Goal: Task Accomplishment & Management: Complete application form

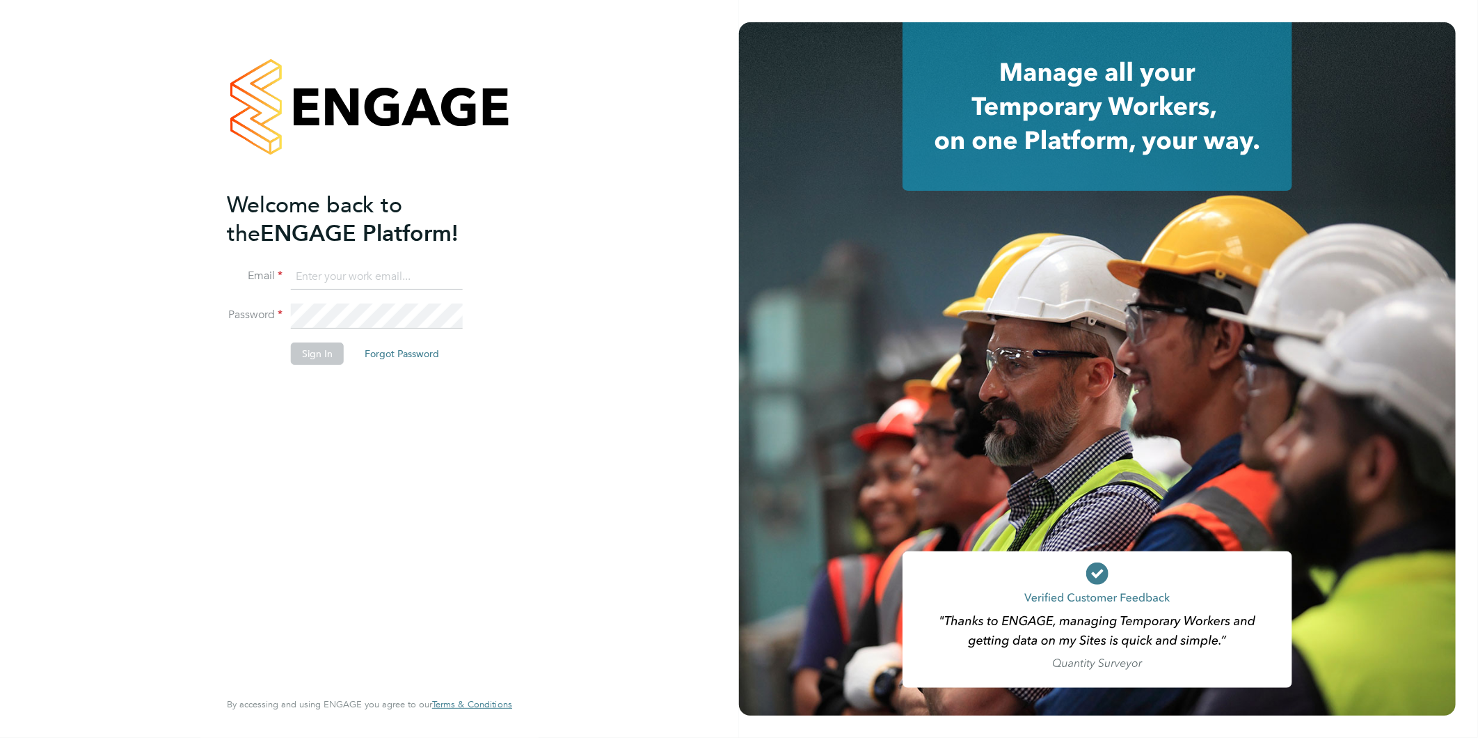
type input "claire@alliancemsp.co.uk"
click at [313, 351] on button "Sign In" at bounding box center [317, 353] width 53 height 22
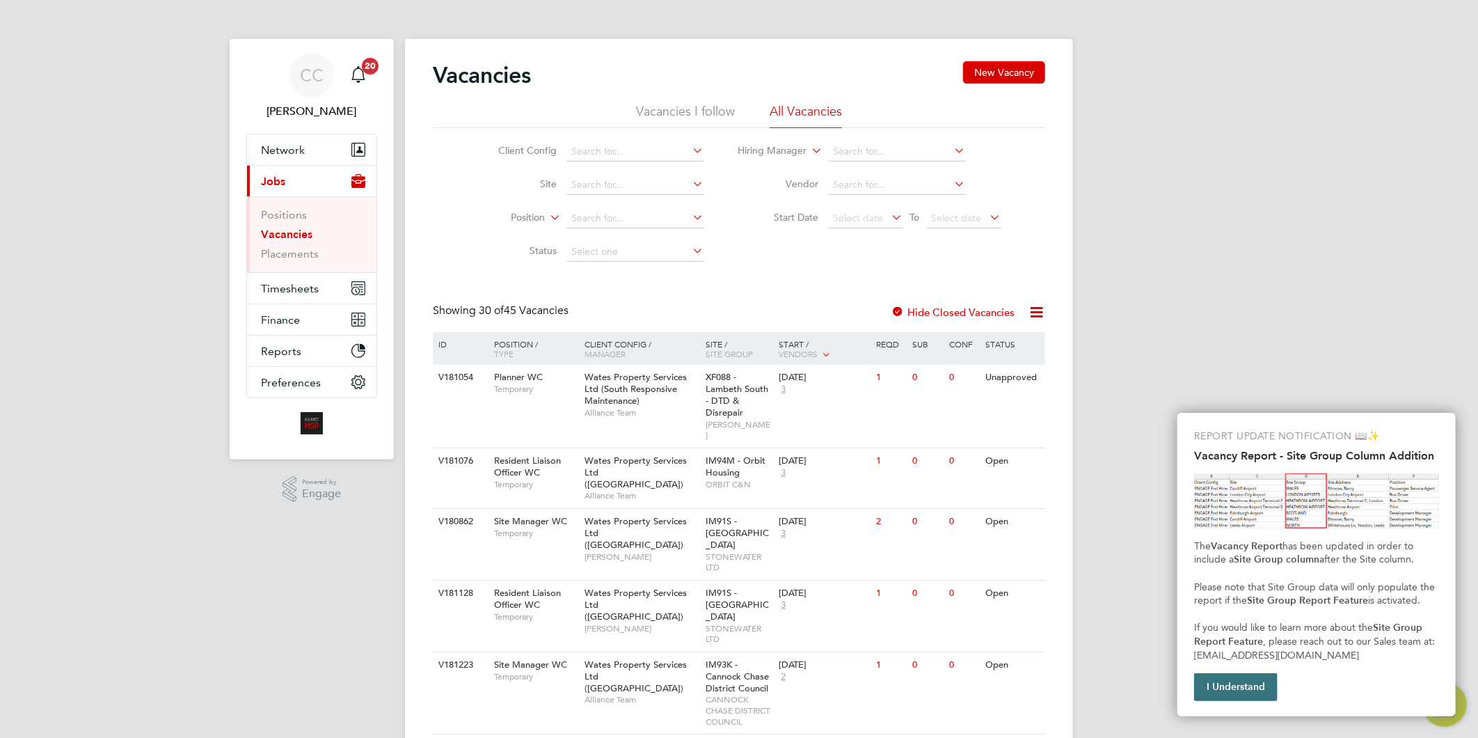
click at [1216, 686] on button "I Understand" at bounding box center [1236, 687] width 84 height 28
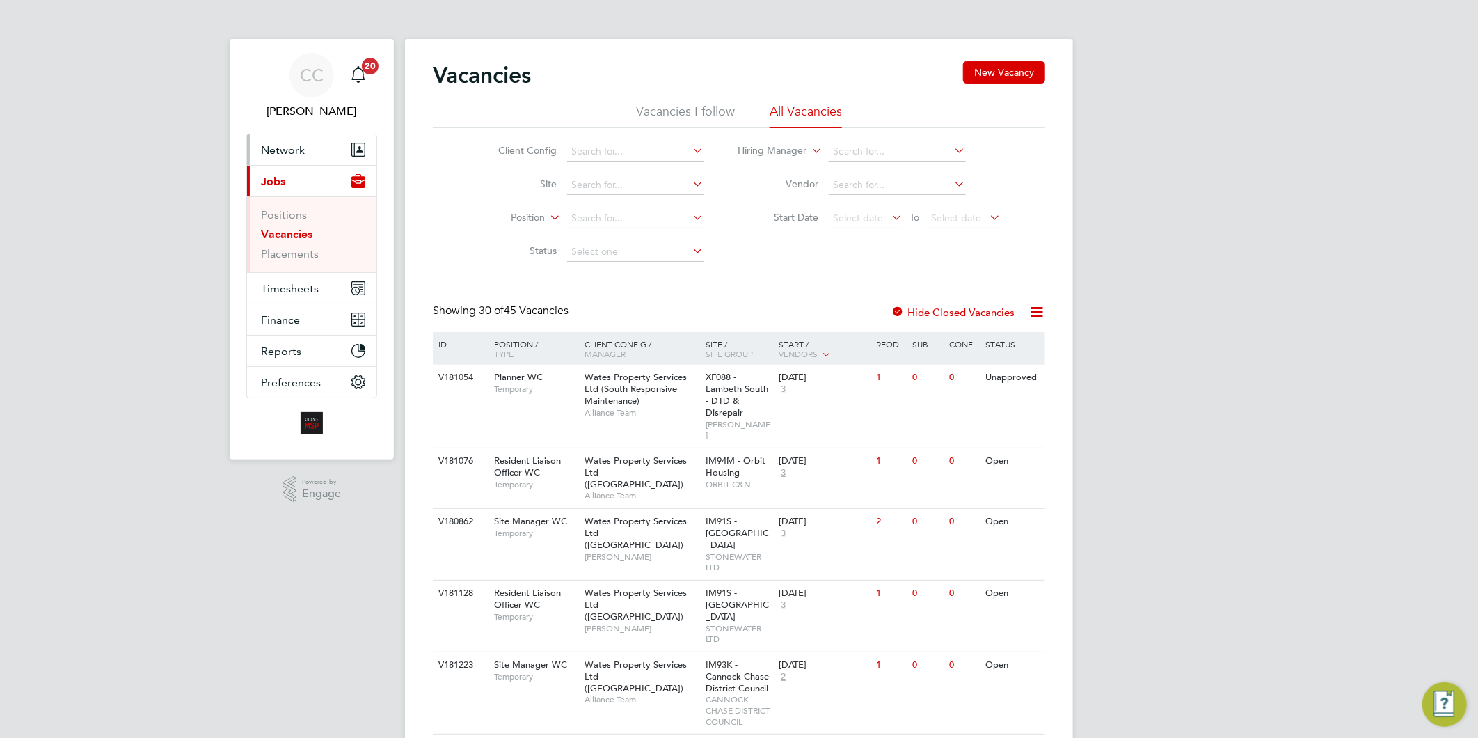
click at [281, 143] on span "Network" at bounding box center [283, 149] width 44 height 13
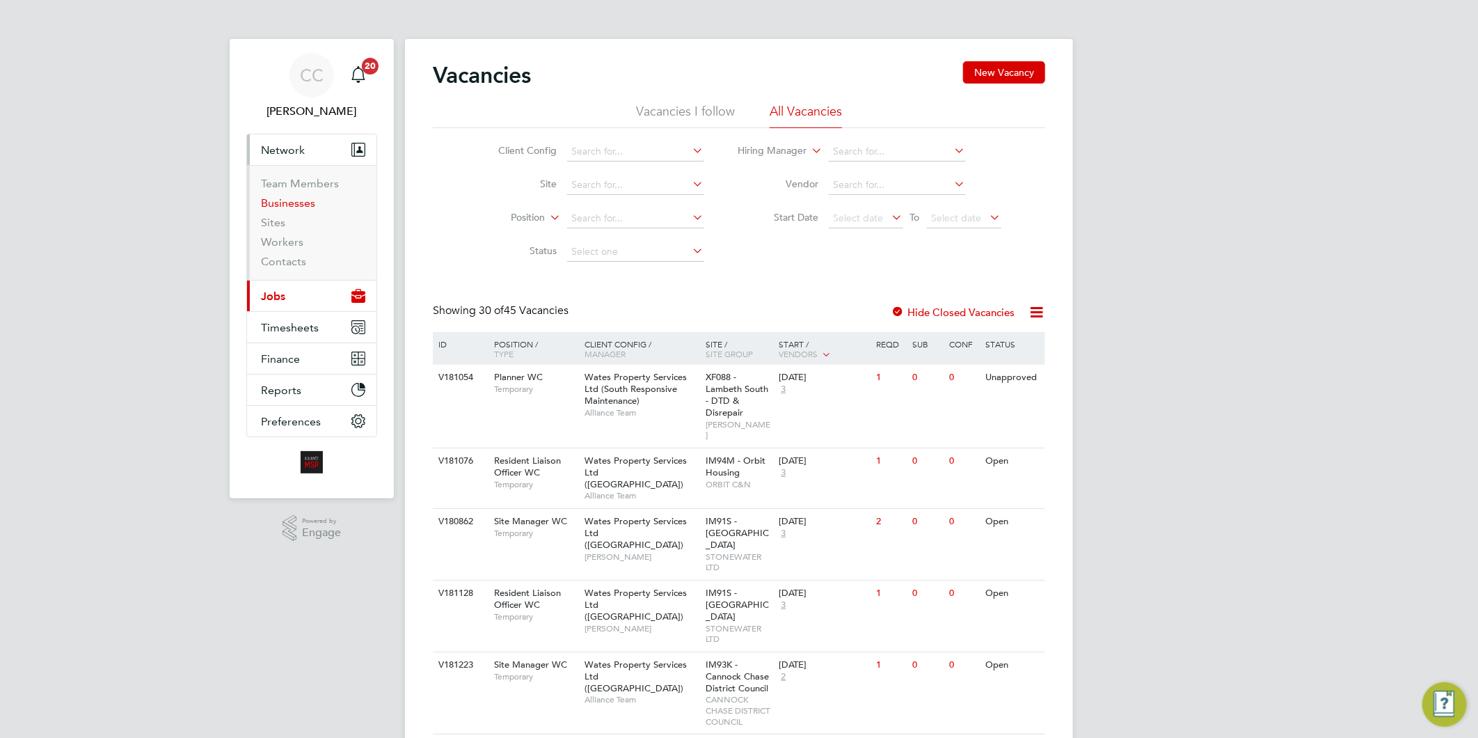
click at [308, 202] on link "Businesses" at bounding box center [288, 202] width 54 height 13
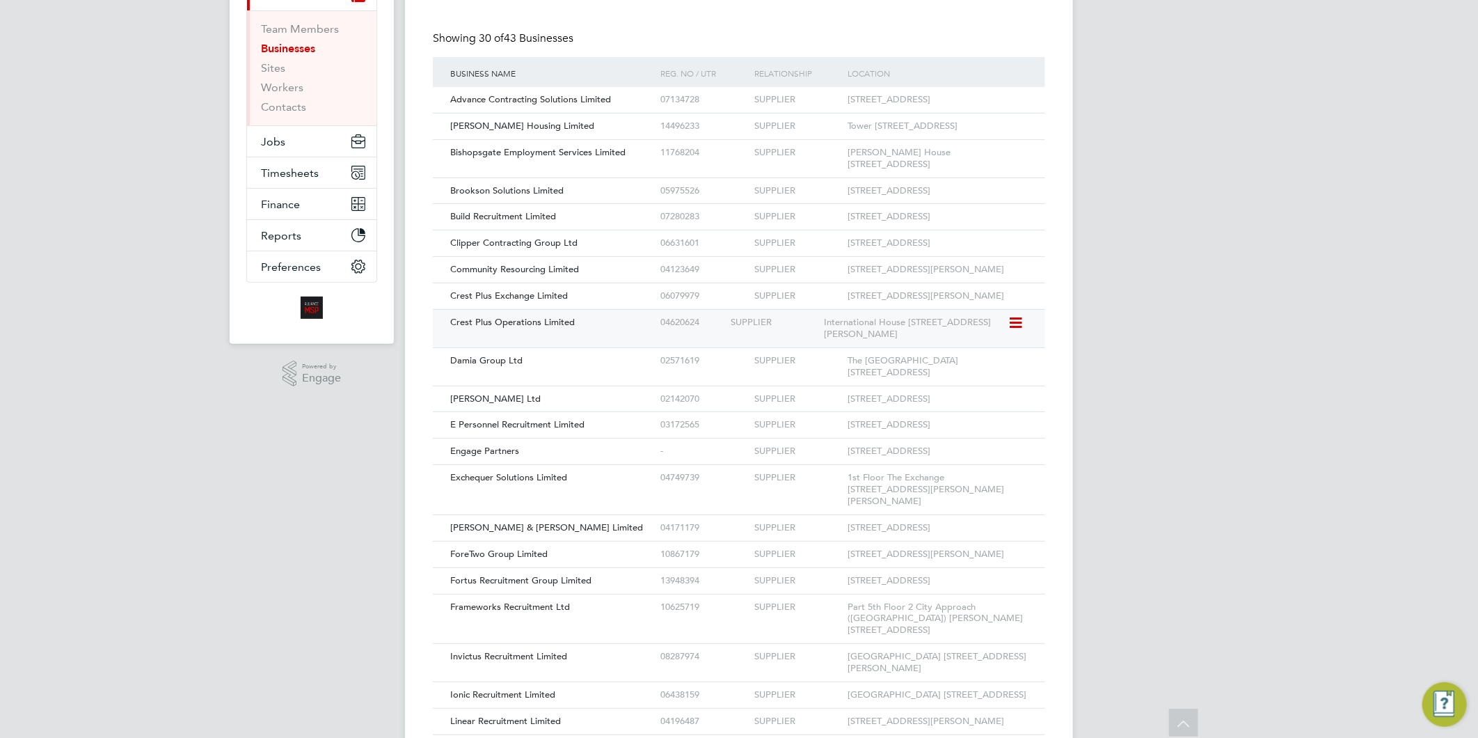
click at [532, 335] on div "Crest Plus Operations Limited" at bounding box center [552, 323] width 210 height 26
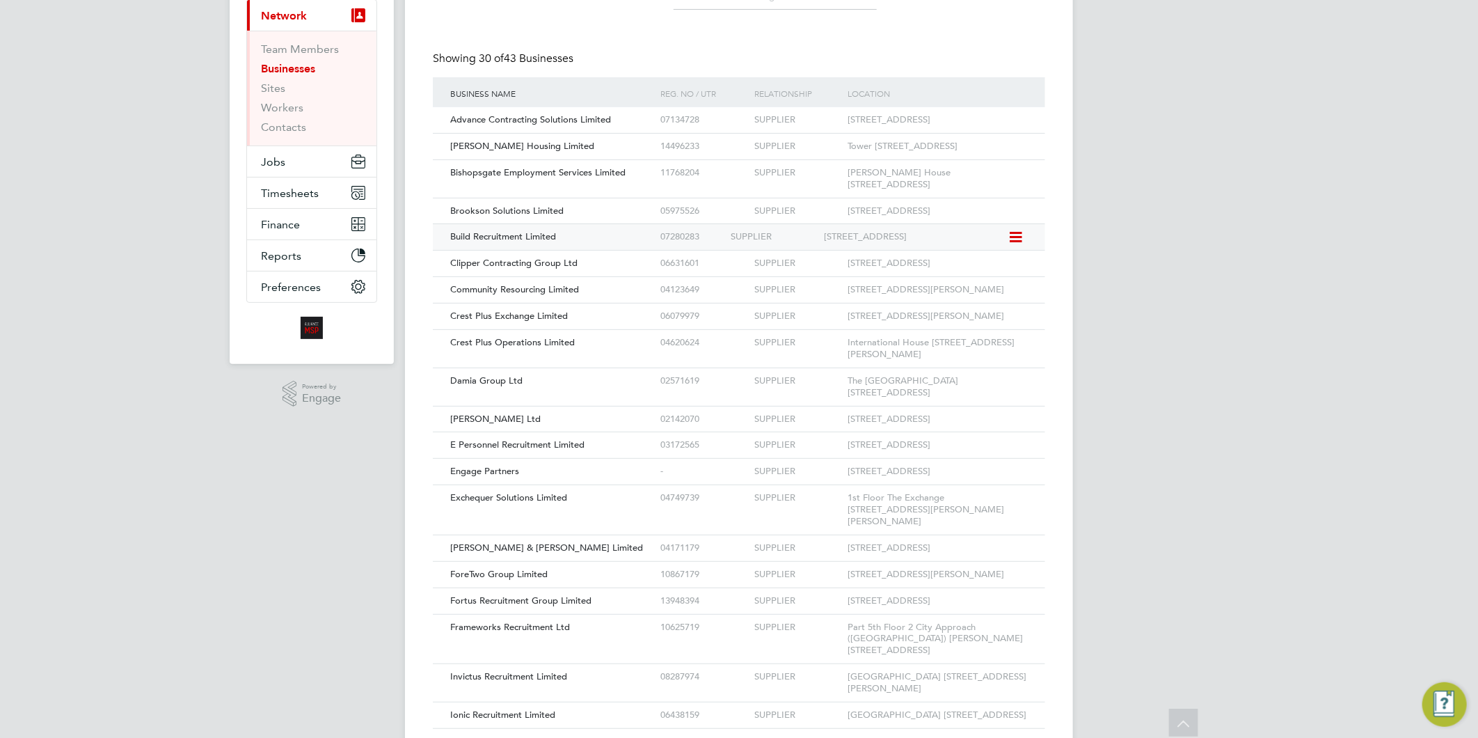
click at [522, 242] on span "Build Recruitment Limited" at bounding box center [503, 236] width 106 height 12
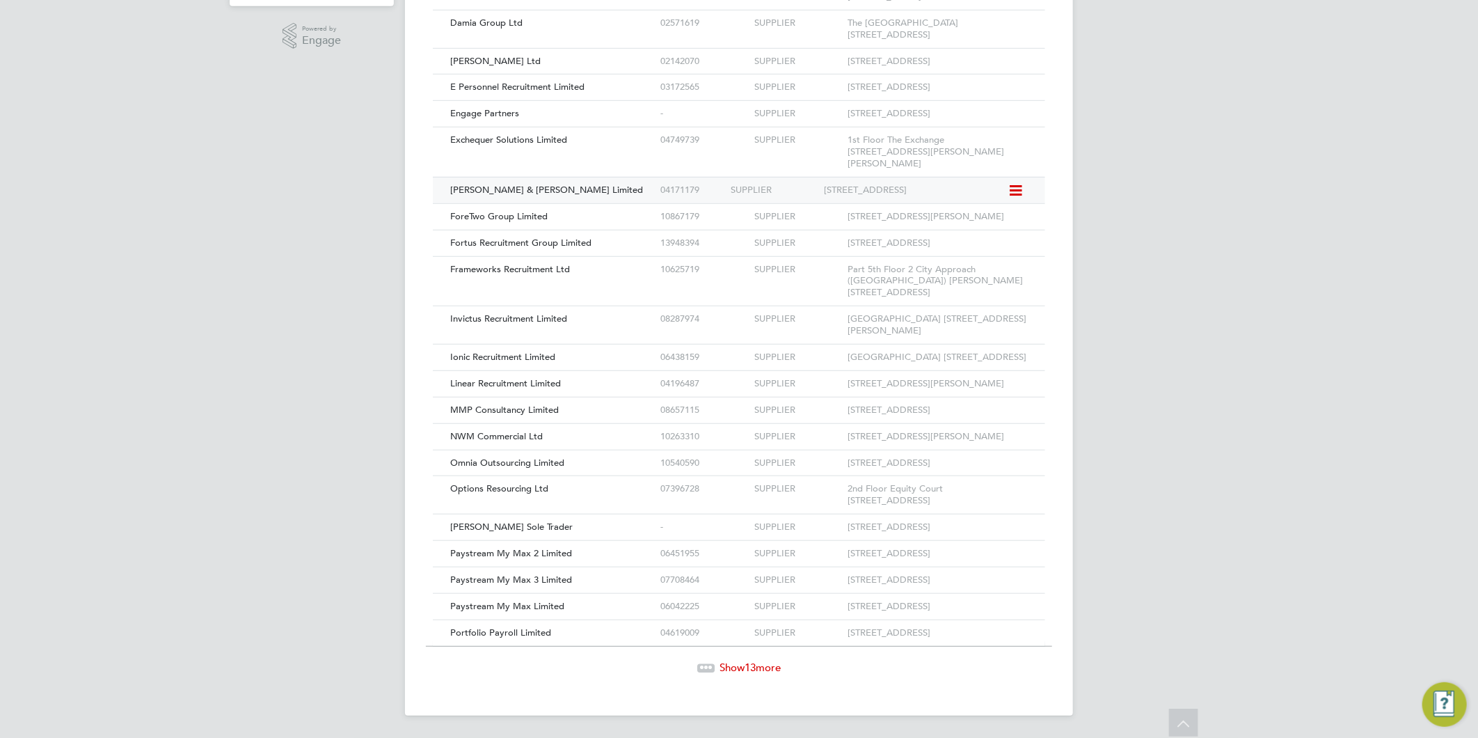
scroll to position [683, 0]
click at [733, 670] on span "Show 13 more" at bounding box center [750, 667] width 61 height 13
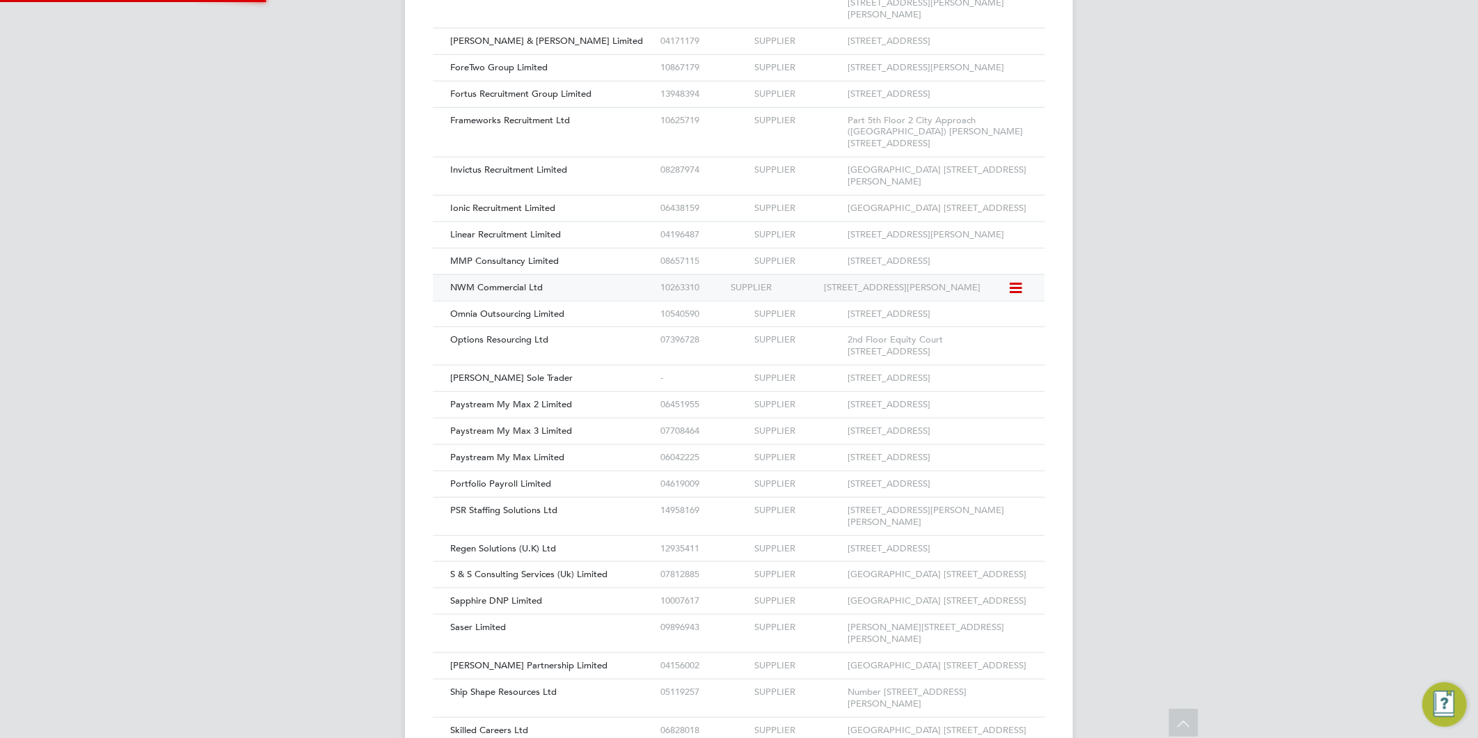
scroll to position [7, 7]
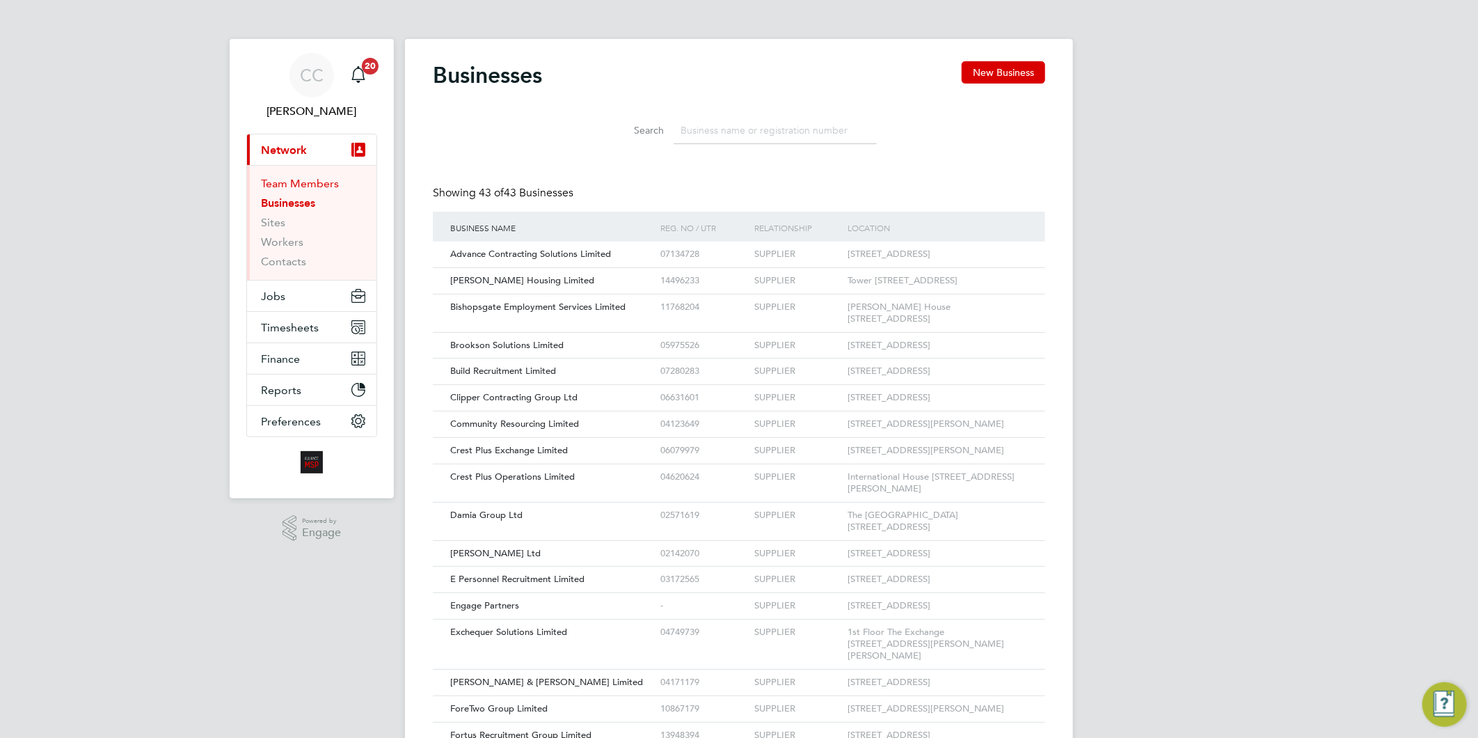
click at [306, 184] on link "Team Members" at bounding box center [300, 183] width 78 height 13
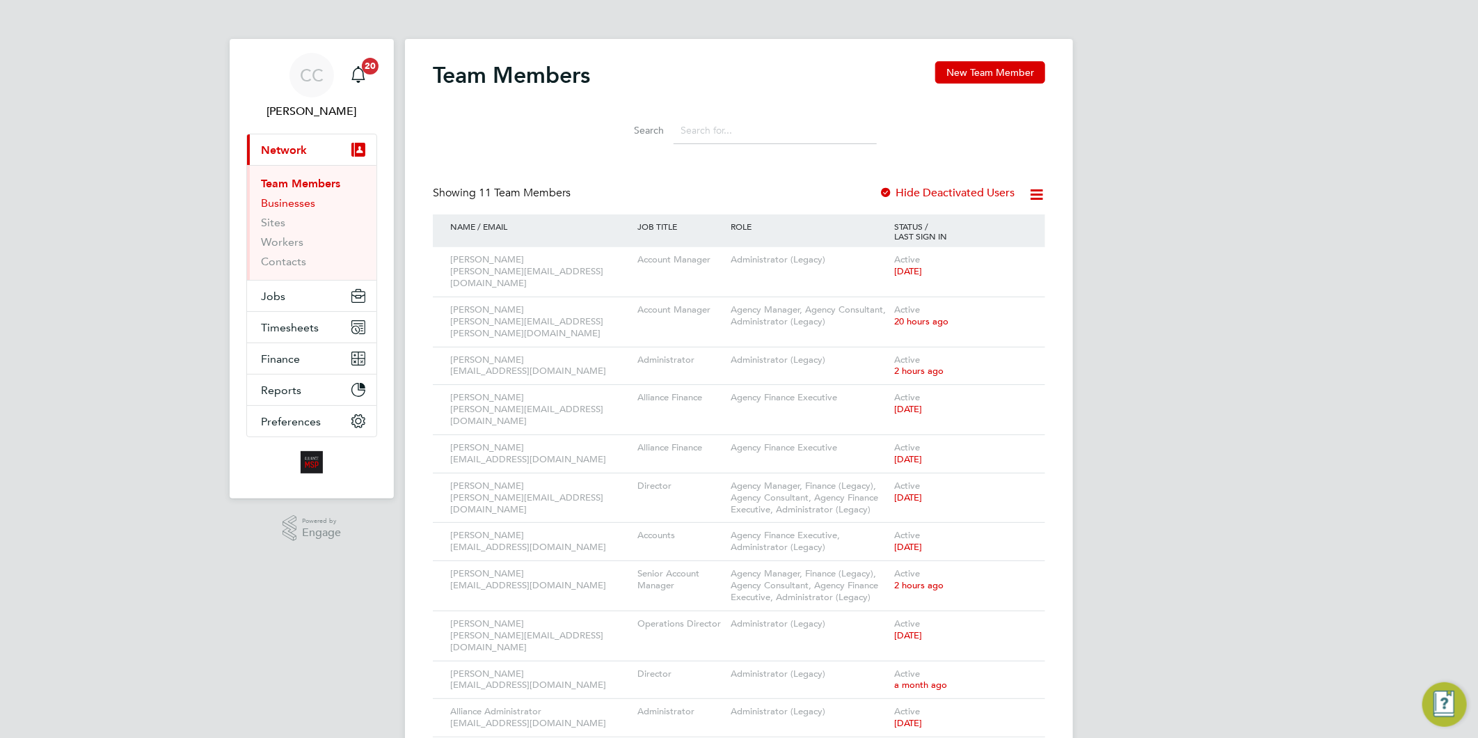
click at [300, 206] on link "Businesses" at bounding box center [288, 202] width 54 height 13
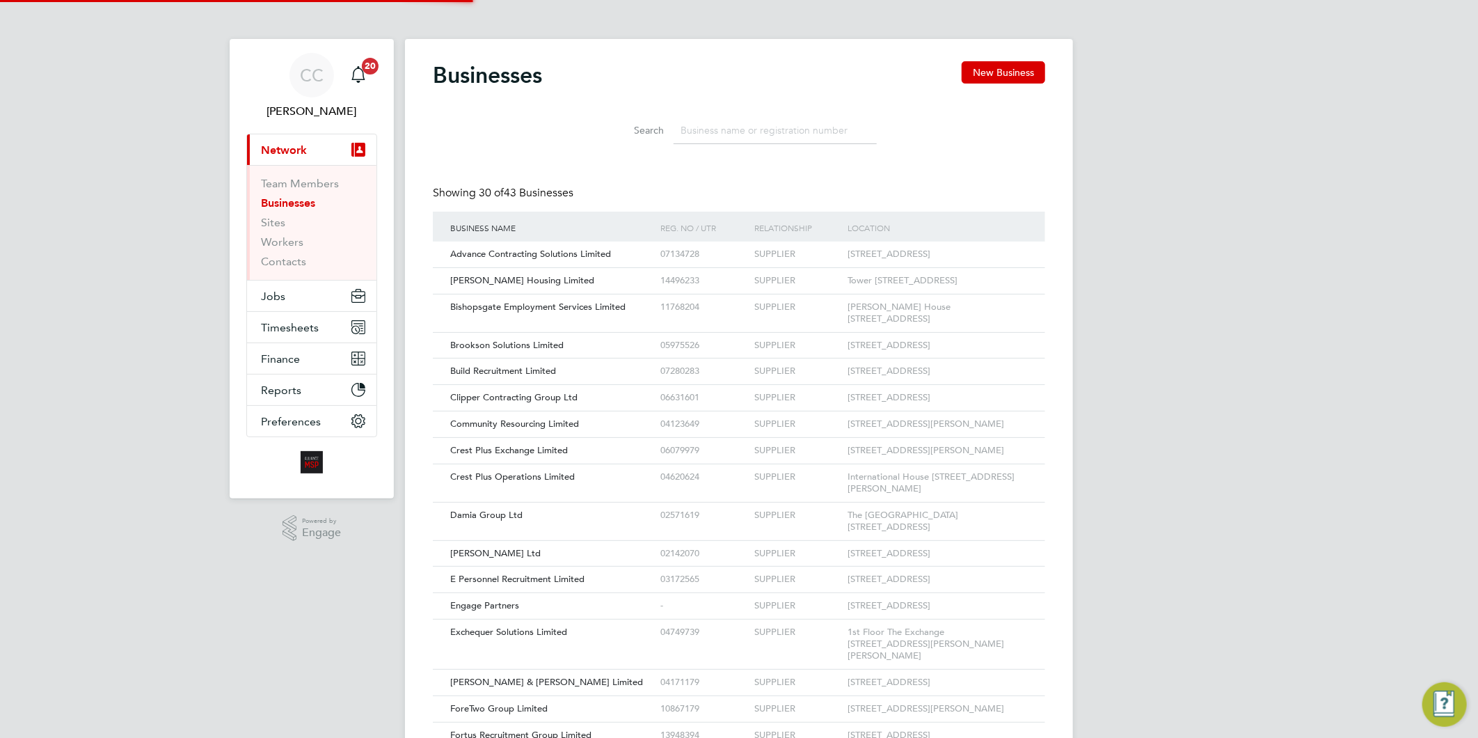
scroll to position [26, 211]
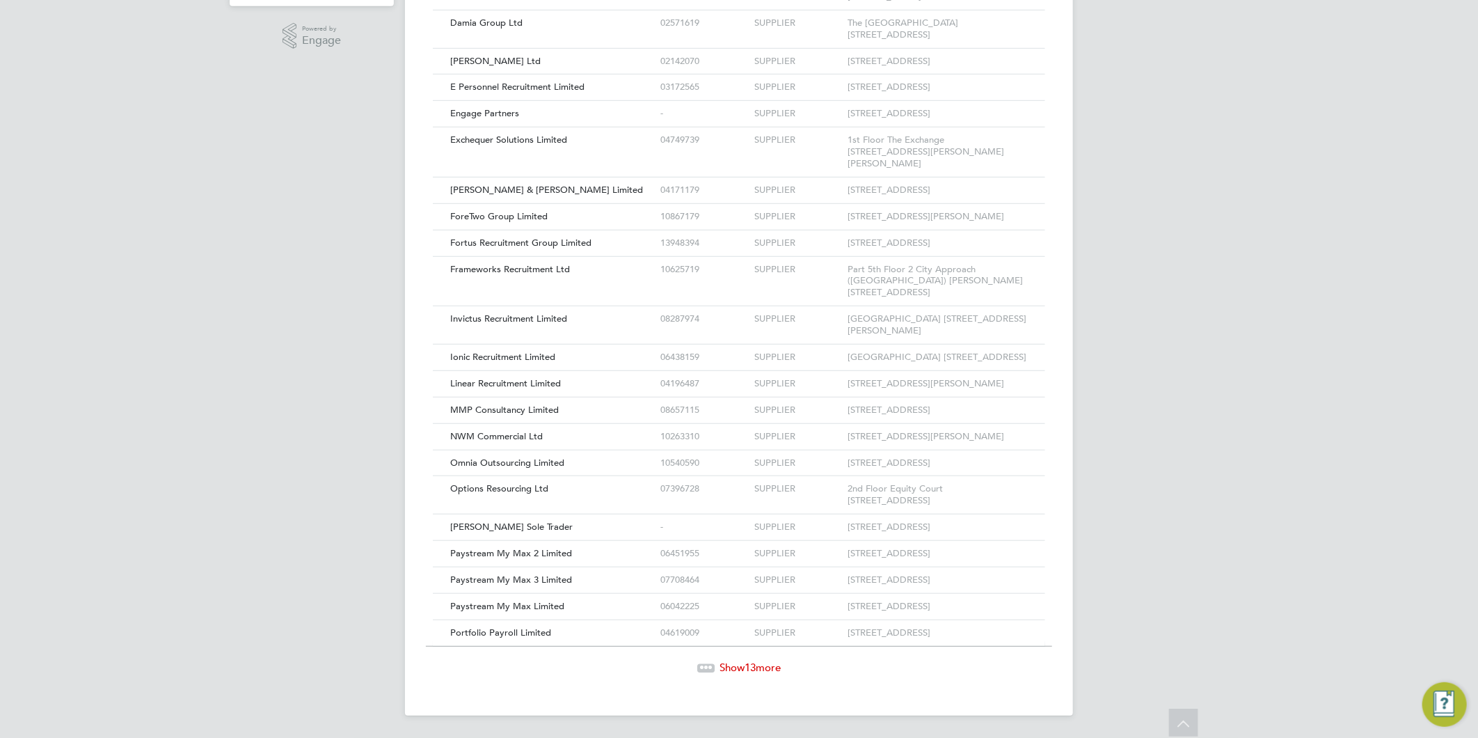
click at [770, 666] on span "Show 13 more" at bounding box center [750, 667] width 61 height 13
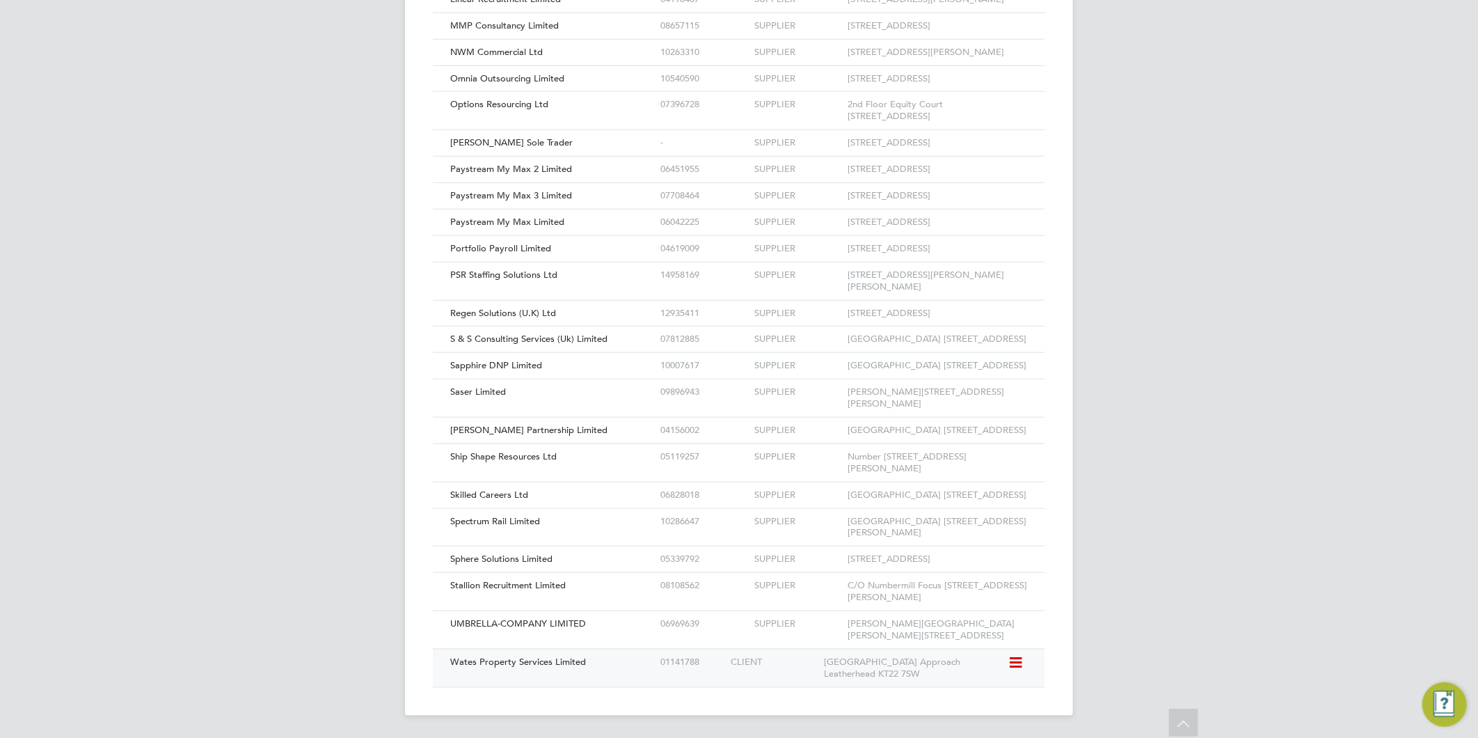
click at [548, 663] on span "Wates Property Services Limited" at bounding box center [518, 662] width 136 height 12
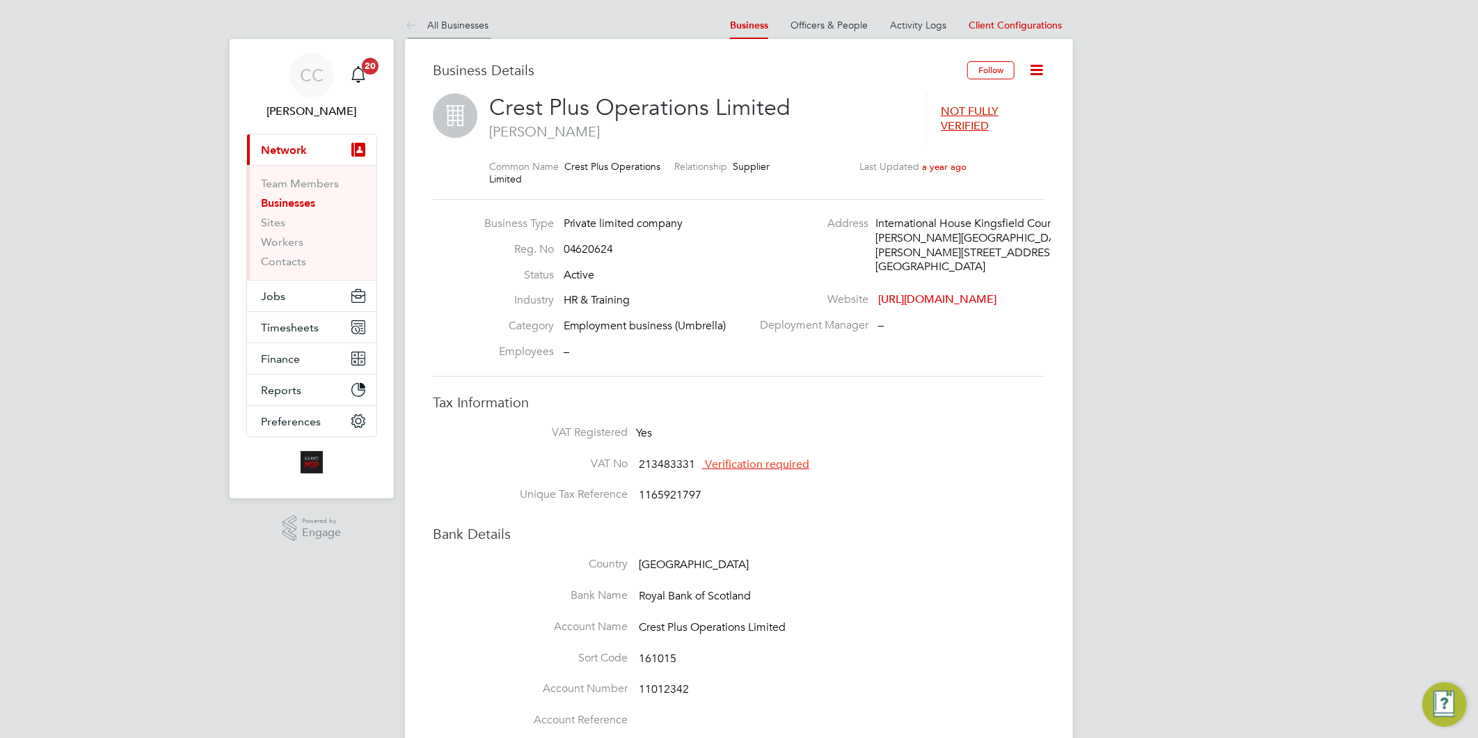
click at [459, 26] on link "All Businesses" at bounding box center [447, 25] width 84 height 13
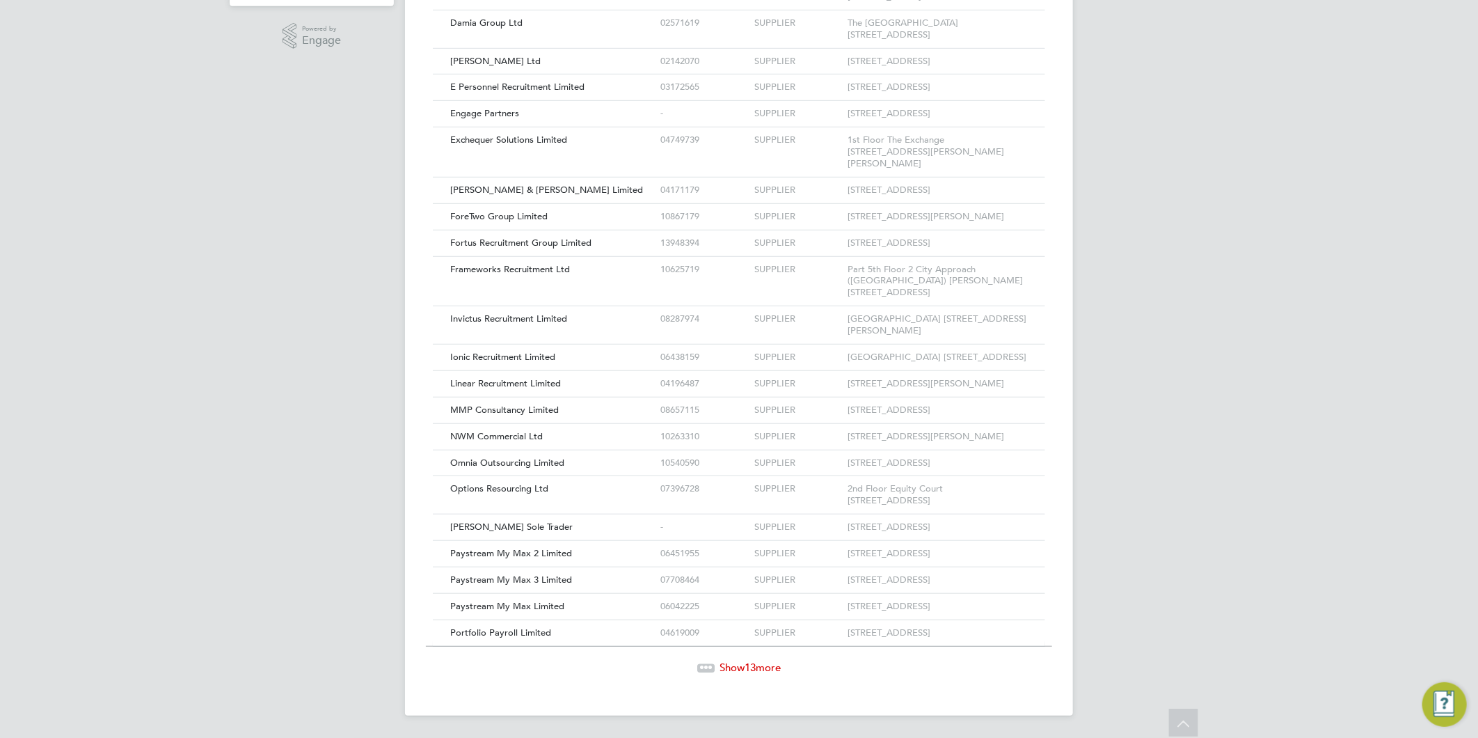
click at [736, 666] on span "Show 13 more" at bounding box center [750, 667] width 61 height 13
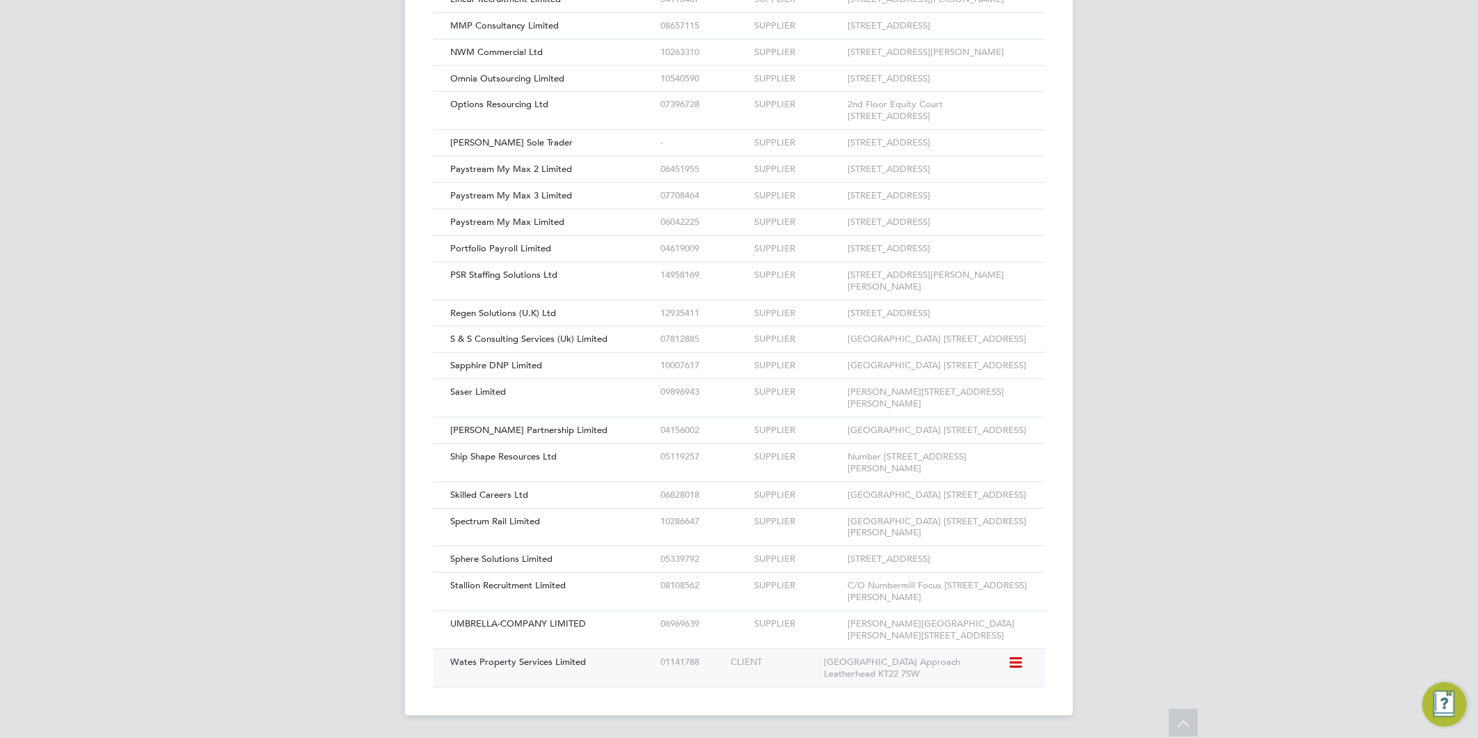
click at [558, 665] on span "Wates Property Services Limited" at bounding box center [518, 662] width 136 height 12
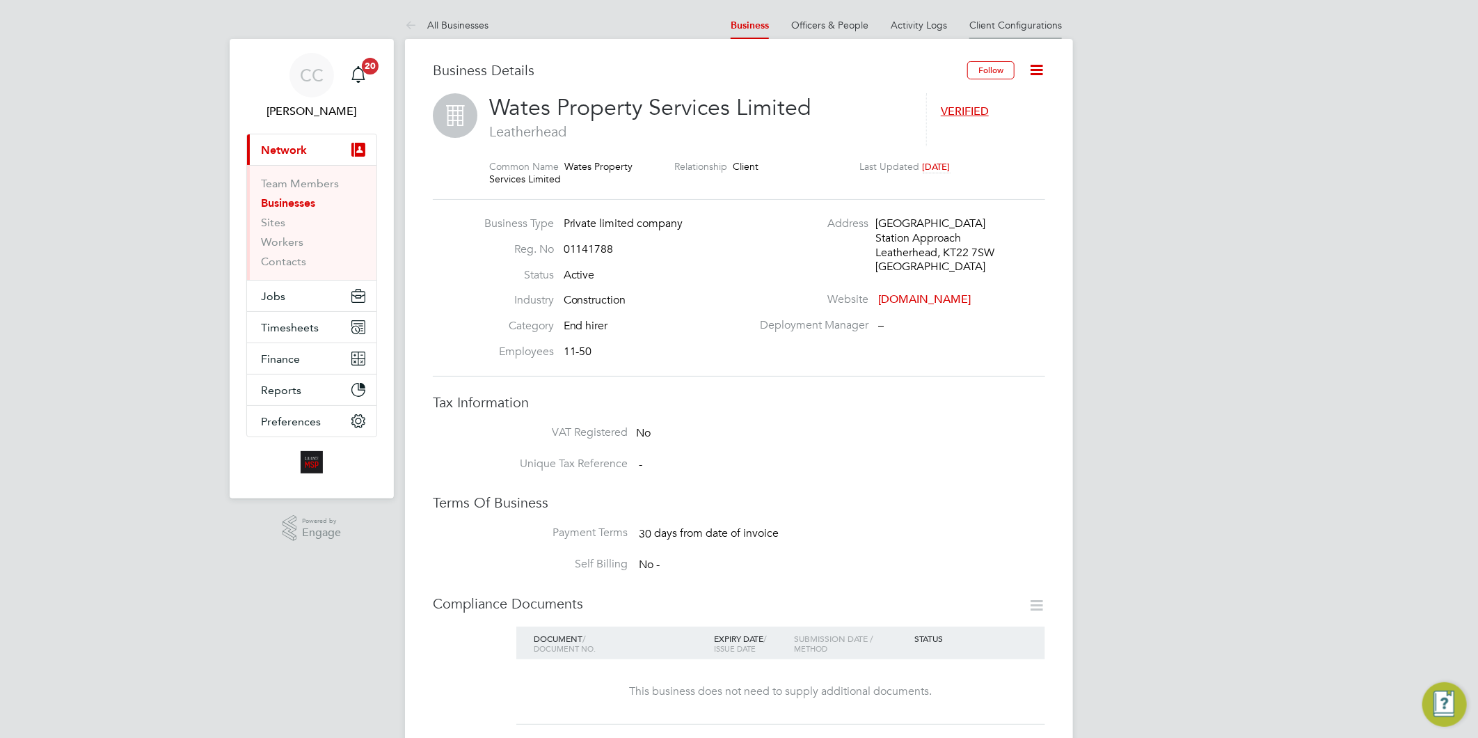
click at [1006, 19] on link "Client Configurations" at bounding box center [1016, 25] width 93 height 13
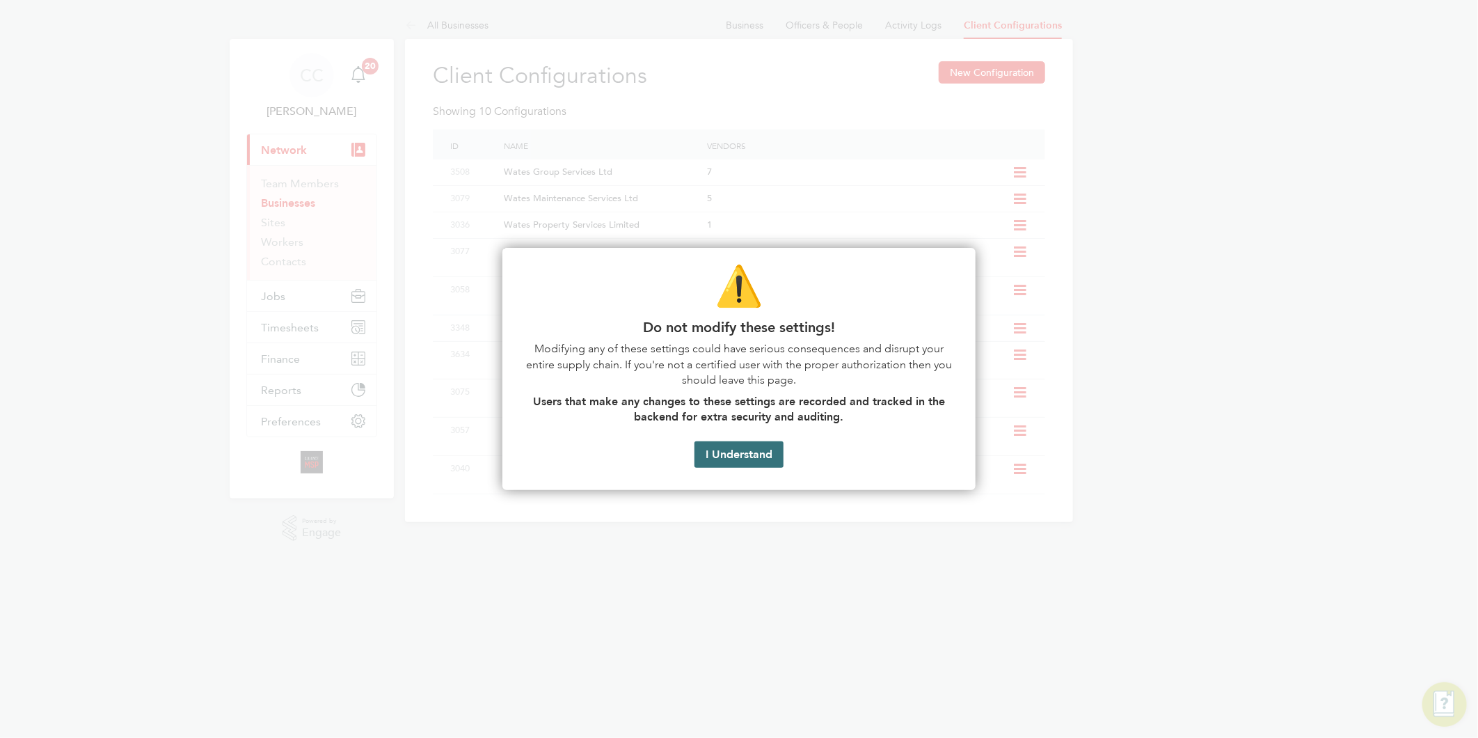
click at [738, 461] on button "I Understand" at bounding box center [739, 454] width 89 height 26
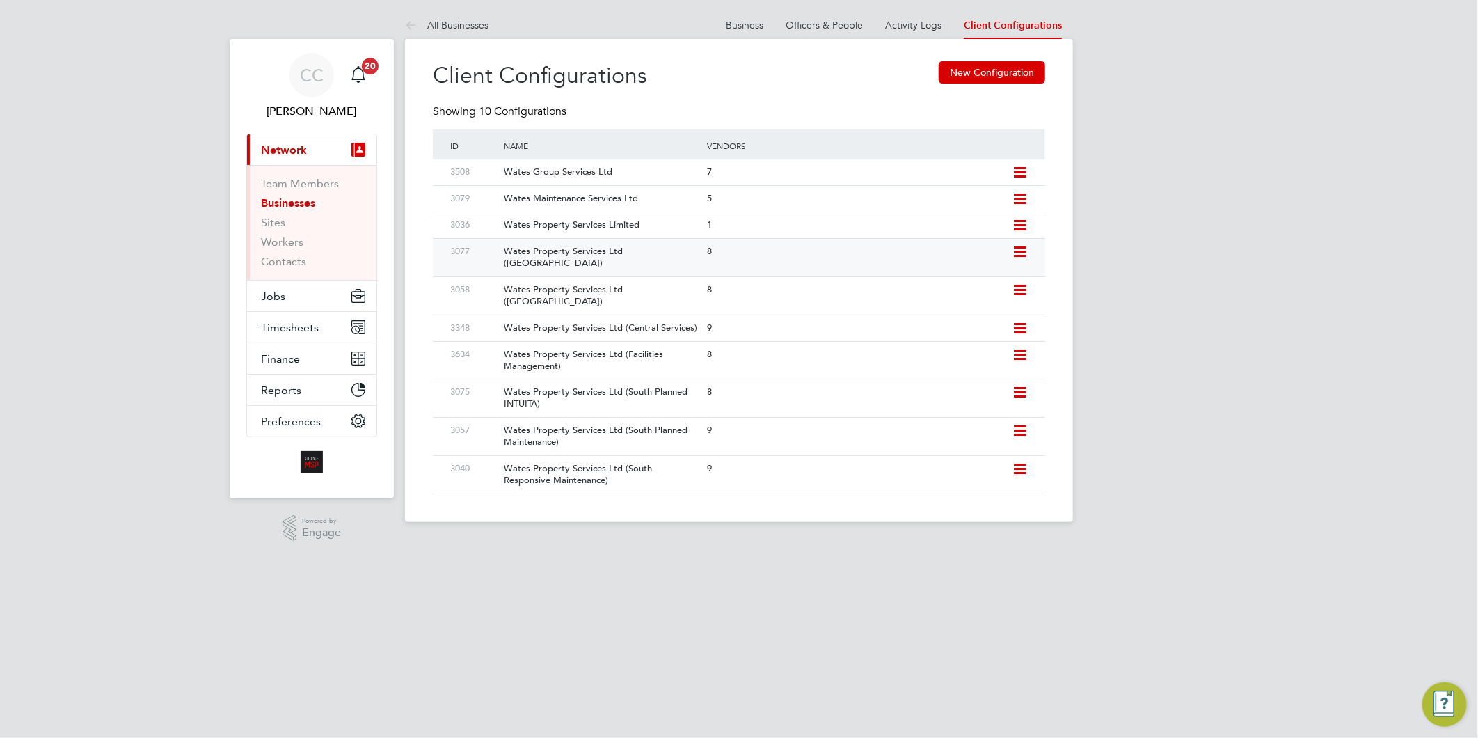
click at [1015, 252] on icon at bounding box center [1019, 251] width 17 height 11
click at [928, 280] on li "Edit Client Configuration" at bounding box center [956, 282] width 139 height 19
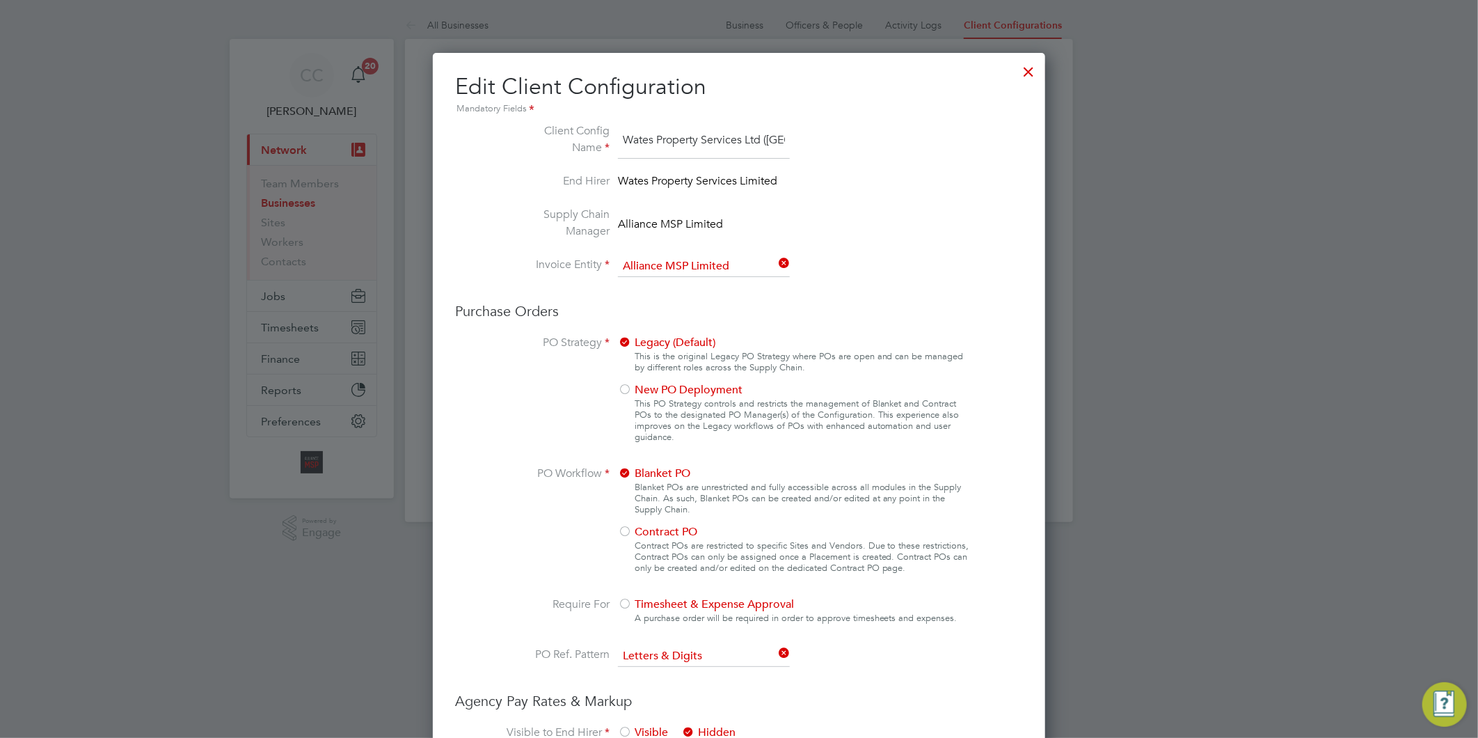
click at [1032, 73] on div at bounding box center [1029, 68] width 25 height 25
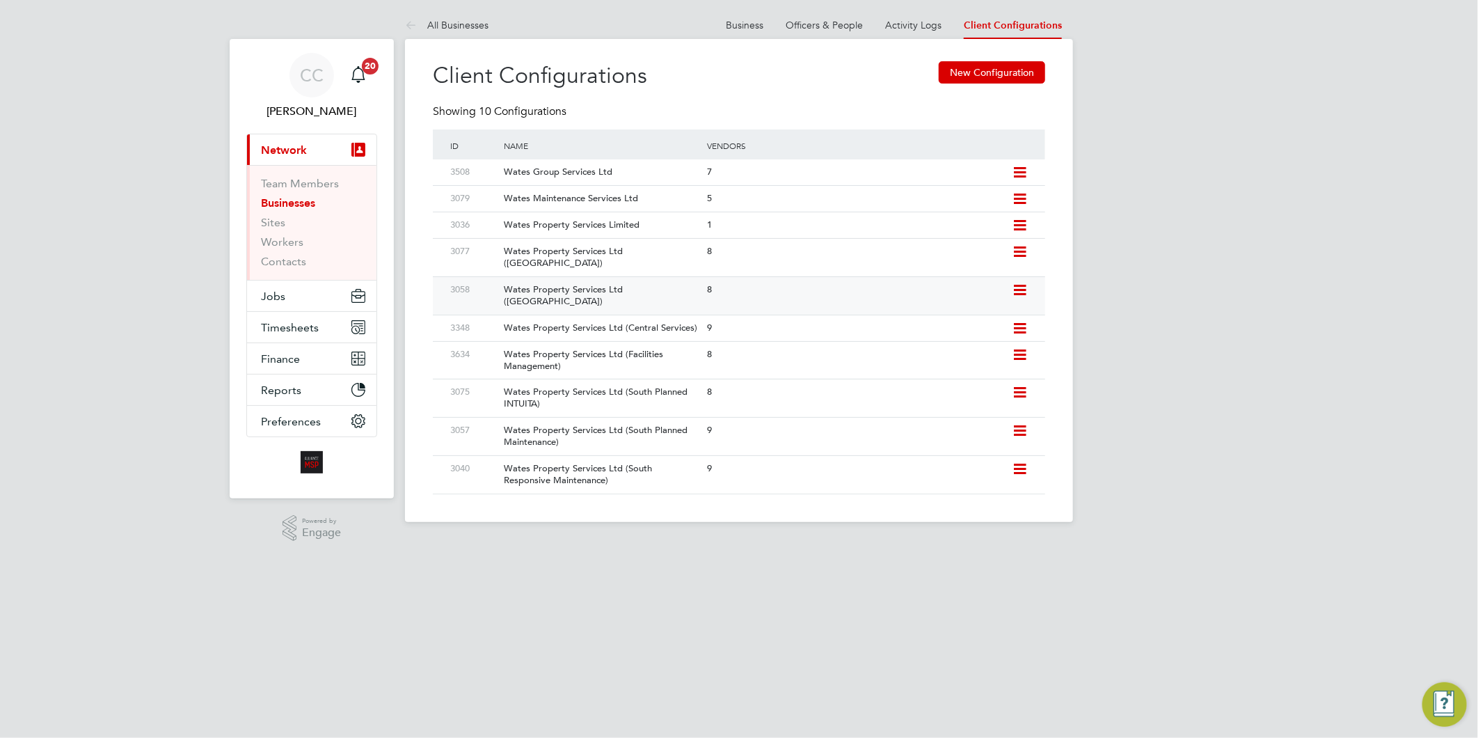
click at [702, 292] on div "Wates Property Services Ltd (Central & North)" at bounding box center [598, 296] width 210 height 38
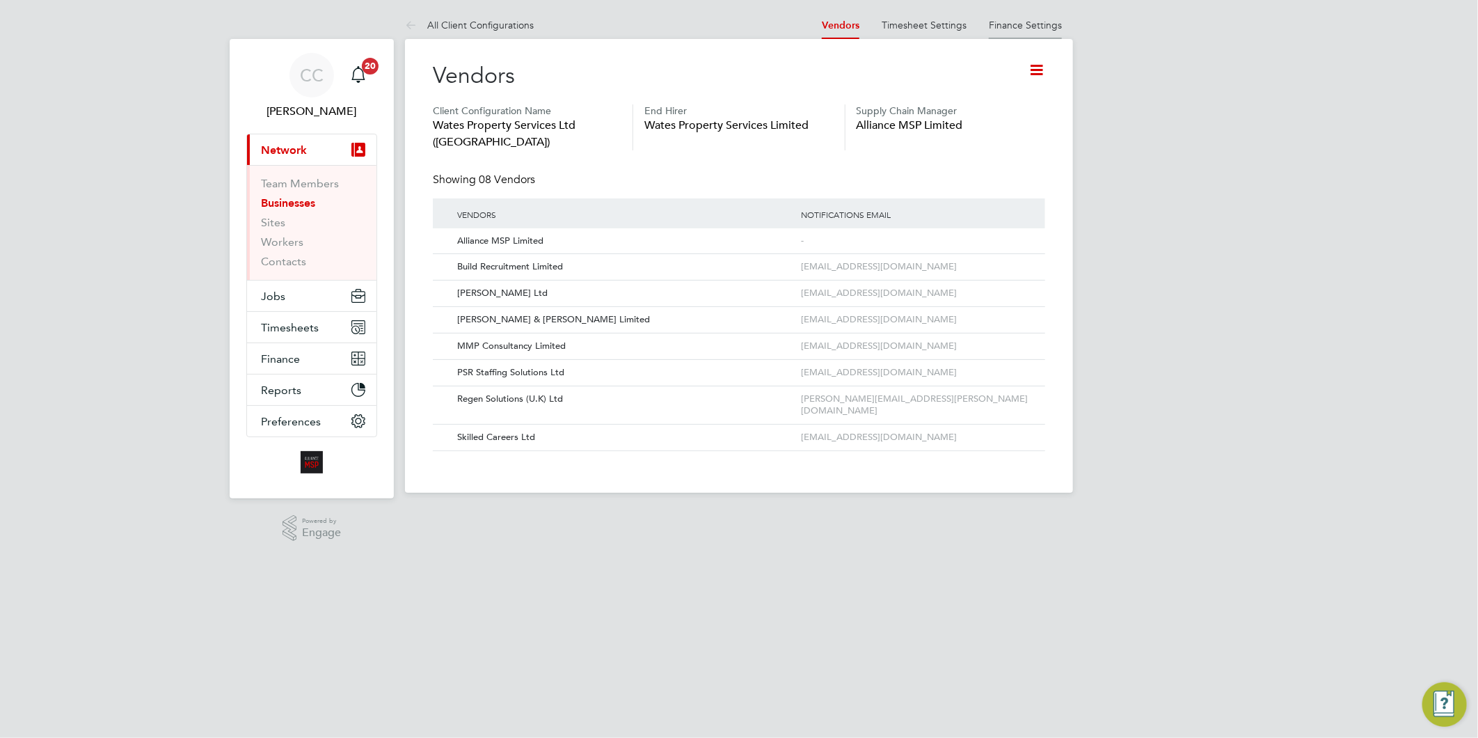
click at [1023, 29] on link "Finance Settings" at bounding box center [1025, 25] width 73 height 13
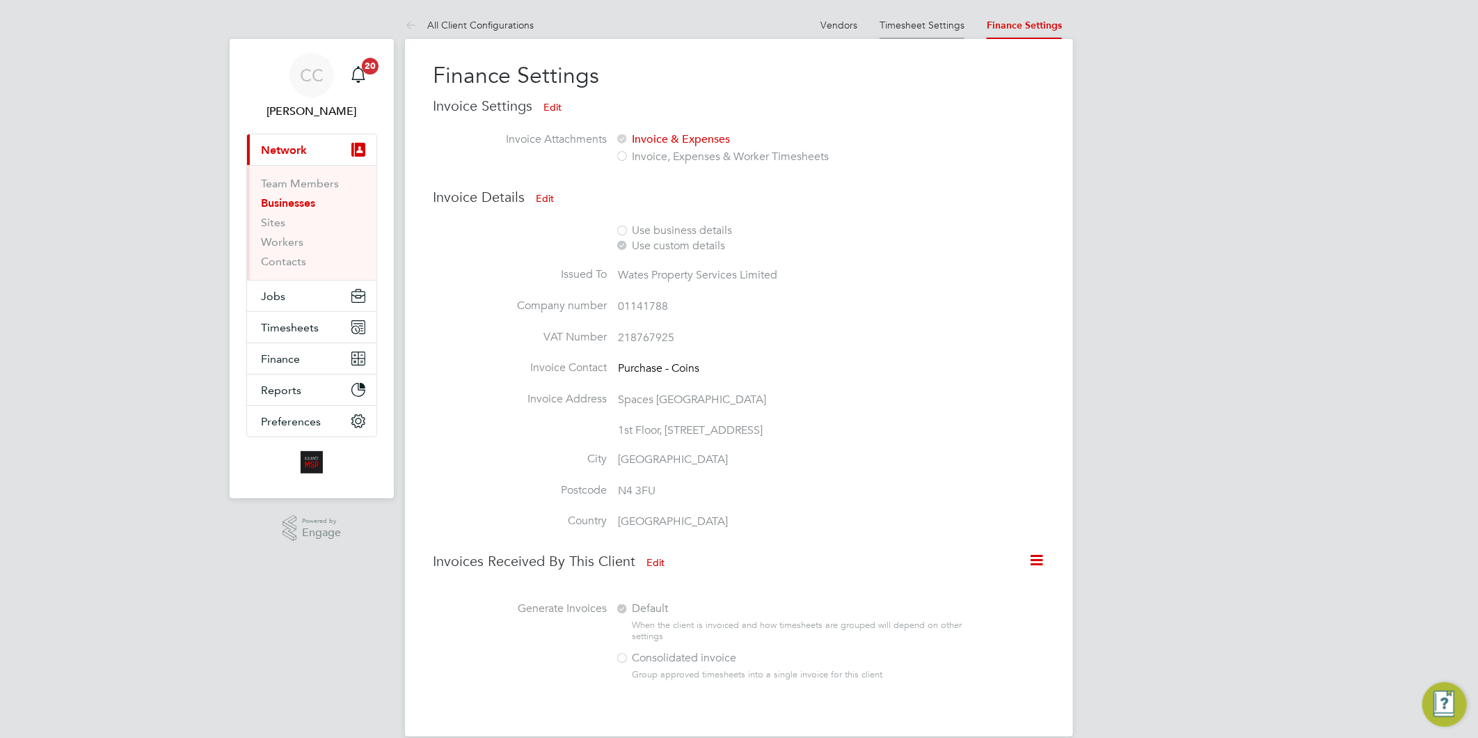
click at [945, 22] on link "Timesheet Settings" at bounding box center [922, 25] width 85 height 13
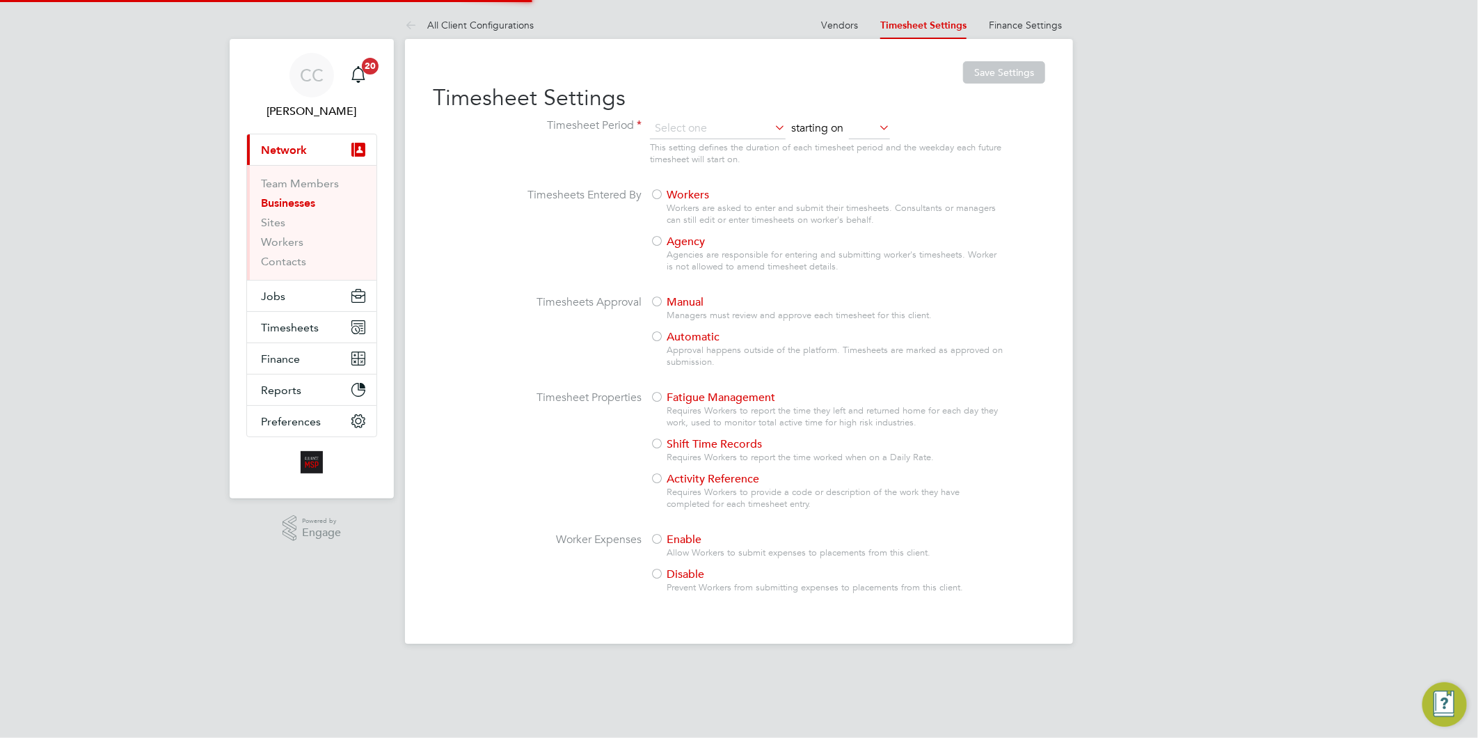
type input "Weekly"
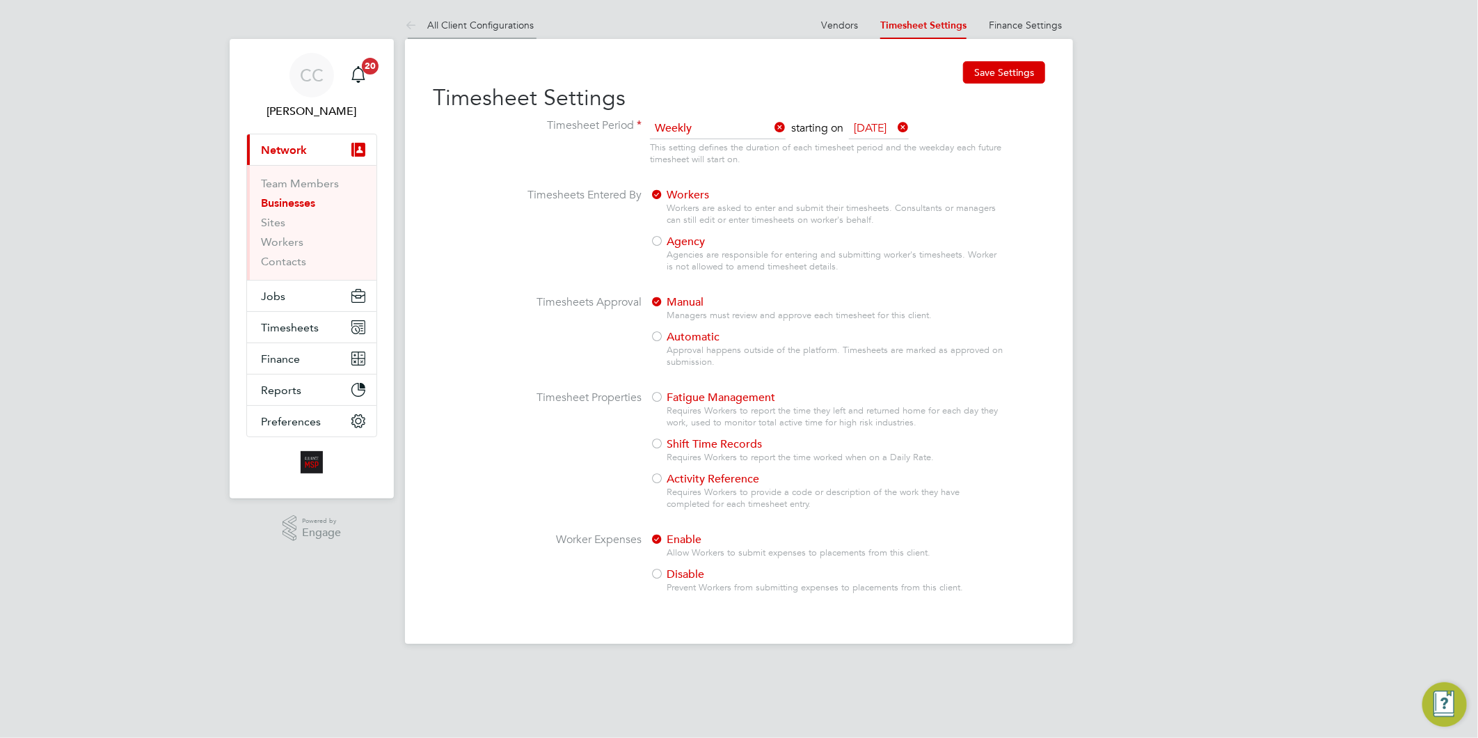
click at [490, 28] on link "All Client Configurations" at bounding box center [469, 25] width 129 height 13
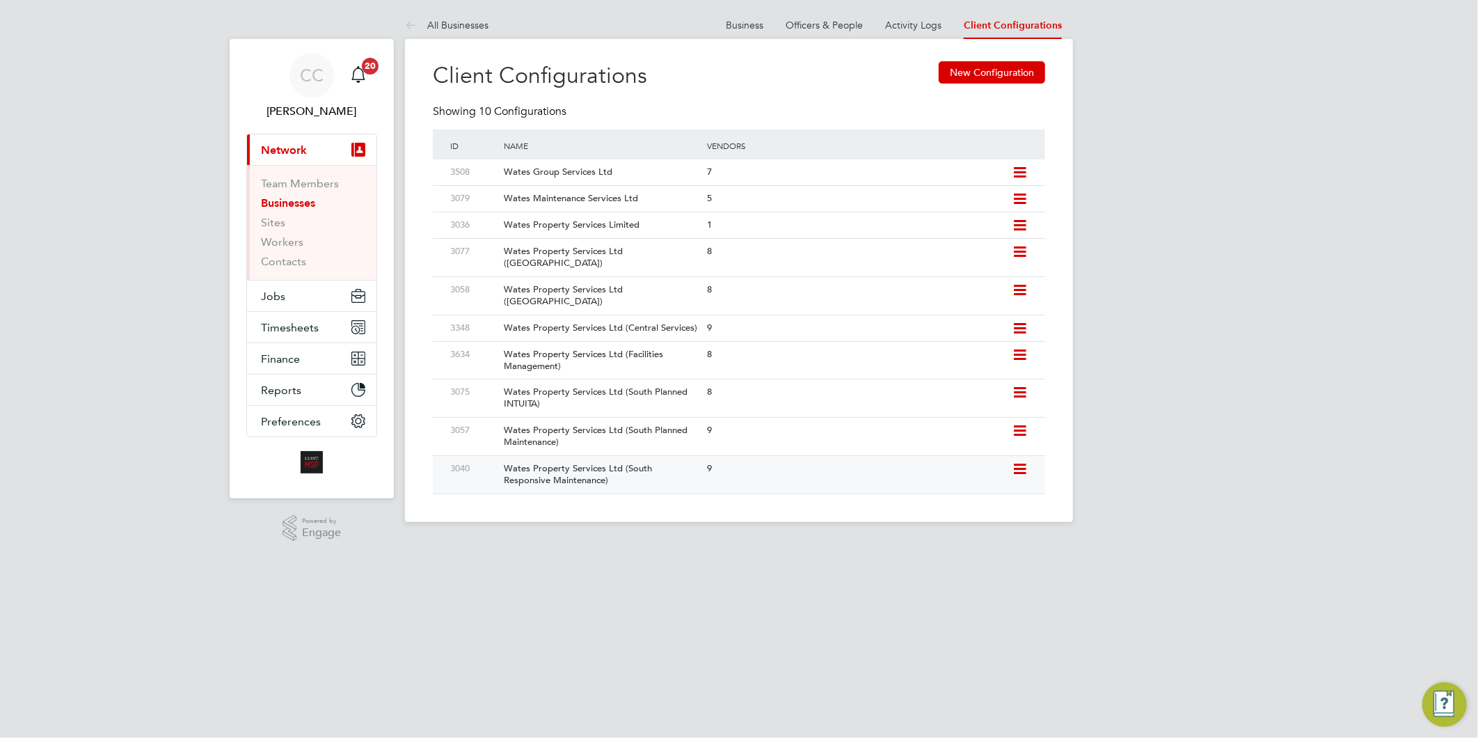
click at [633, 464] on div "Wates Property Services Ltd (South Responsive Maintenance)" at bounding box center [598, 475] width 210 height 38
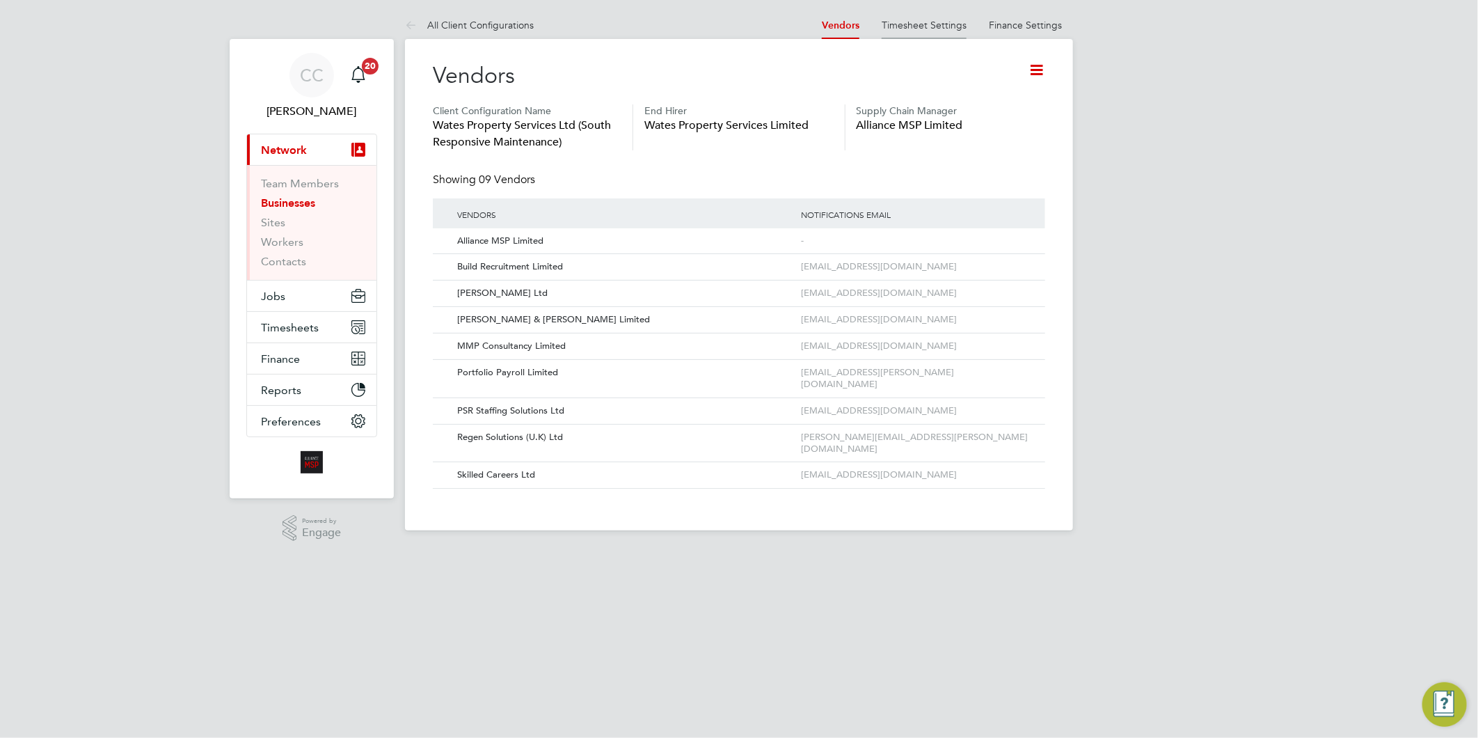
click at [908, 24] on link "Timesheet Settings" at bounding box center [924, 25] width 85 height 13
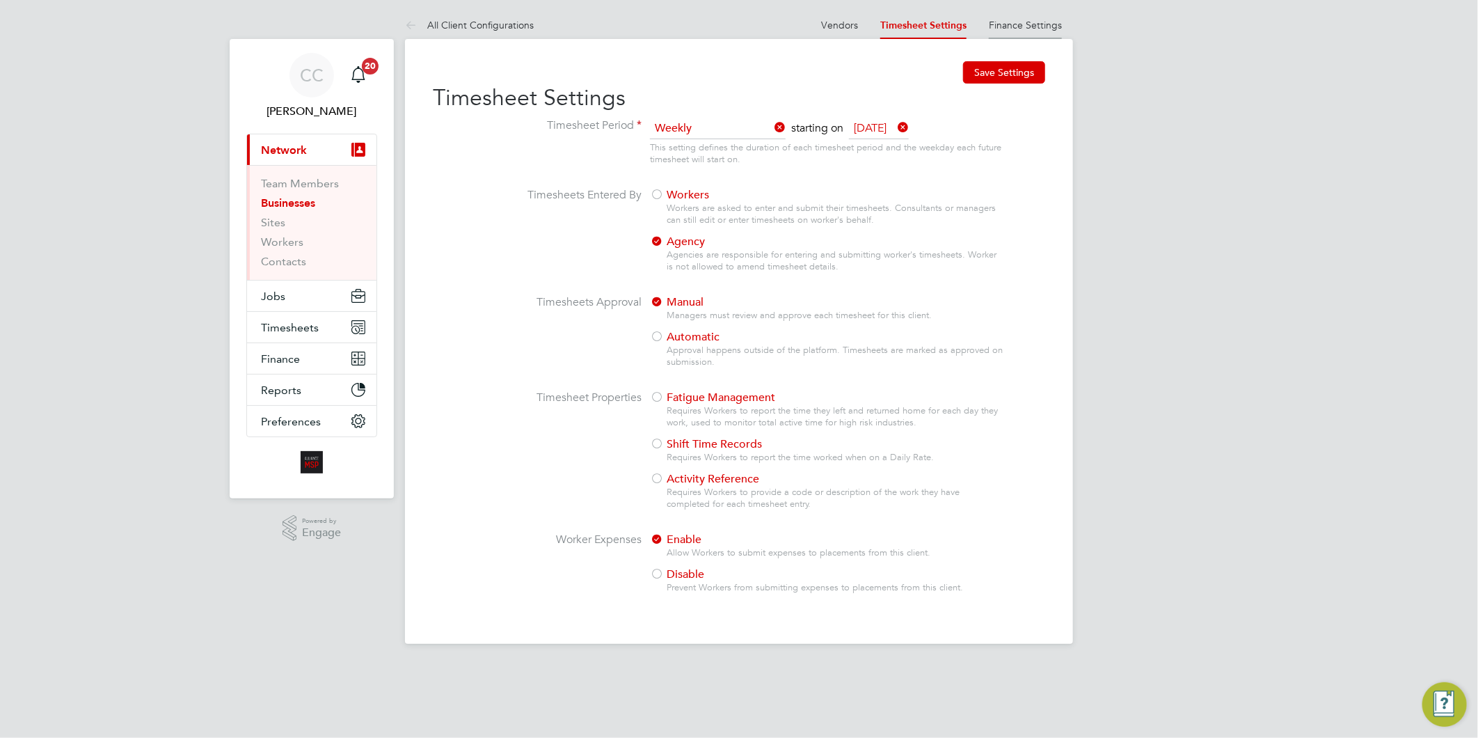
click at [1031, 28] on link "Finance Settings" at bounding box center [1025, 25] width 73 height 13
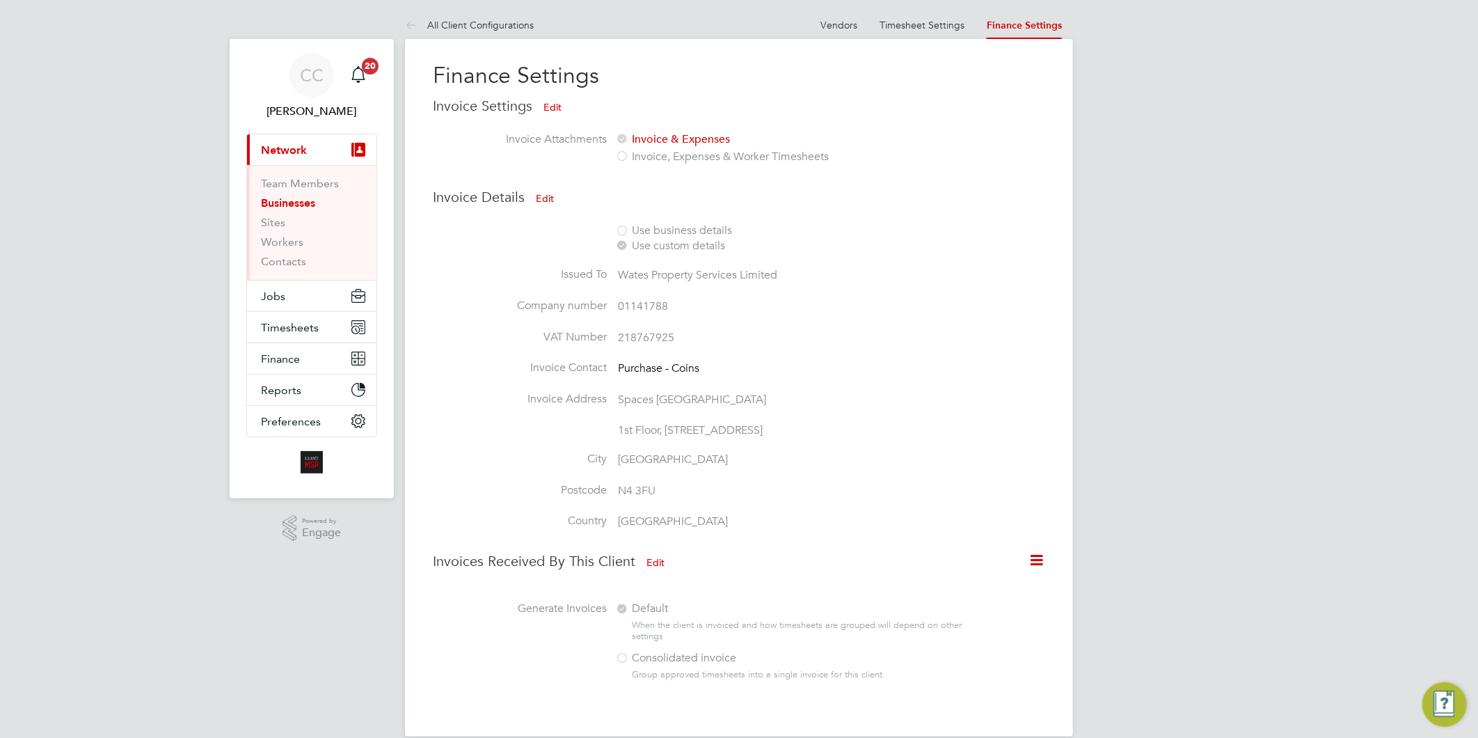
drag, startPoint x: 509, startPoint y: 24, endPoint x: 690, endPoint y: 26, distance: 181.0
click at [512, 23] on link "All Client Configurations" at bounding box center [469, 25] width 129 height 13
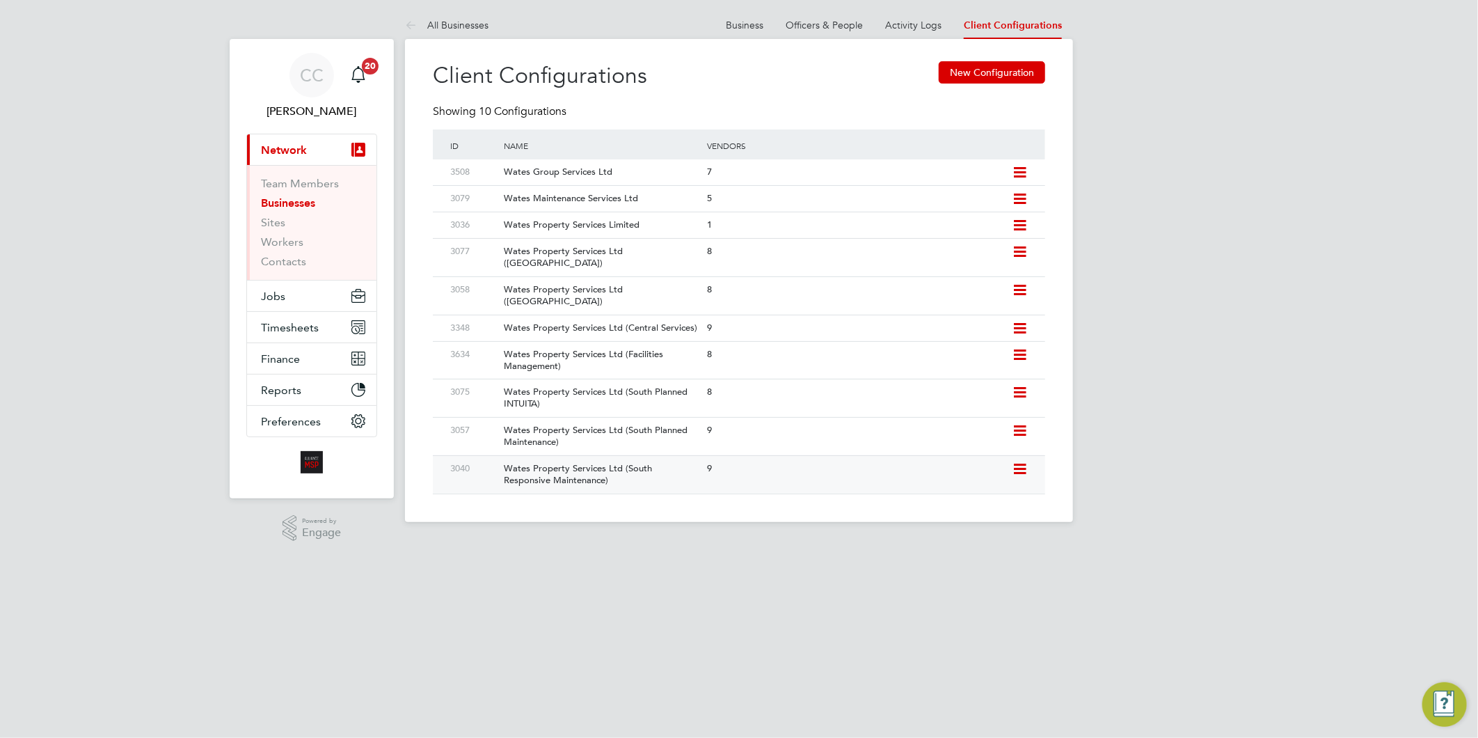
click at [987, 459] on div "9" at bounding box center [856, 469] width 304 height 26
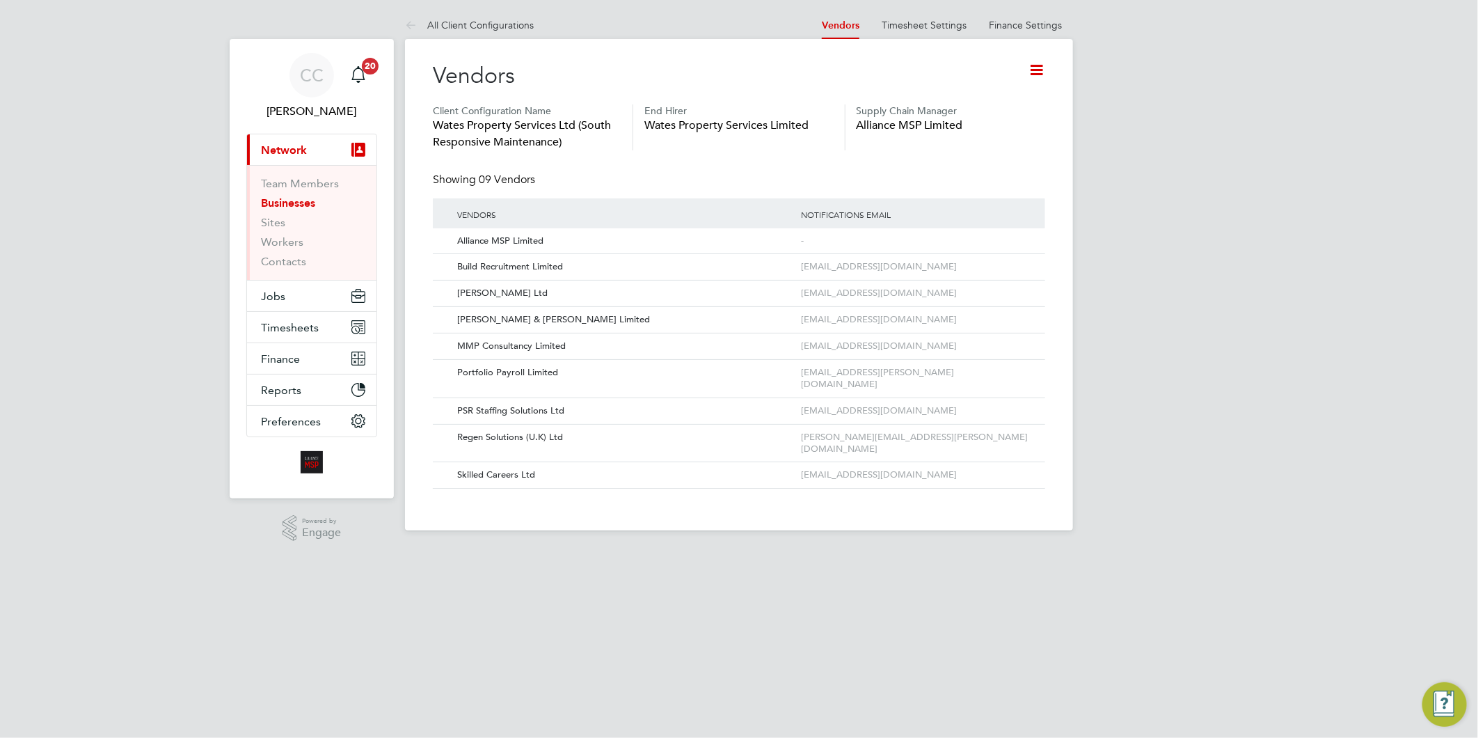
click at [1038, 68] on icon at bounding box center [1036, 69] width 17 height 17
click at [975, 98] on li "Edit Client Configuration" at bounding box center [978, 102] width 127 height 19
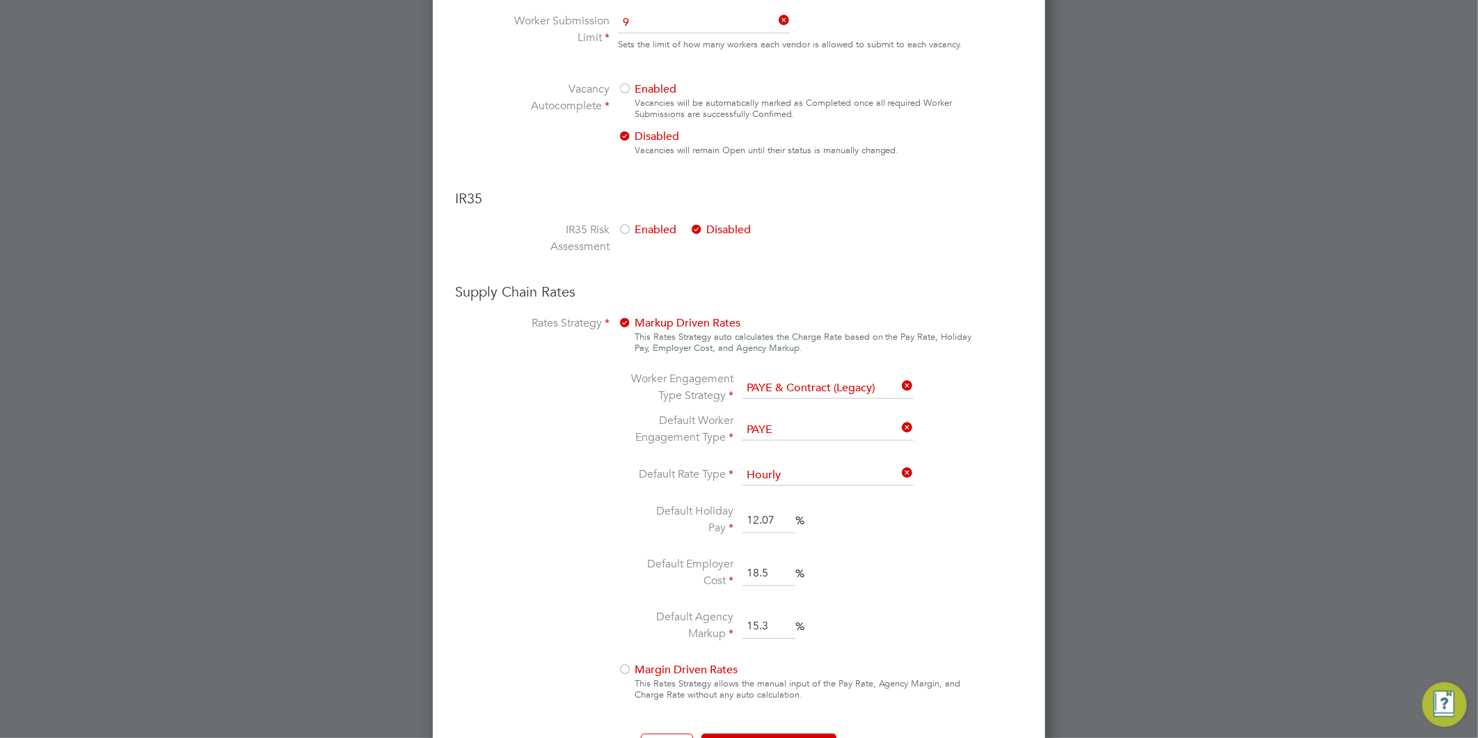
scroll to position [851, 0]
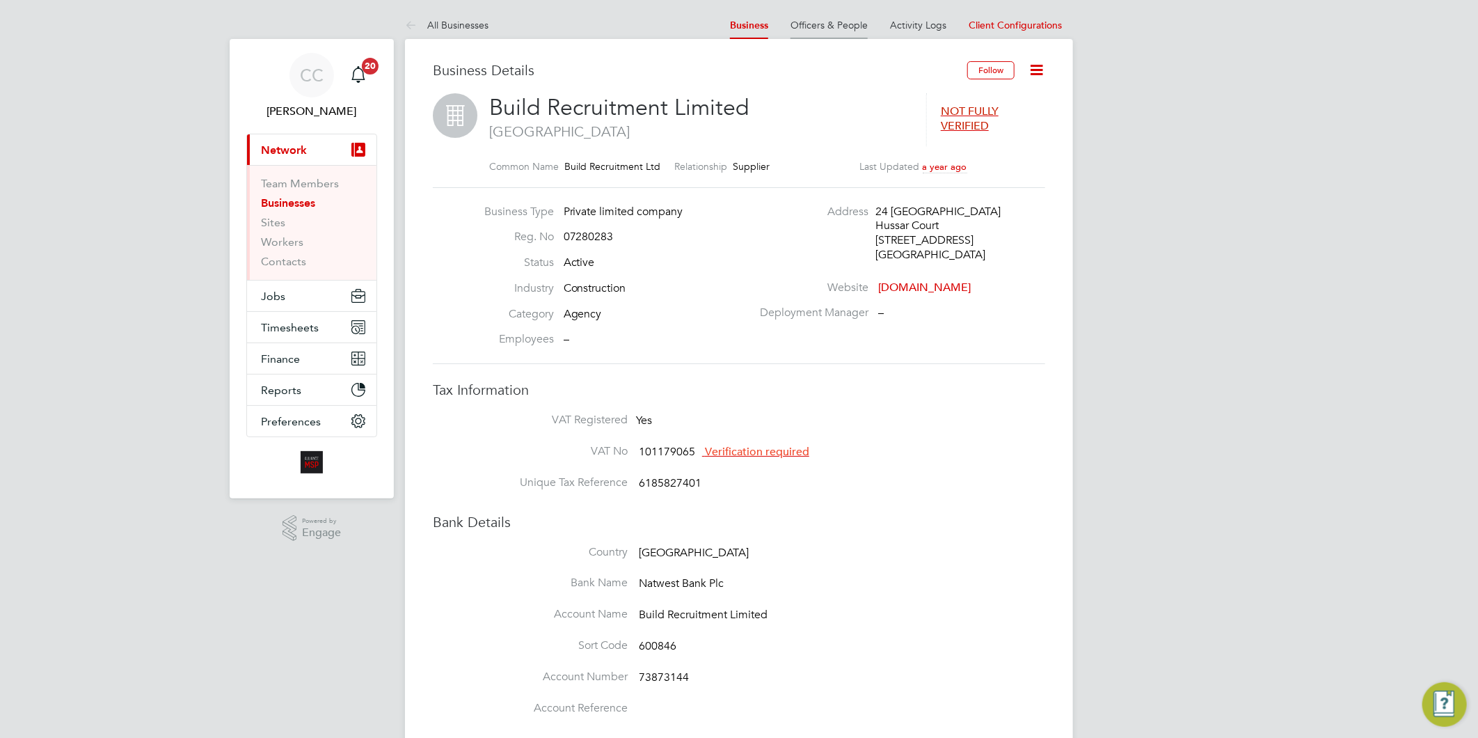
click at [832, 26] on link "Officers & People" at bounding box center [829, 25] width 77 height 13
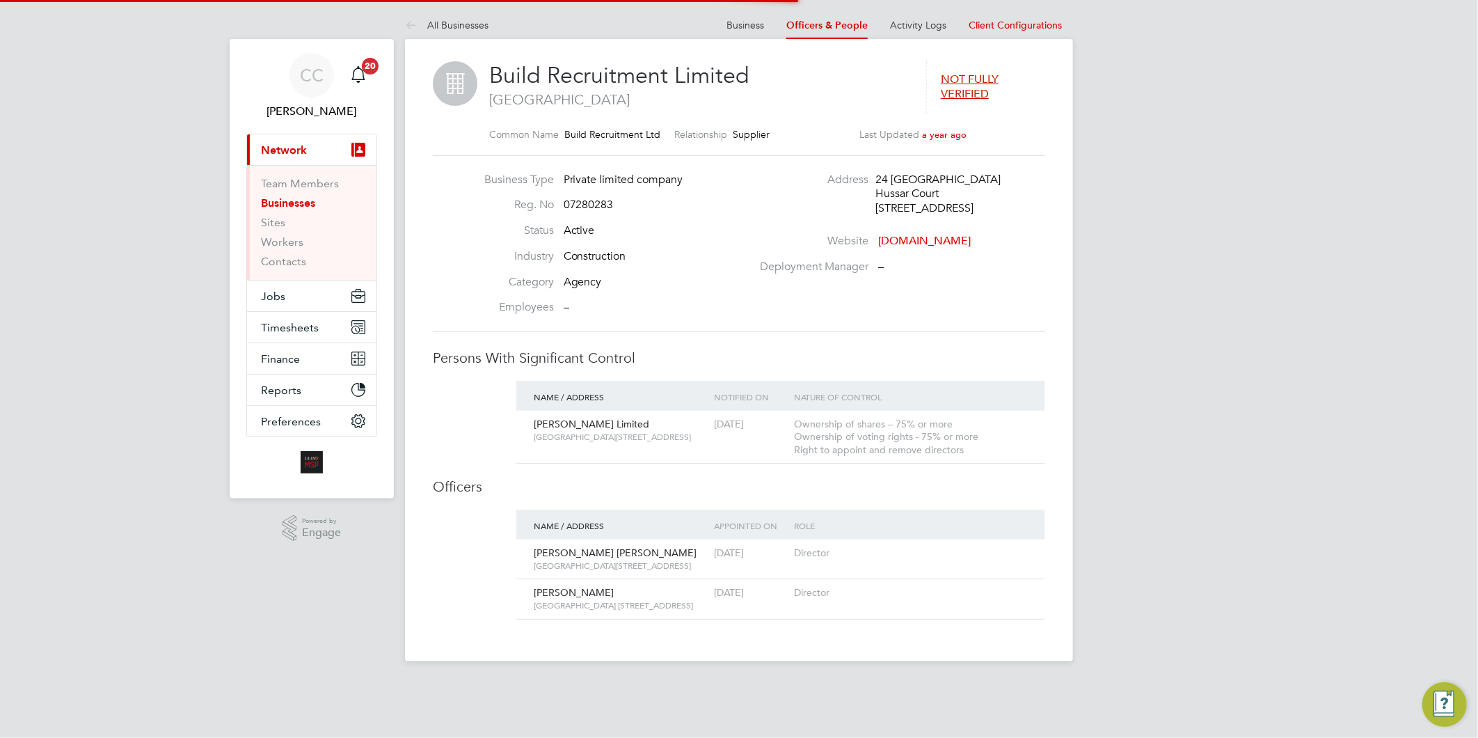
click at [917, 26] on link "Activity Logs" at bounding box center [918, 25] width 56 height 13
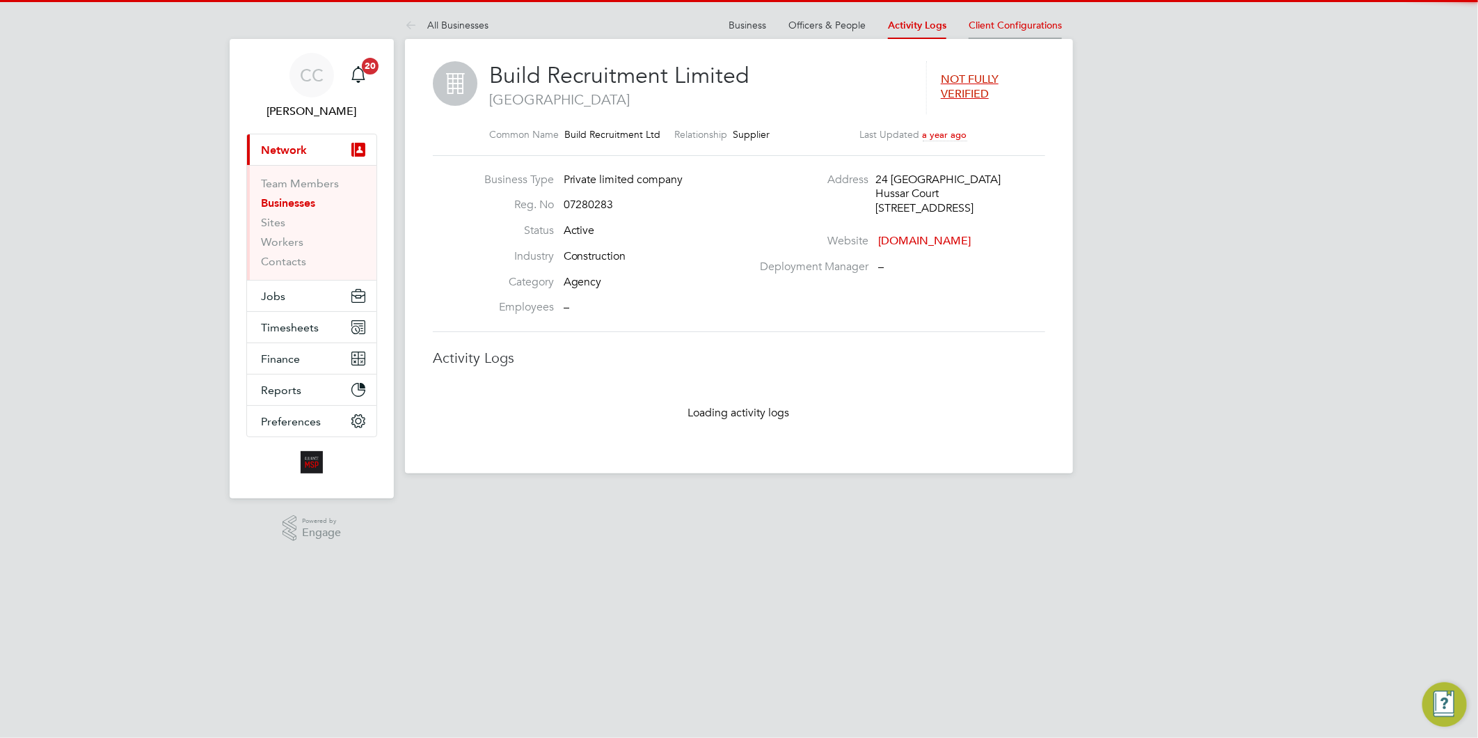
scroll to position [13, 95]
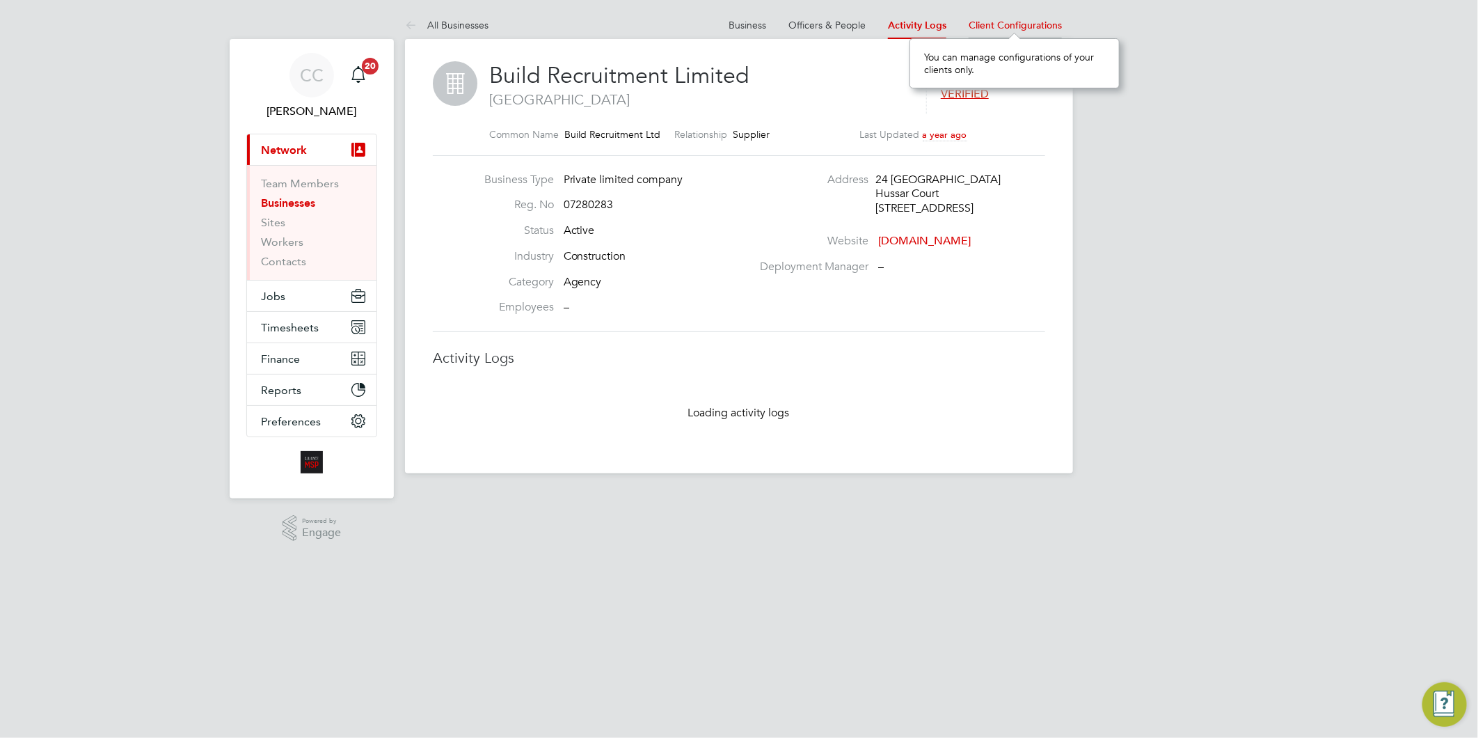
click at [1012, 26] on span "Client Configurations" at bounding box center [1015, 25] width 93 height 13
click at [1013, 26] on span "Client Configurations" at bounding box center [1015, 25] width 93 height 13
click at [736, 33] on li "Business" at bounding box center [748, 25] width 38 height 28
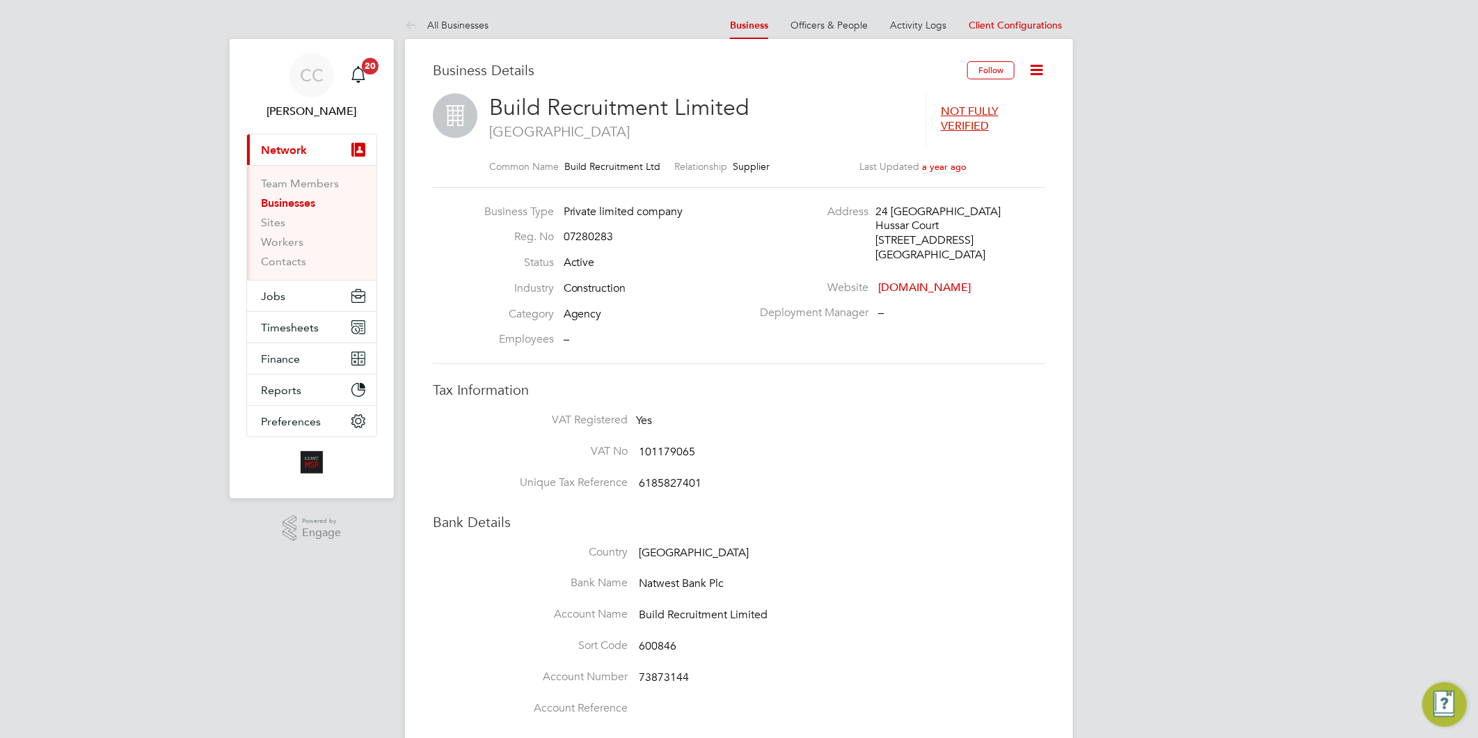
click at [1041, 68] on icon at bounding box center [1036, 69] width 17 height 17
click at [1004, 230] on li "Finance Settings" at bounding box center [987, 228] width 107 height 19
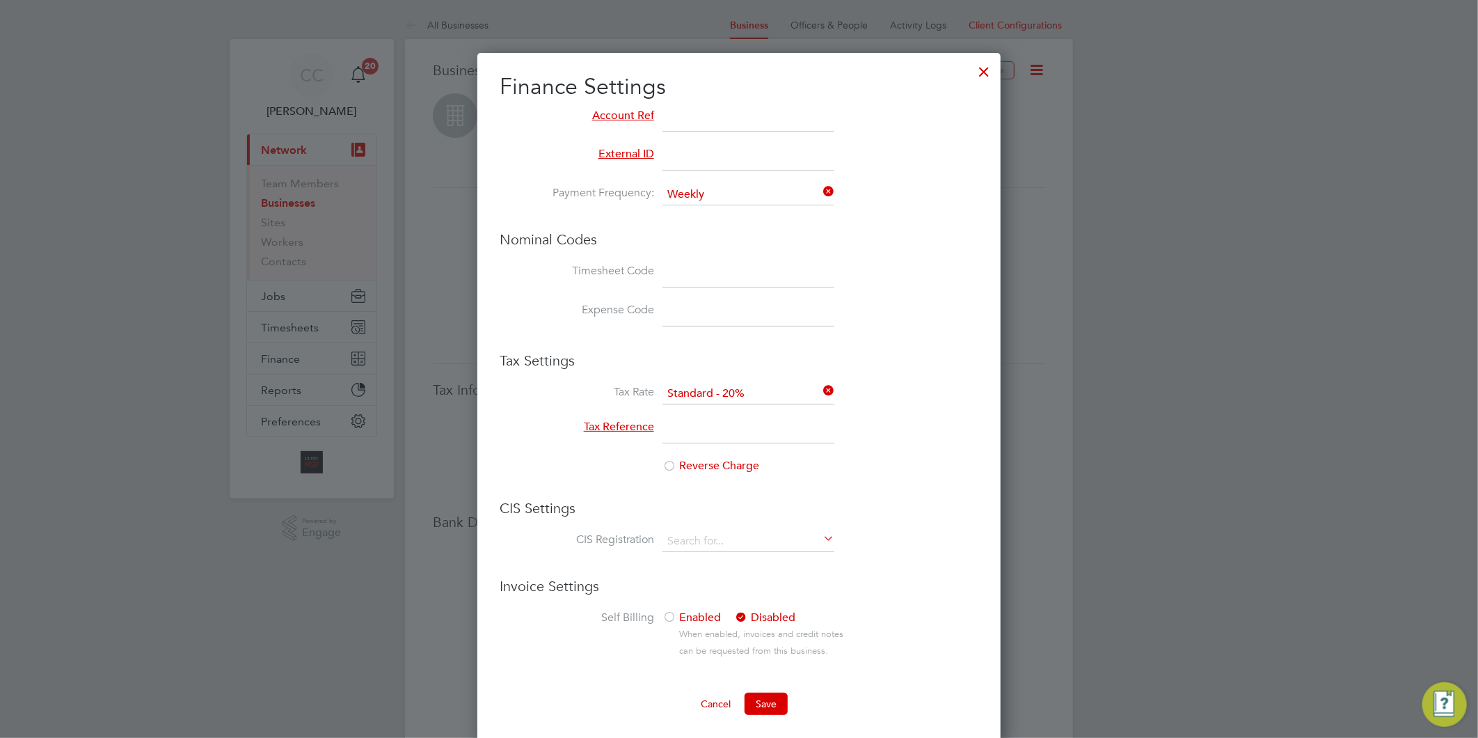
click at [984, 74] on div at bounding box center [984, 68] width 25 height 25
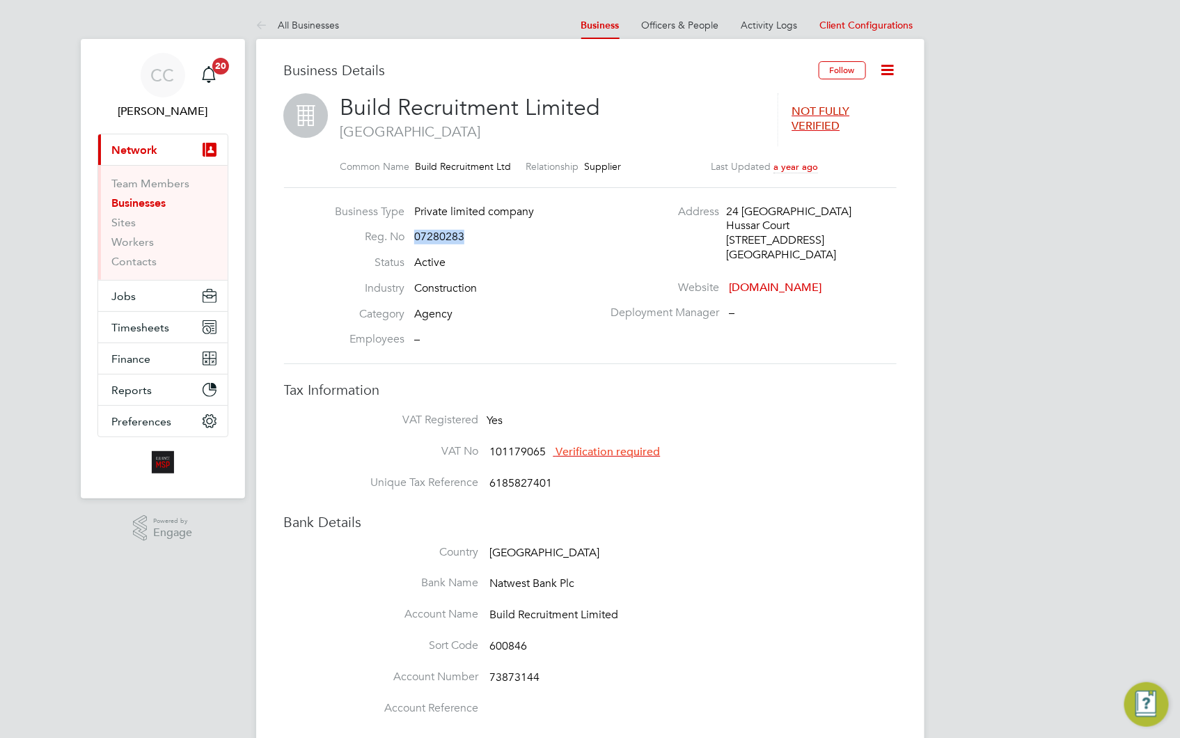
drag, startPoint x: 464, startPoint y: 237, endPoint x: 414, endPoint y: 239, distance: 49.5
click at [414, 239] on span "07280283" at bounding box center [439, 237] width 50 height 14
copy span "07280283"
click at [675, 24] on link "Officers & People" at bounding box center [680, 25] width 77 height 13
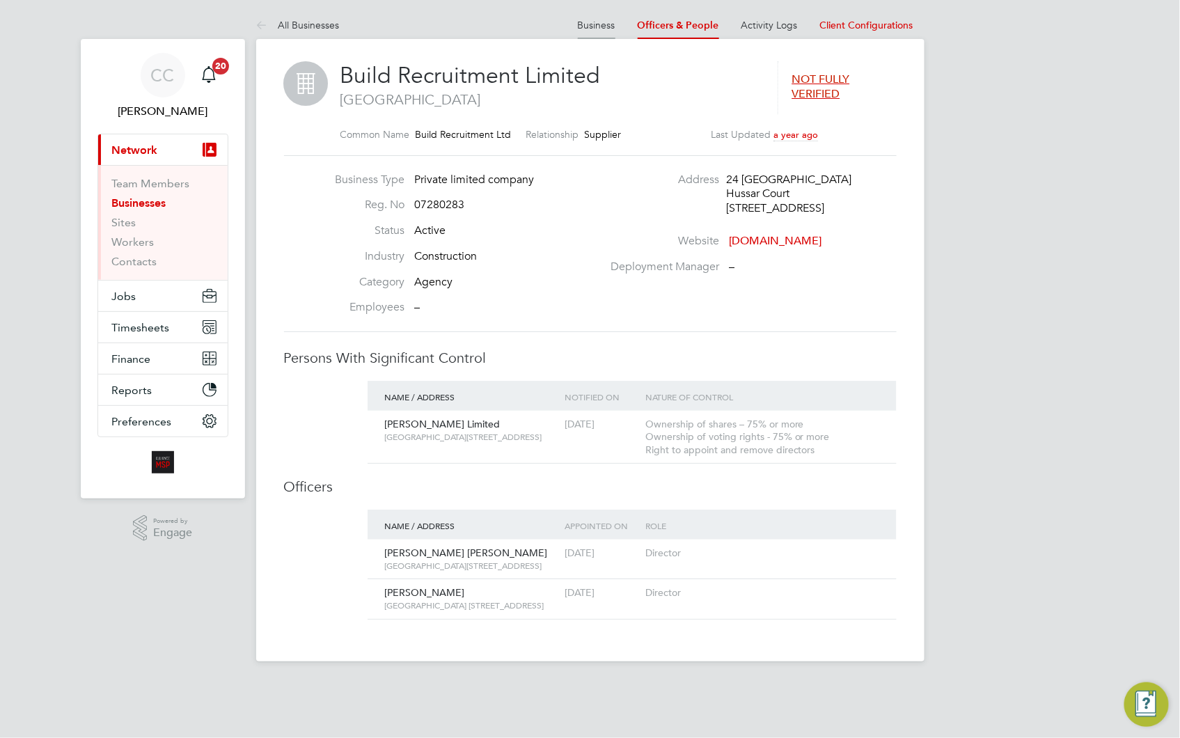
click at [603, 23] on link "Business" at bounding box center [597, 25] width 38 height 13
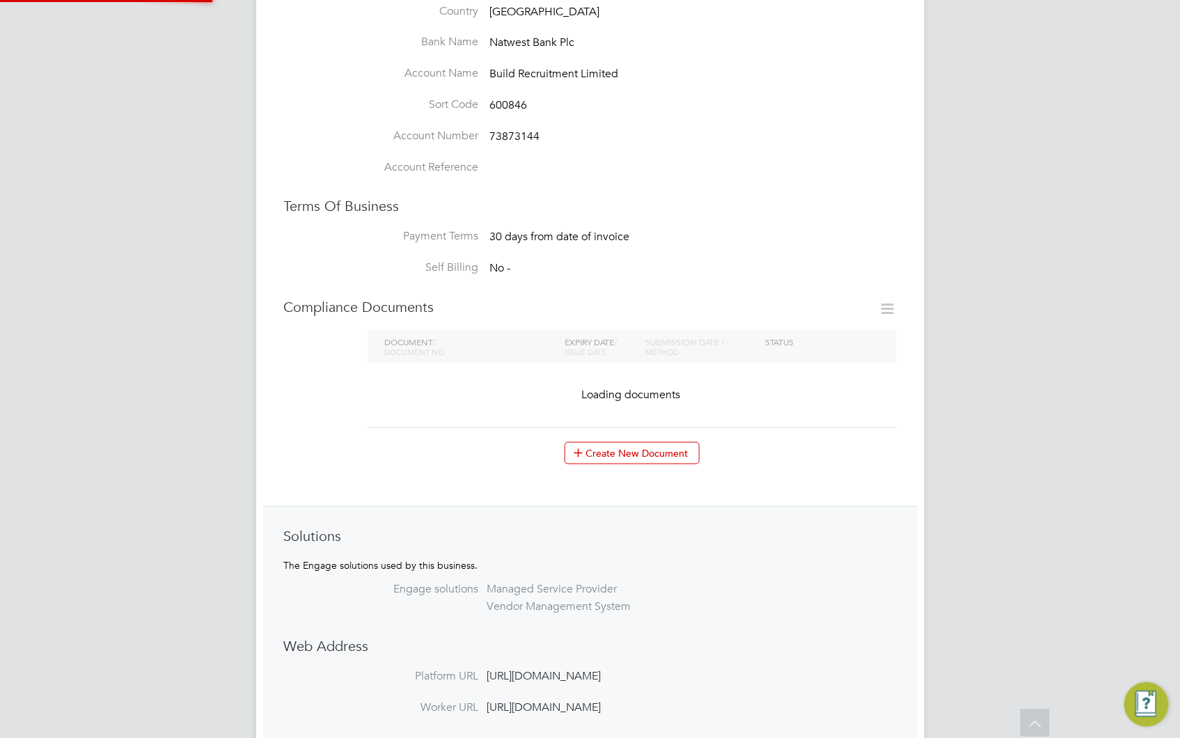
scroll to position [794, 0]
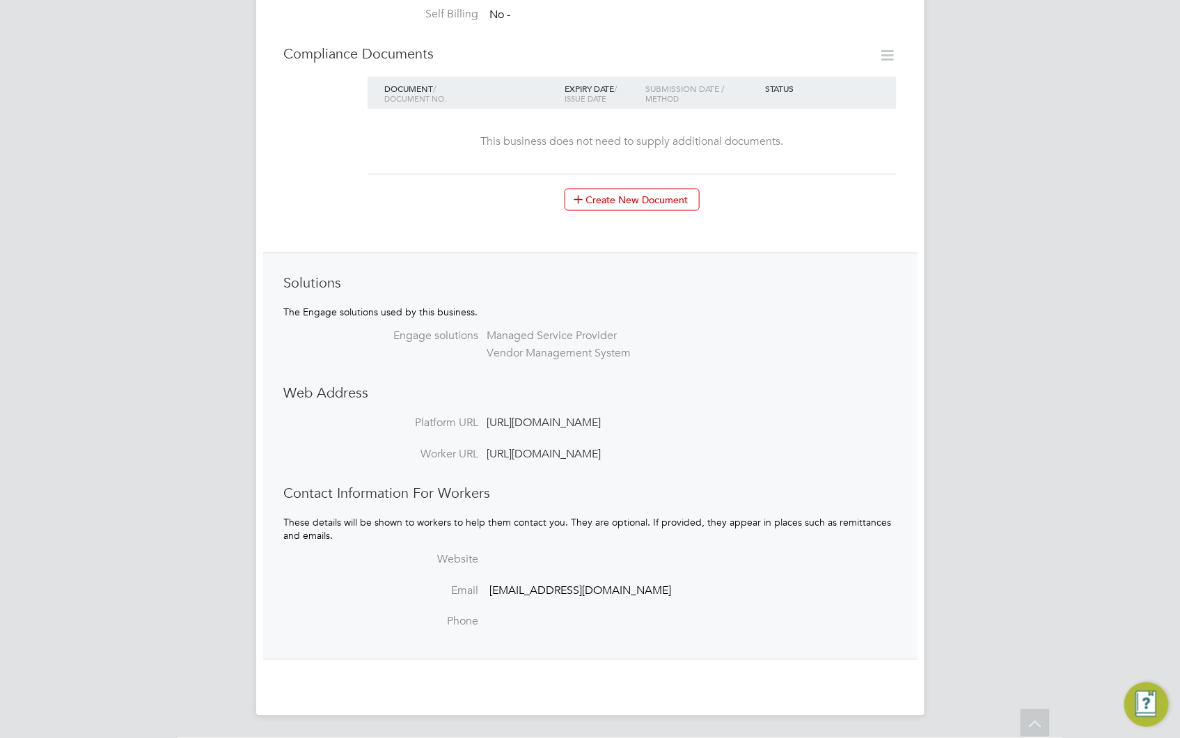
click at [624, 602] on li "Email support@buildrec.com" at bounding box center [618, 599] width 557 height 31
click at [601, 590] on span "support@buildrec.com" at bounding box center [581, 591] width 182 height 14
drag, startPoint x: 601, startPoint y: 590, endPoint x: 501, endPoint y: 589, distance: 99.5
click at [501, 589] on span "support@buildrec.com" at bounding box center [581, 591] width 182 height 14
copy div "support@buildrec.com Phone Notification Settings Followers Edit Business Worker…"
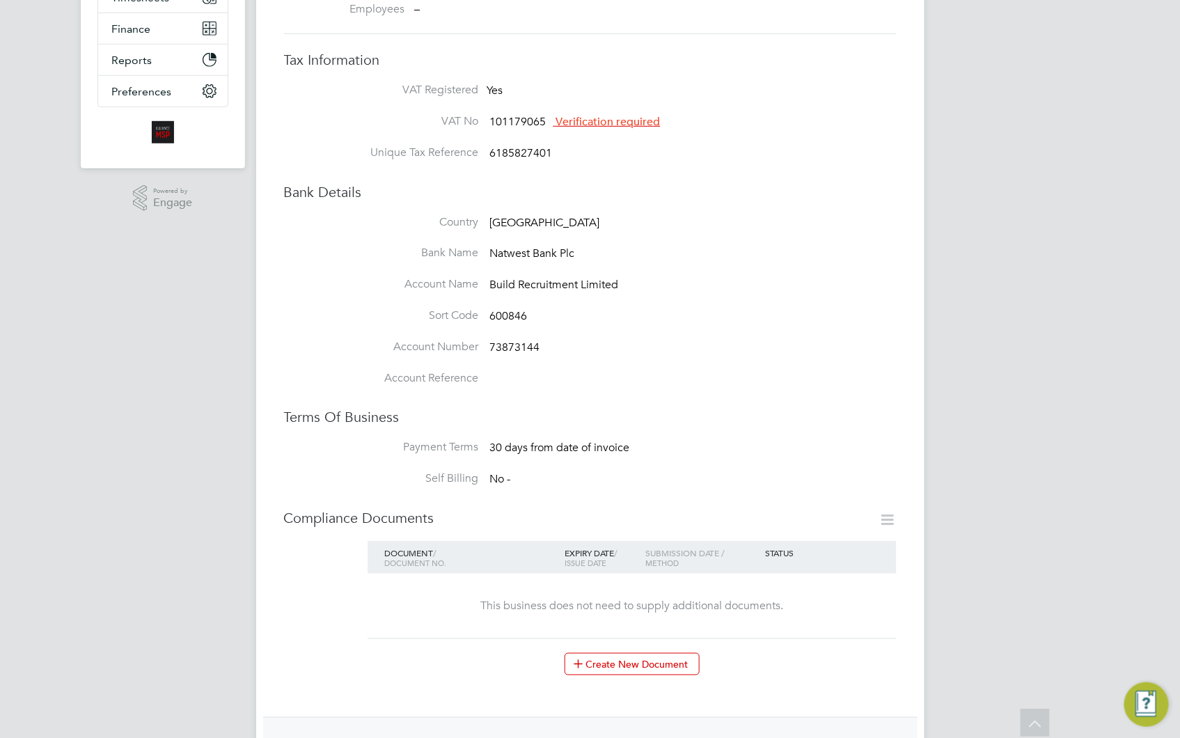
scroll to position [0, 0]
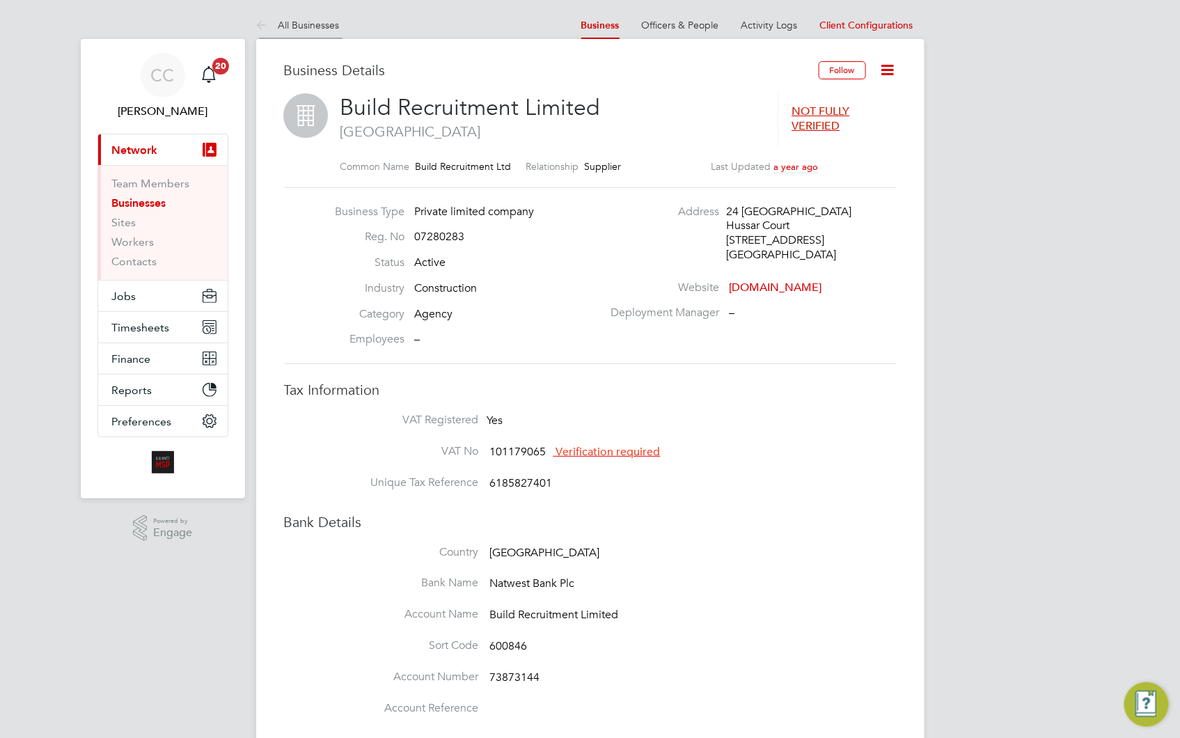
click at [317, 21] on link "All Businesses" at bounding box center [298, 25] width 84 height 13
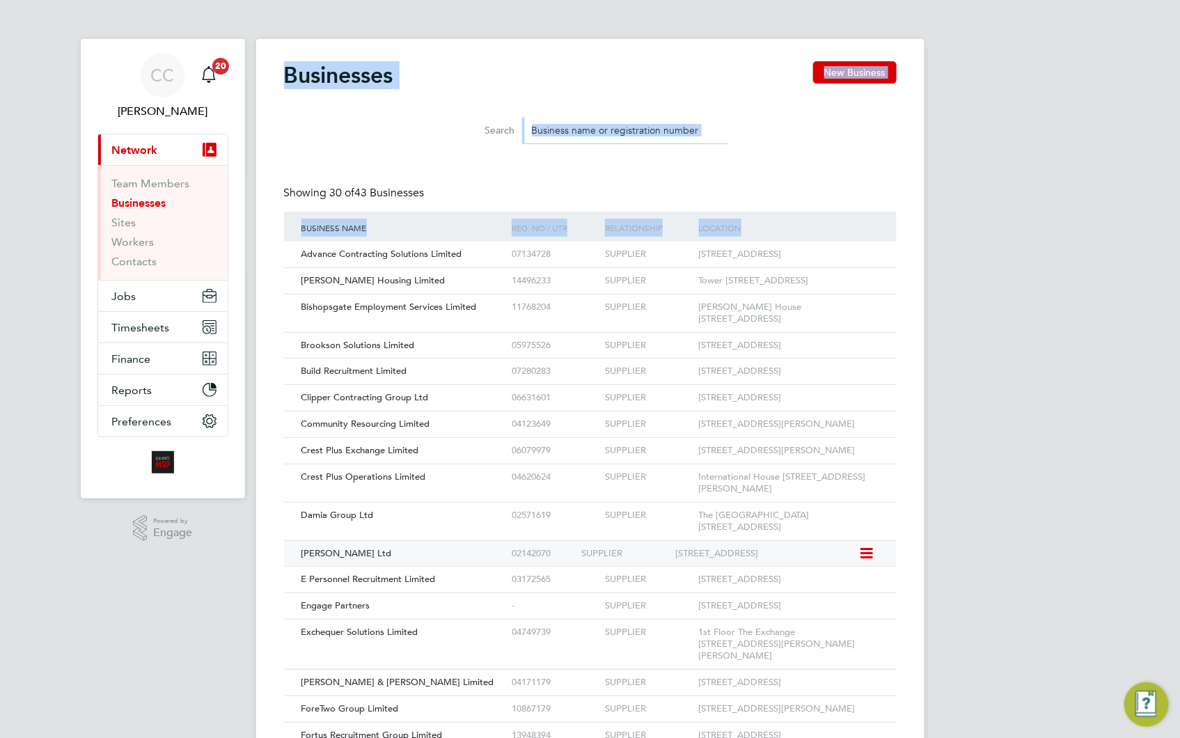
click at [344, 559] on span "[PERSON_NAME] Ltd" at bounding box center [346, 553] width 90 height 12
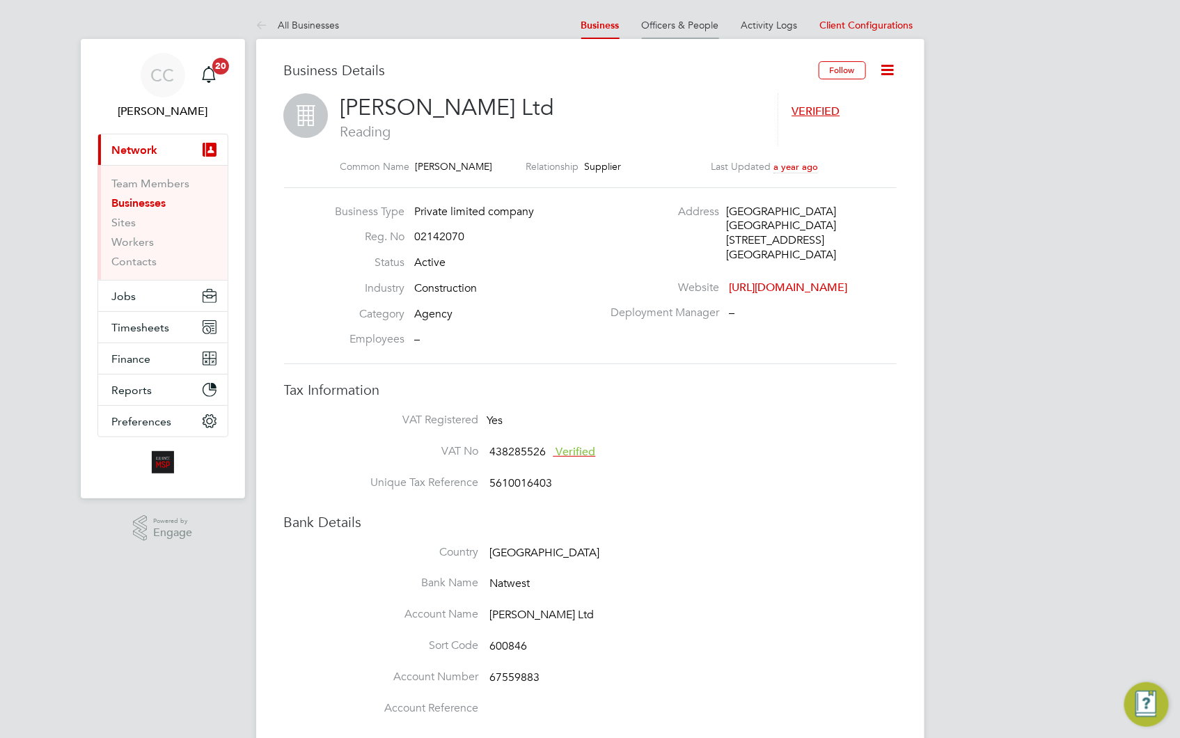
click at [711, 24] on link "Officers & People" at bounding box center [680, 25] width 77 height 13
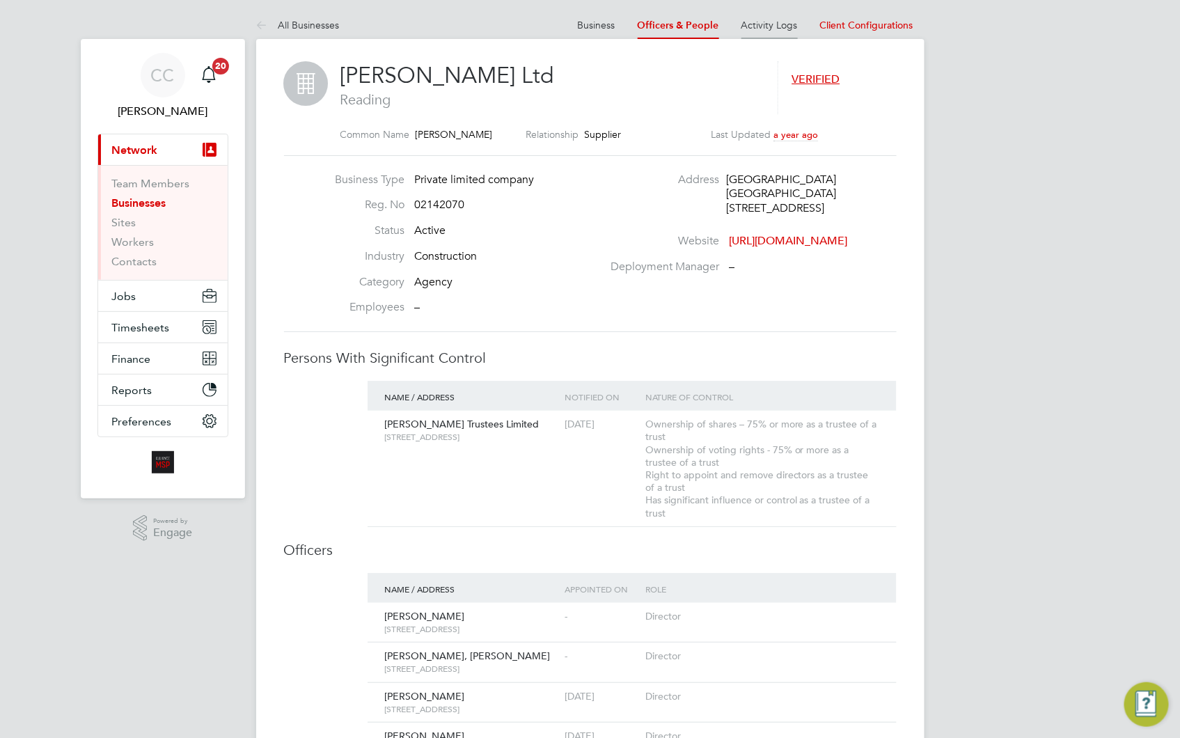
click at [752, 26] on link "Activity Logs" at bounding box center [769, 25] width 56 height 13
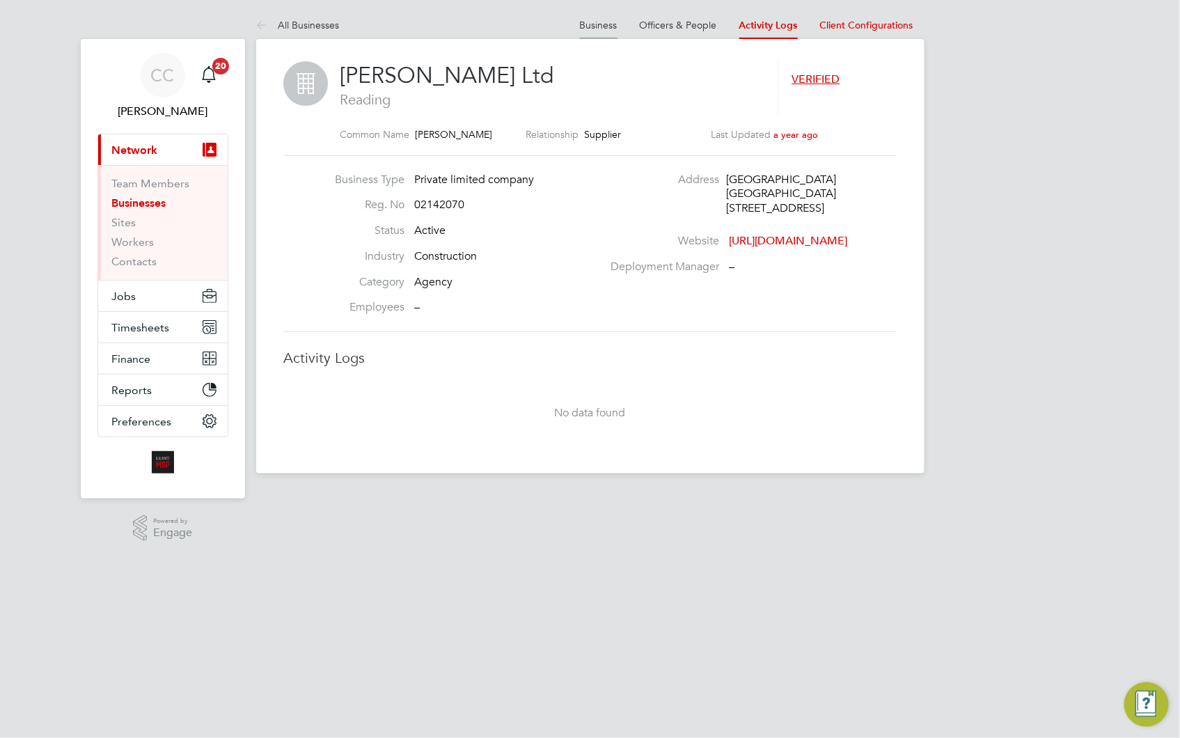
click at [597, 28] on link "Business" at bounding box center [599, 25] width 38 height 13
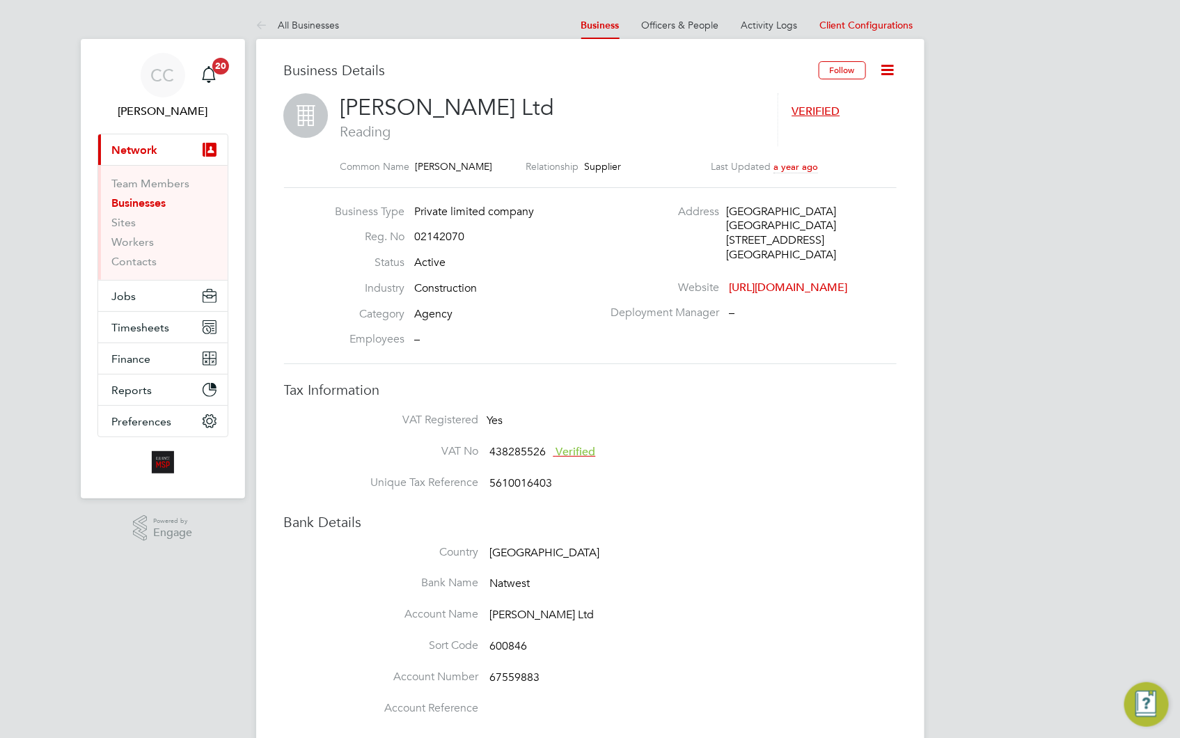
click at [886, 71] on icon at bounding box center [887, 69] width 17 height 17
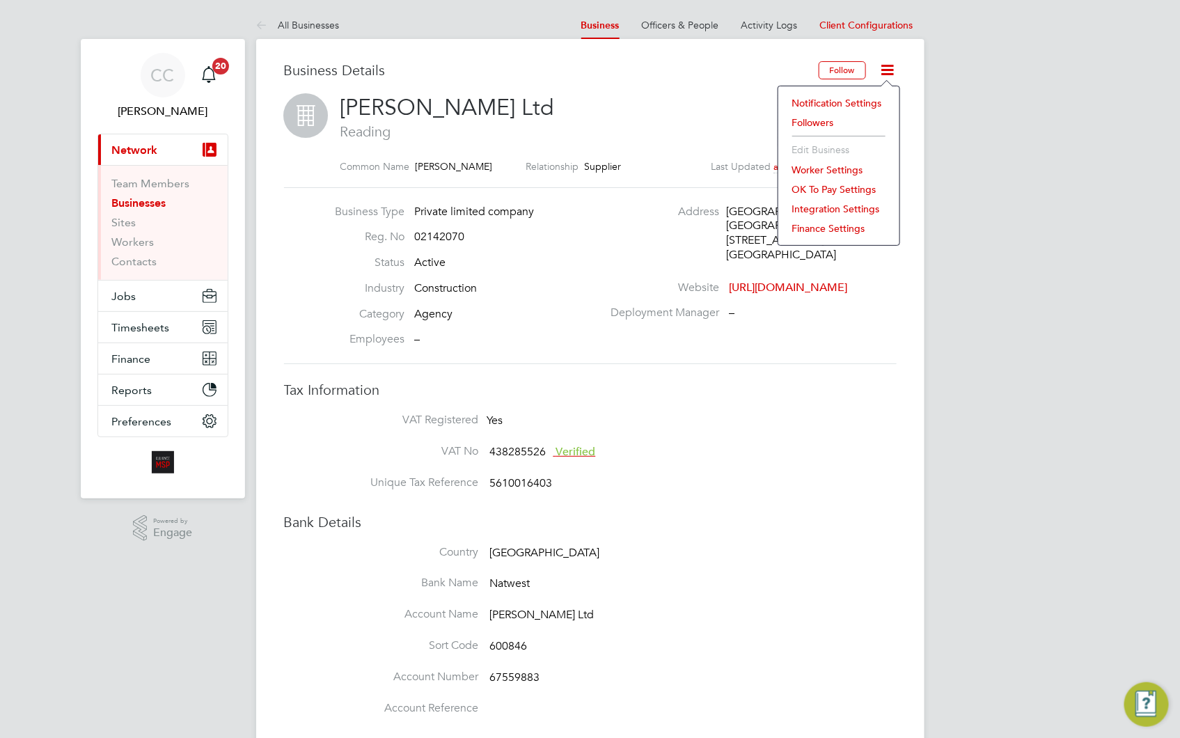
click at [822, 211] on li "Integration Settings" at bounding box center [838, 208] width 107 height 19
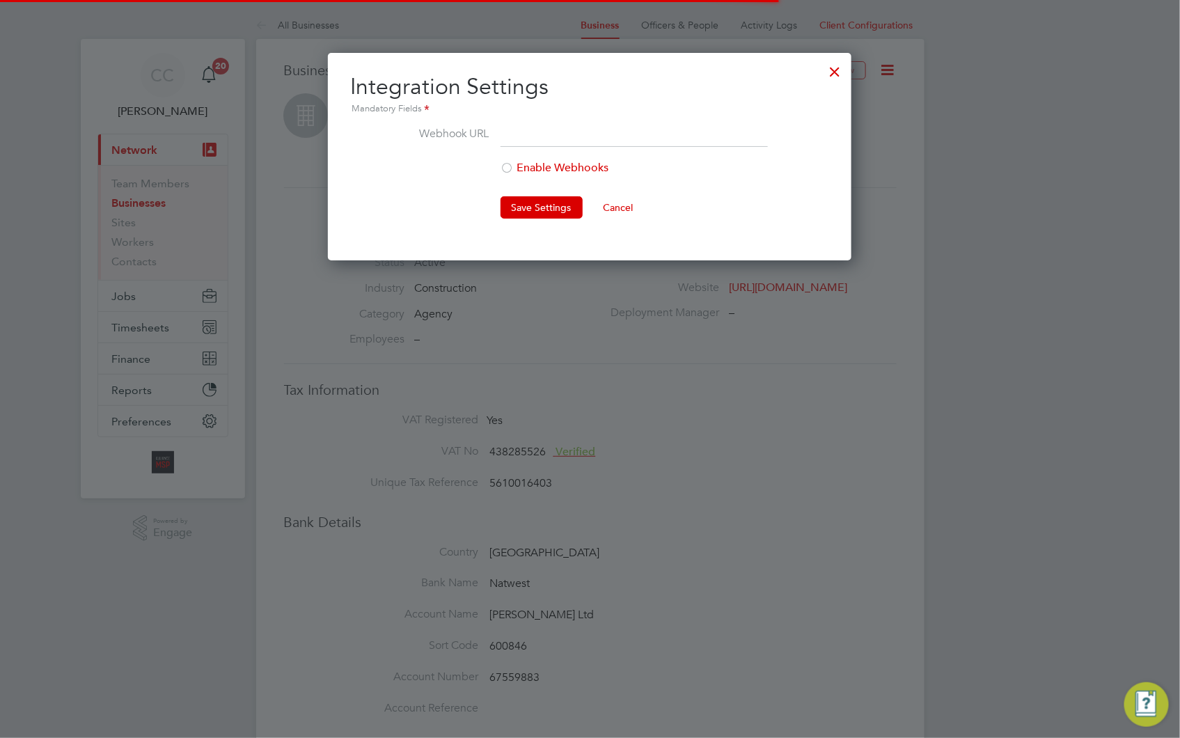
scroll to position [207, 523]
click at [837, 65] on div at bounding box center [835, 68] width 25 height 25
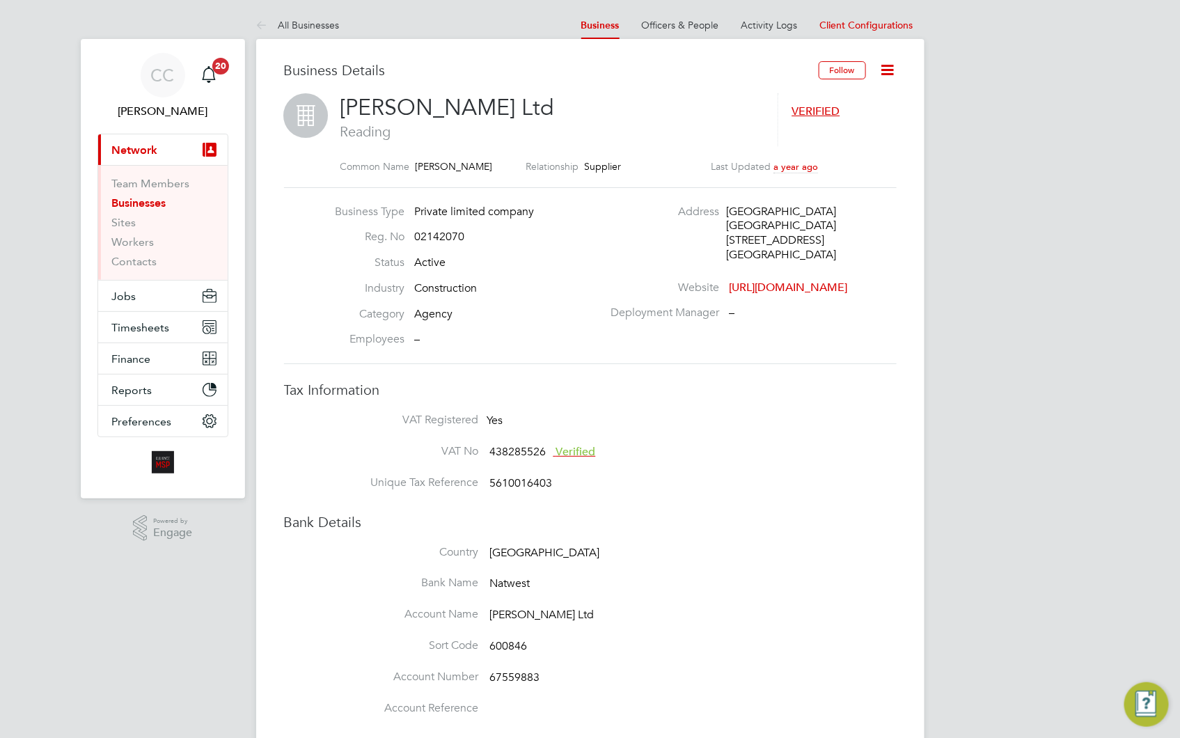
click at [888, 77] on icon at bounding box center [887, 69] width 17 height 17
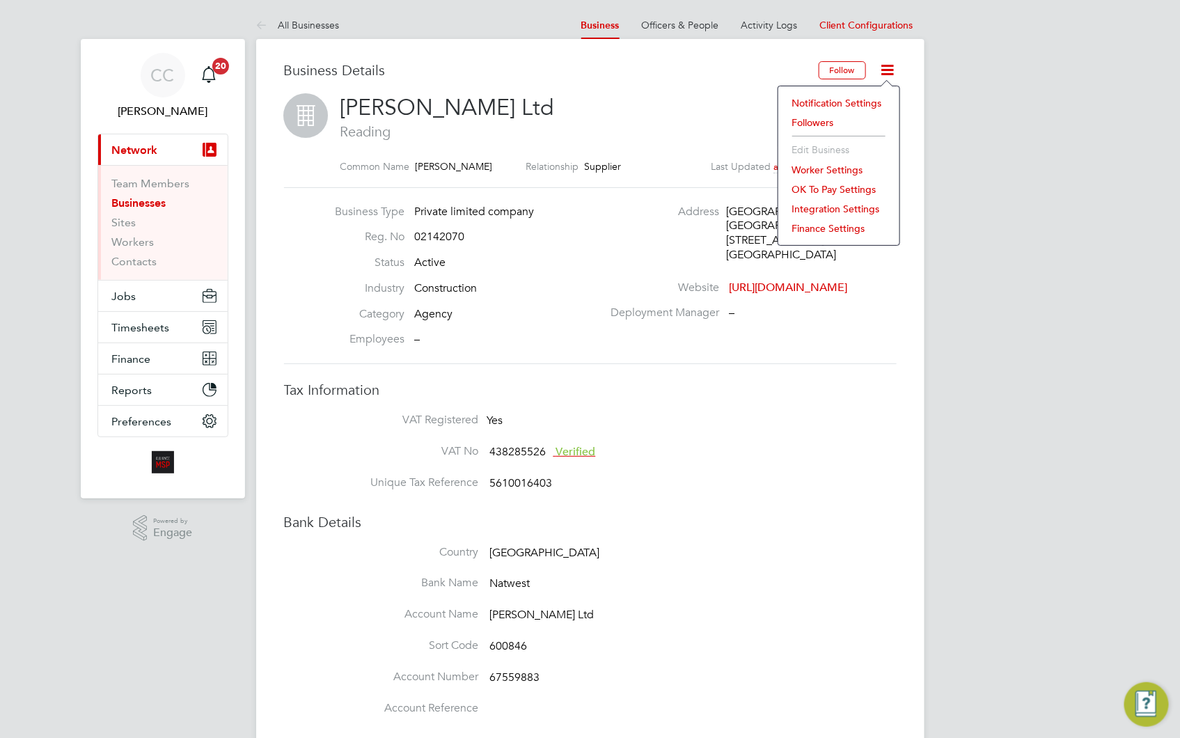
click at [840, 101] on li "Notification Settings" at bounding box center [838, 102] width 107 height 19
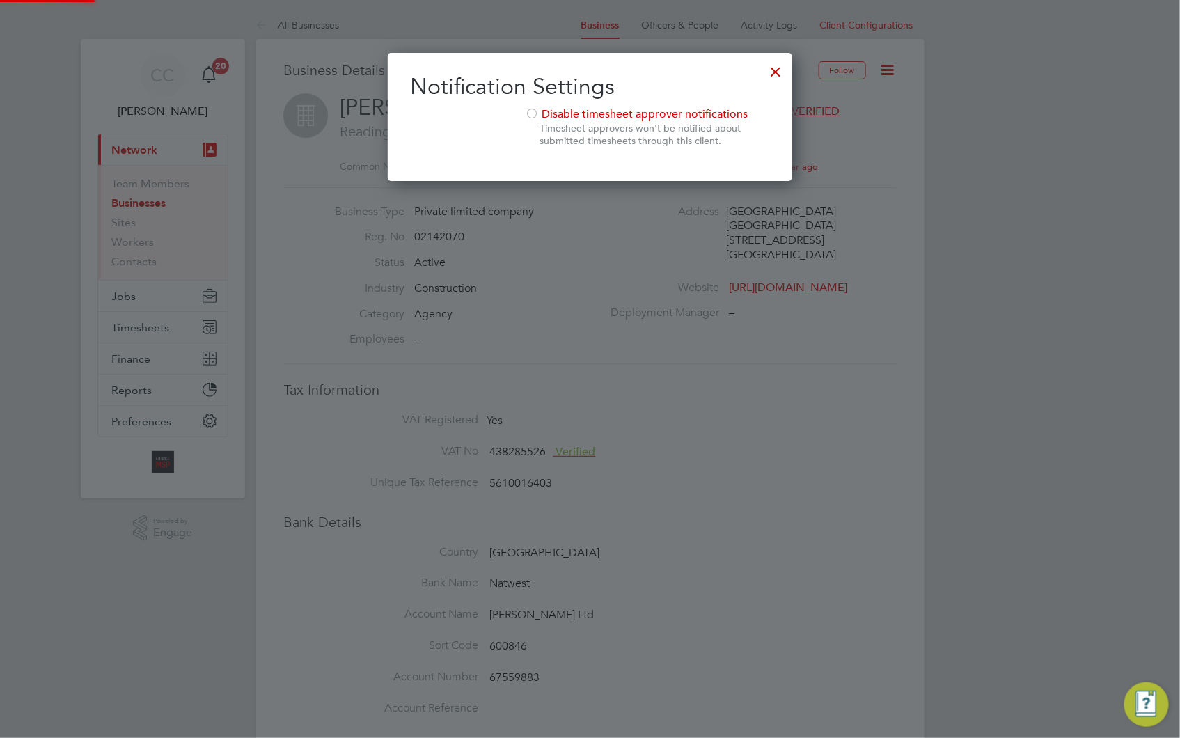
scroll to position [128, 405]
click at [775, 68] on div at bounding box center [776, 68] width 25 height 25
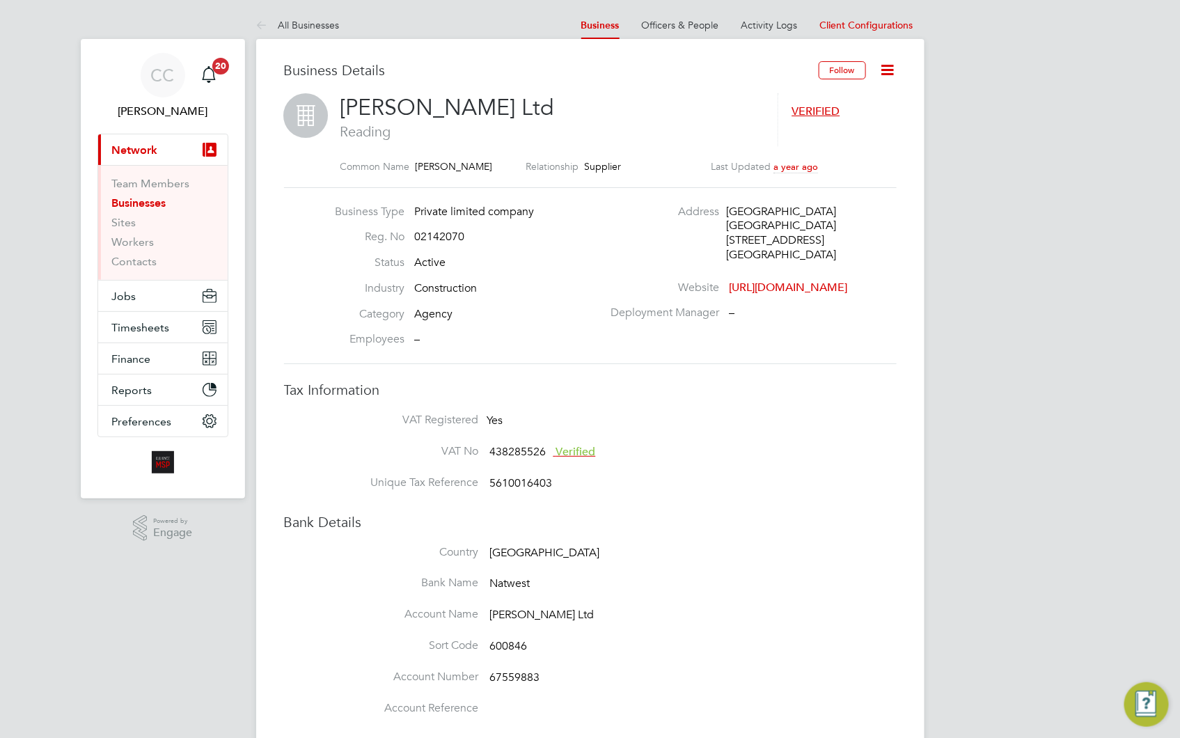
click at [299, 22] on link "All Businesses" at bounding box center [298, 25] width 84 height 13
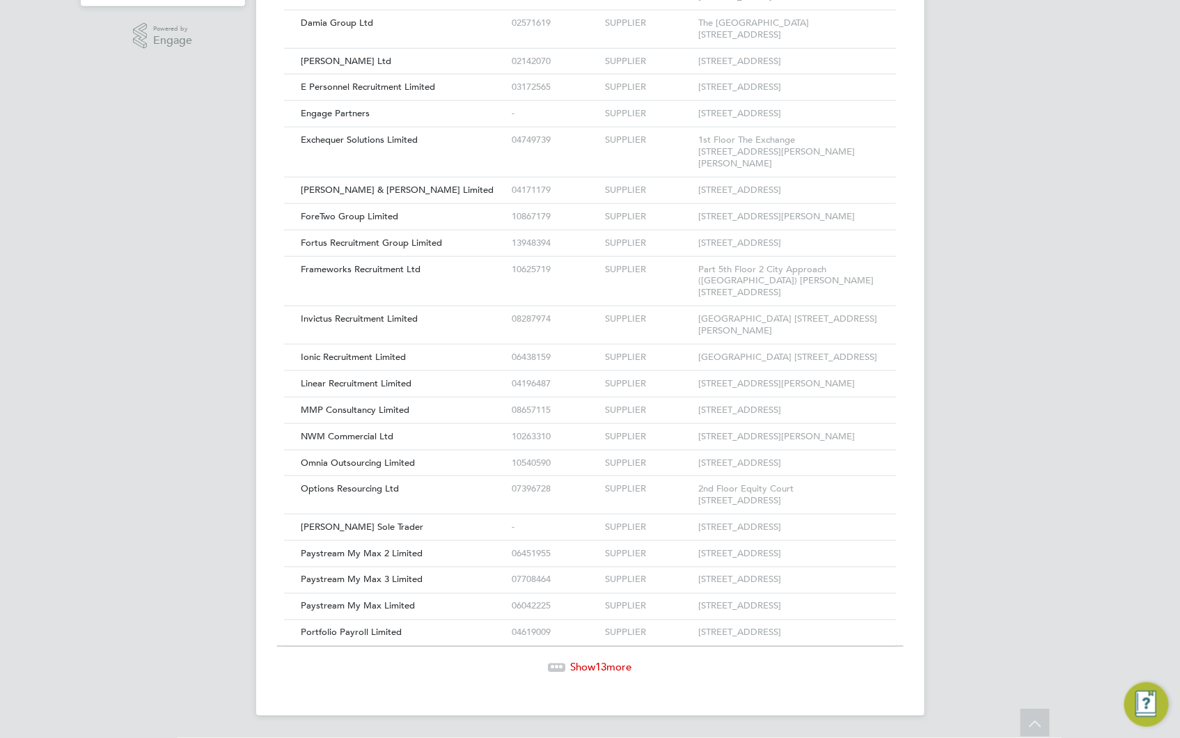
click at [610, 664] on span "Show 13 more" at bounding box center [601, 667] width 61 height 13
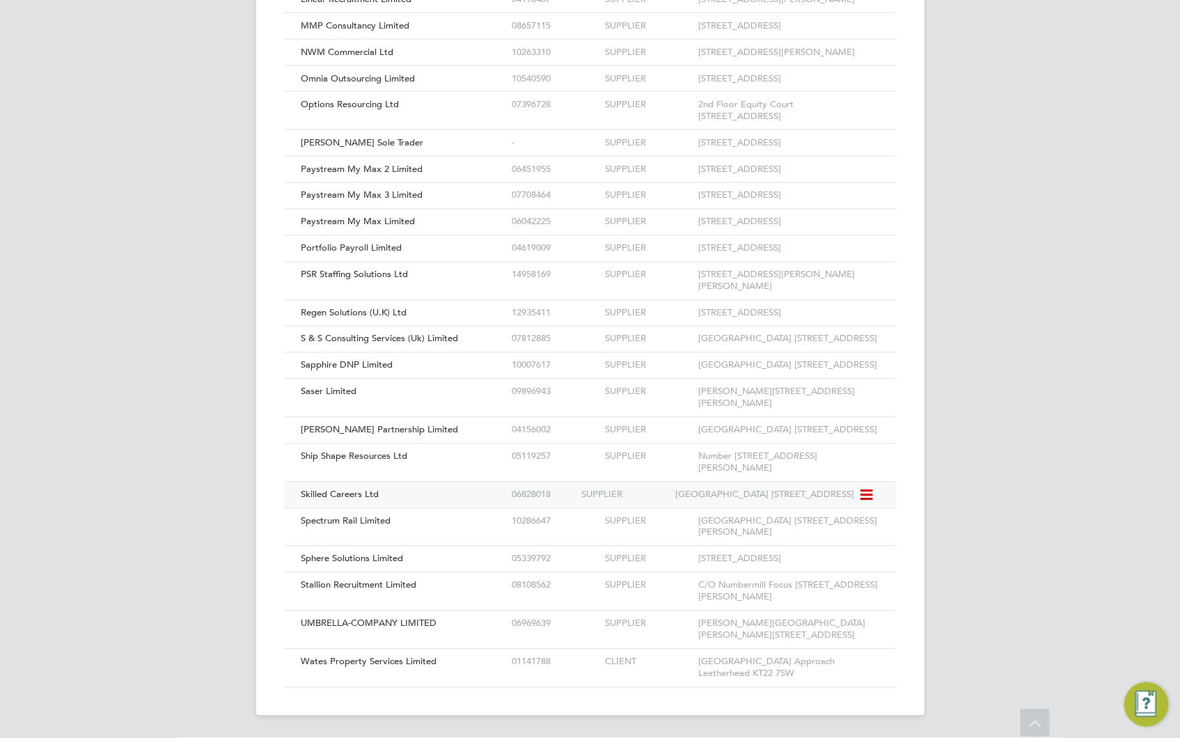
click at [358, 489] on span "Skilled Careers Ltd" at bounding box center [340, 495] width 78 height 12
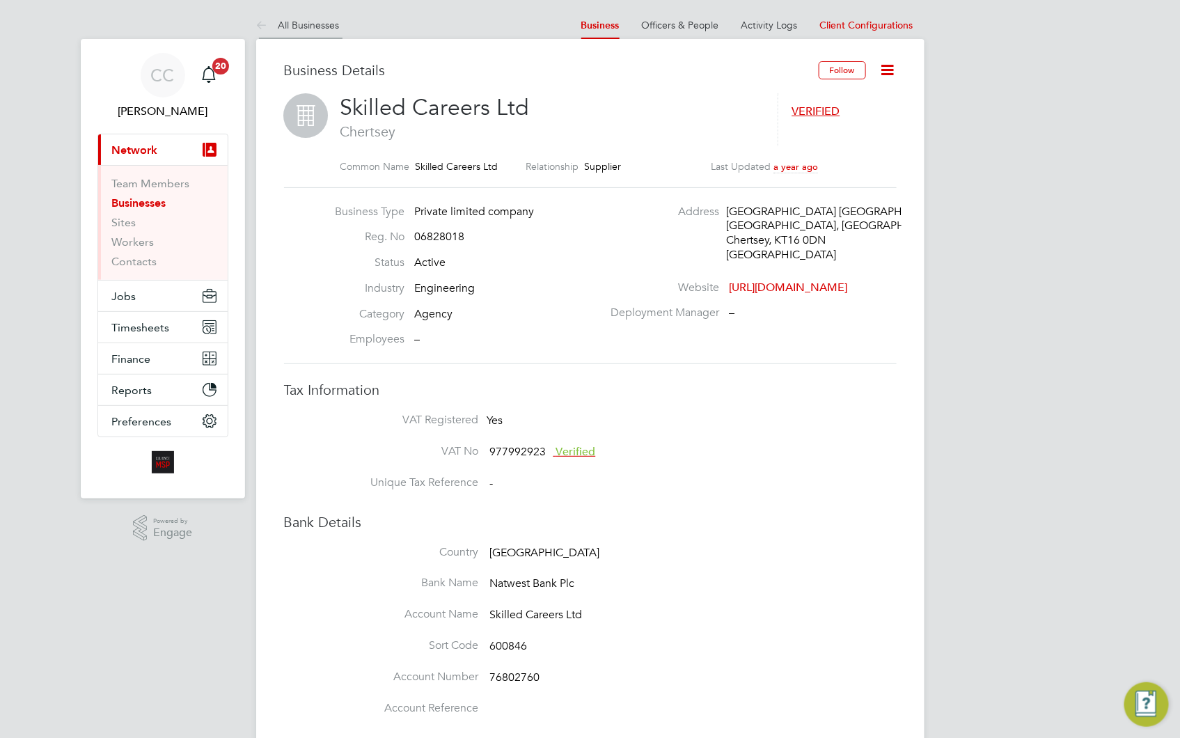
click at [330, 22] on link "All Businesses" at bounding box center [298, 25] width 84 height 13
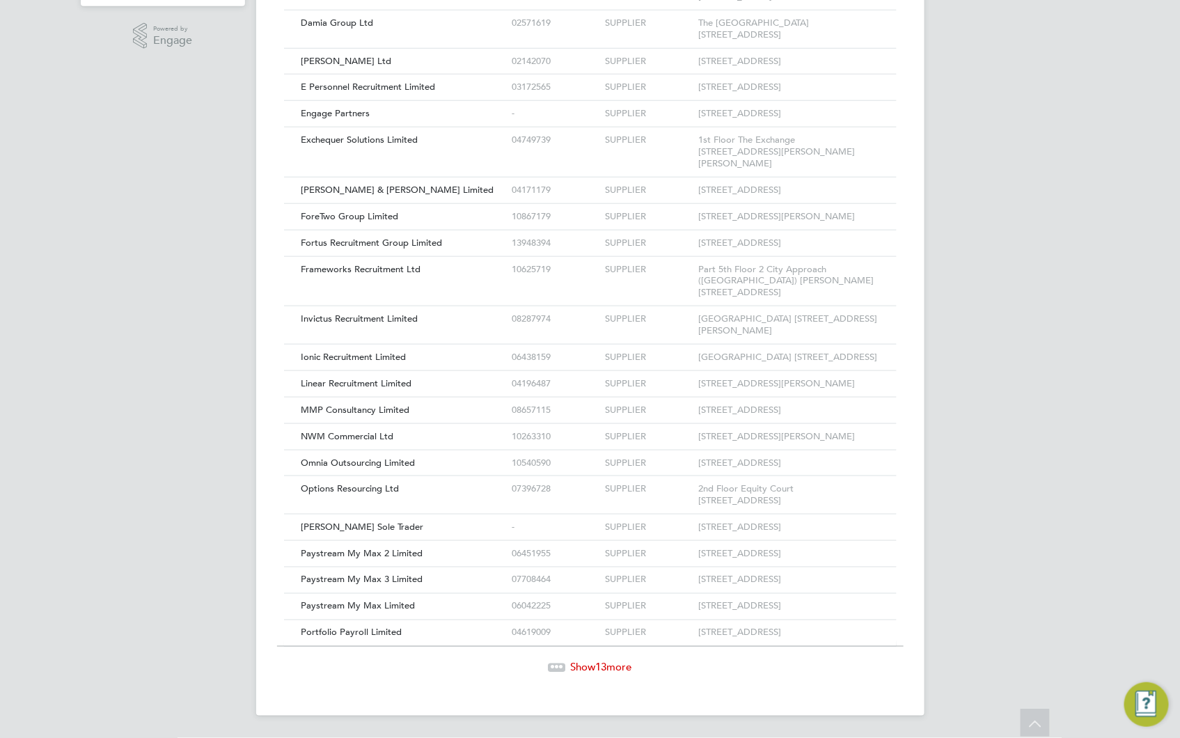
click at [601, 663] on span "13" at bounding box center [601, 667] width 11 height 13
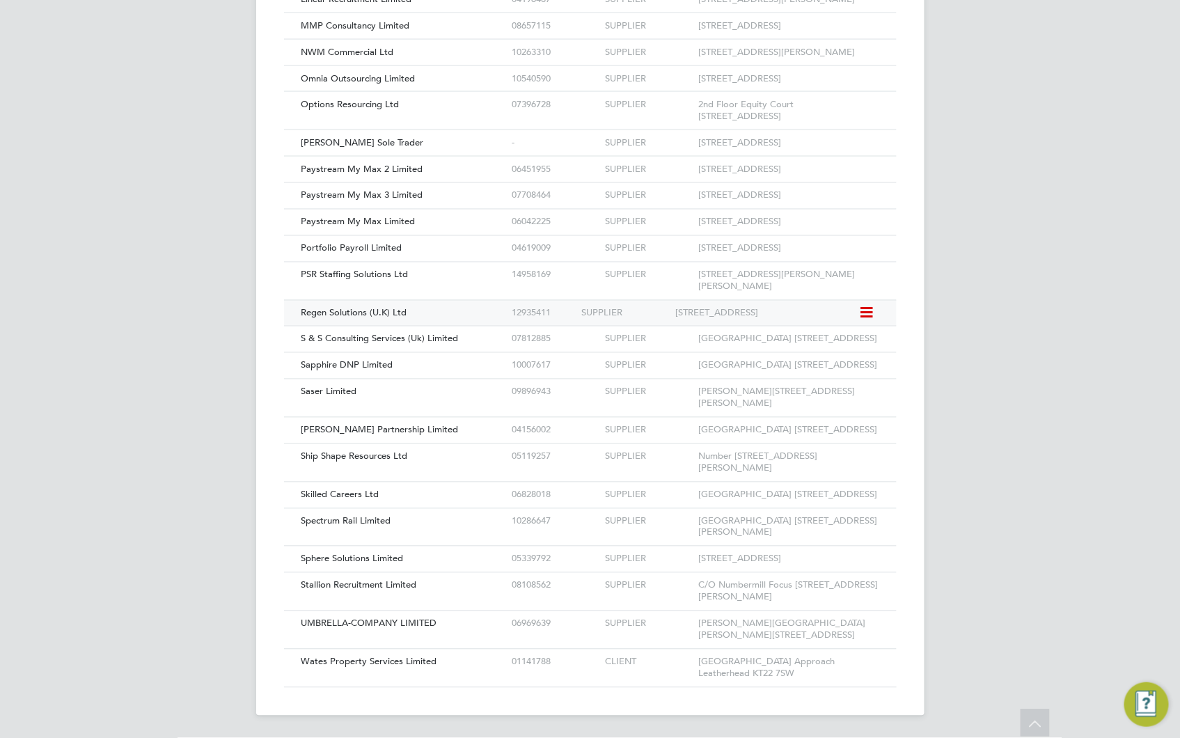
click at [334, 319] on span "Regen Solutions (U.K) Ltd" at bounding box center [354, 313] width 106 height 12
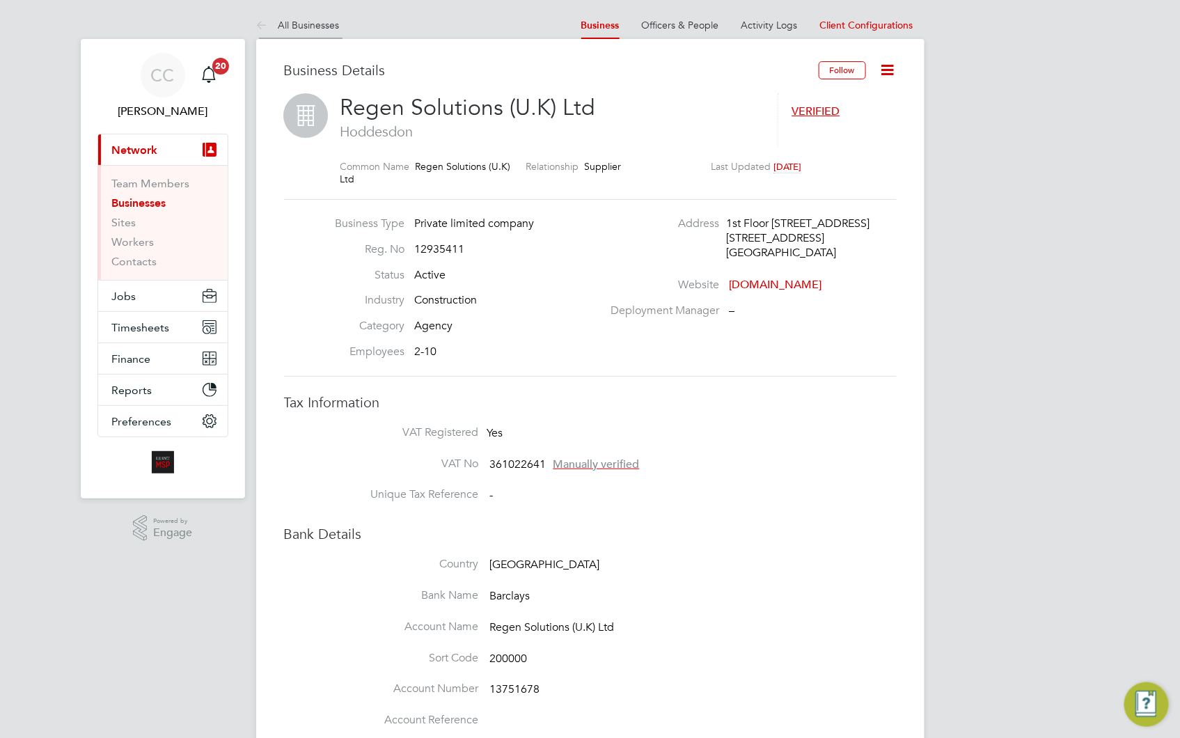
click at [324, 22] on link "All Businesses" at bounding box center [298, 25] width 84 height 13
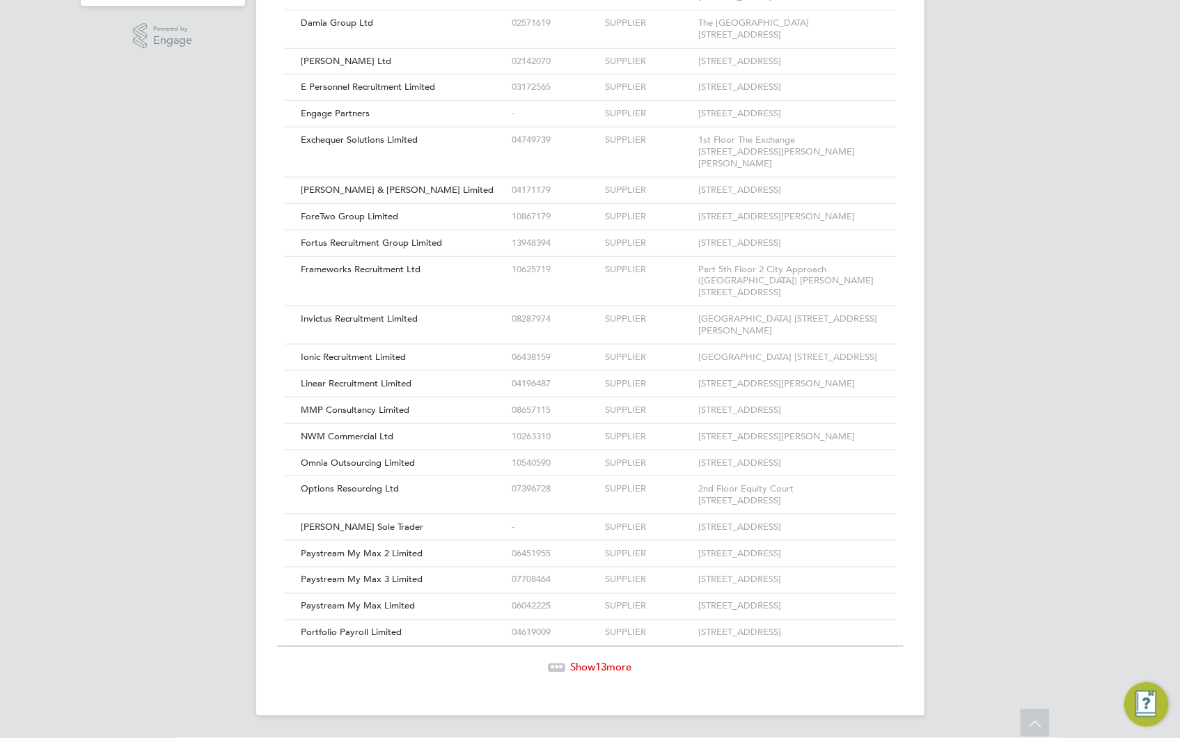
click at [620, 663] on span "Show 13 more" at bounding box center [601, 667] width 61 height 13
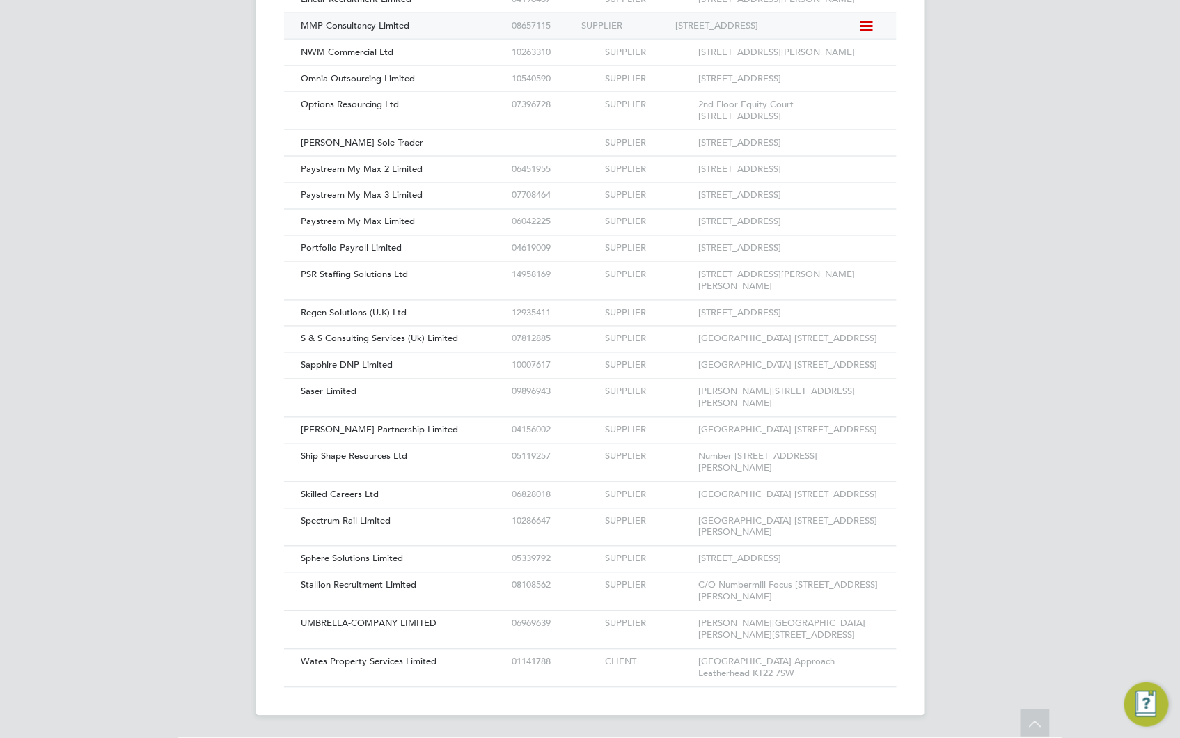
click at [365, 31] on span "MMP Consultancy Limited" at bounding box center [355, 25] width 109 height 12
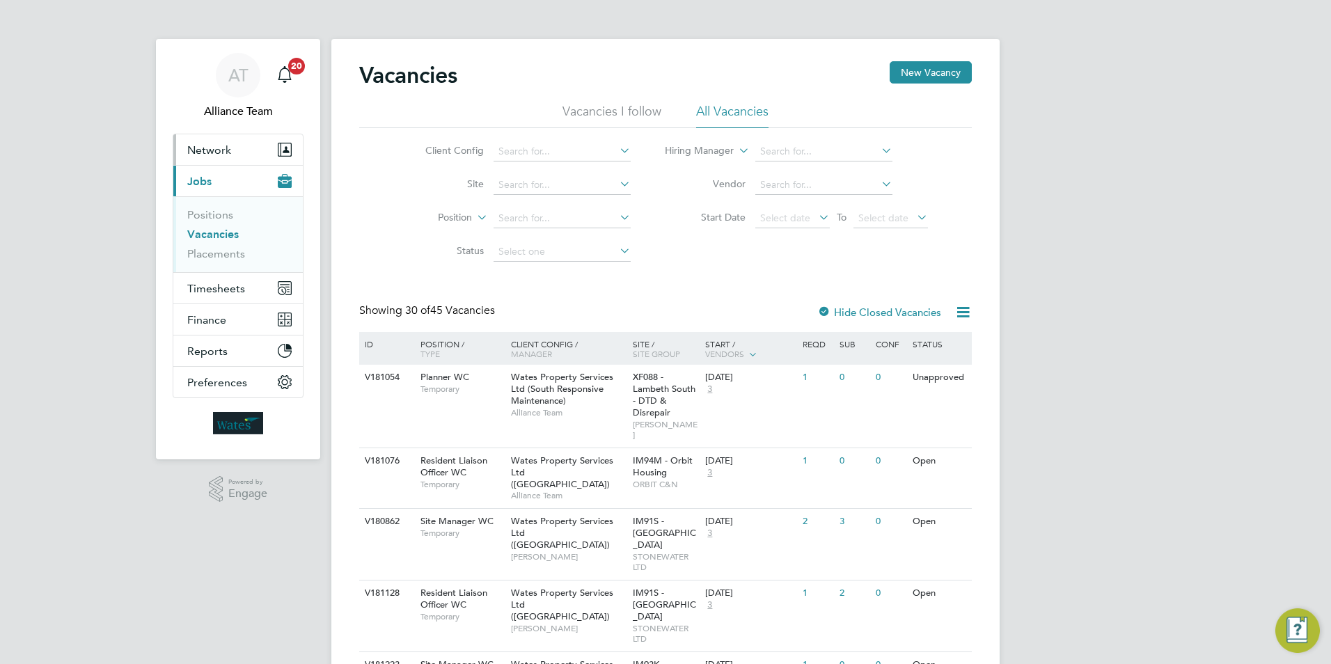
click at [226, 150] on span "Network" at bounding box center [209, 149] width 44 height 13
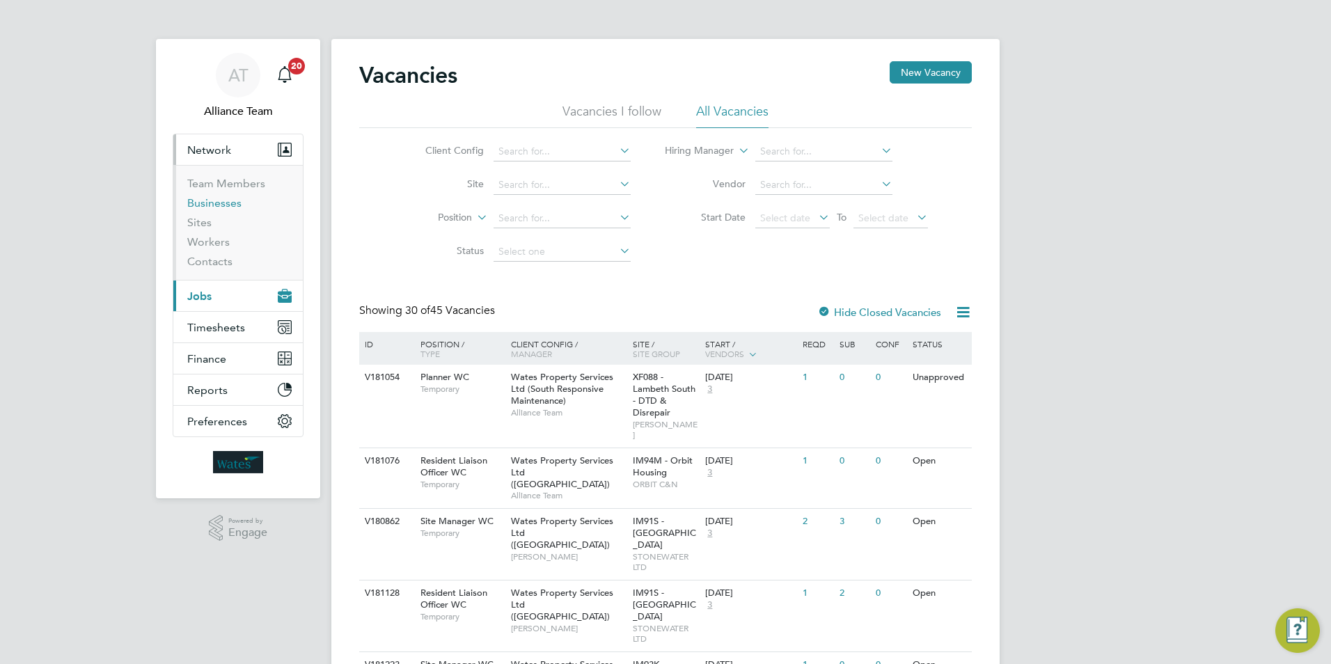
click at [199, 207] on link "Businesses" at bounding box center [214, 202] width 54 height 13
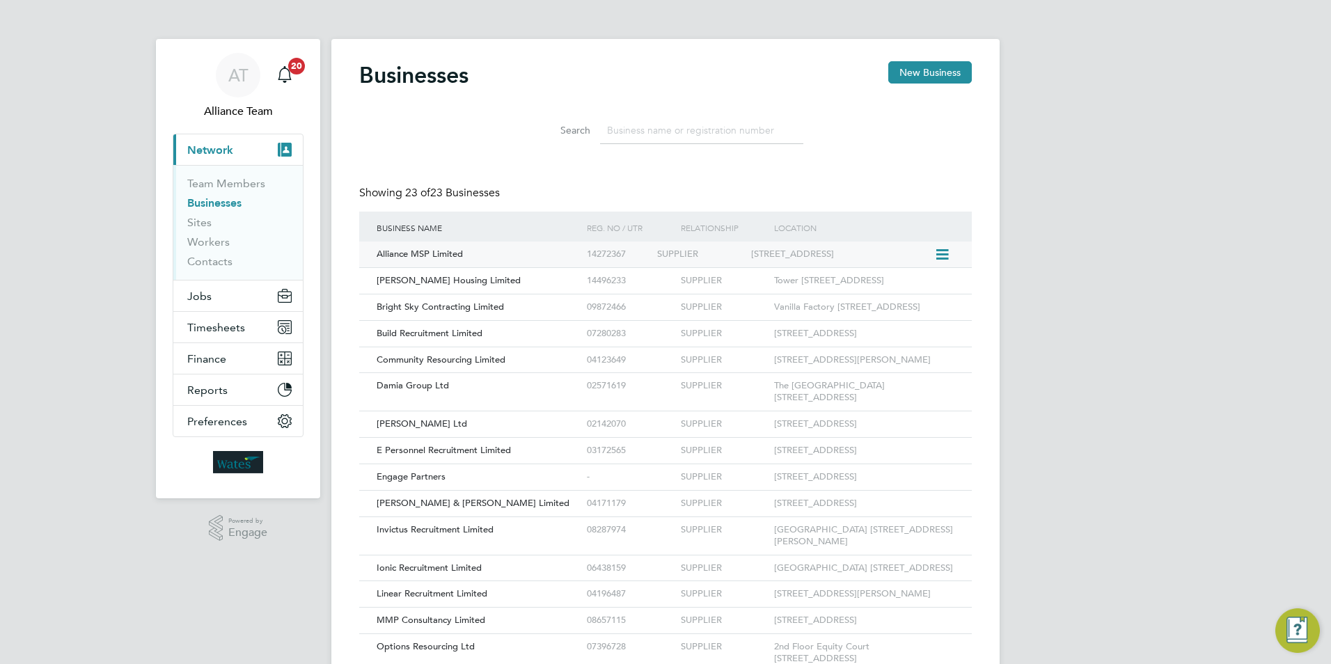
click at [452, 260] on div "Alliance MSP Limited" at bounding box center [478, 255] width 210 height 26
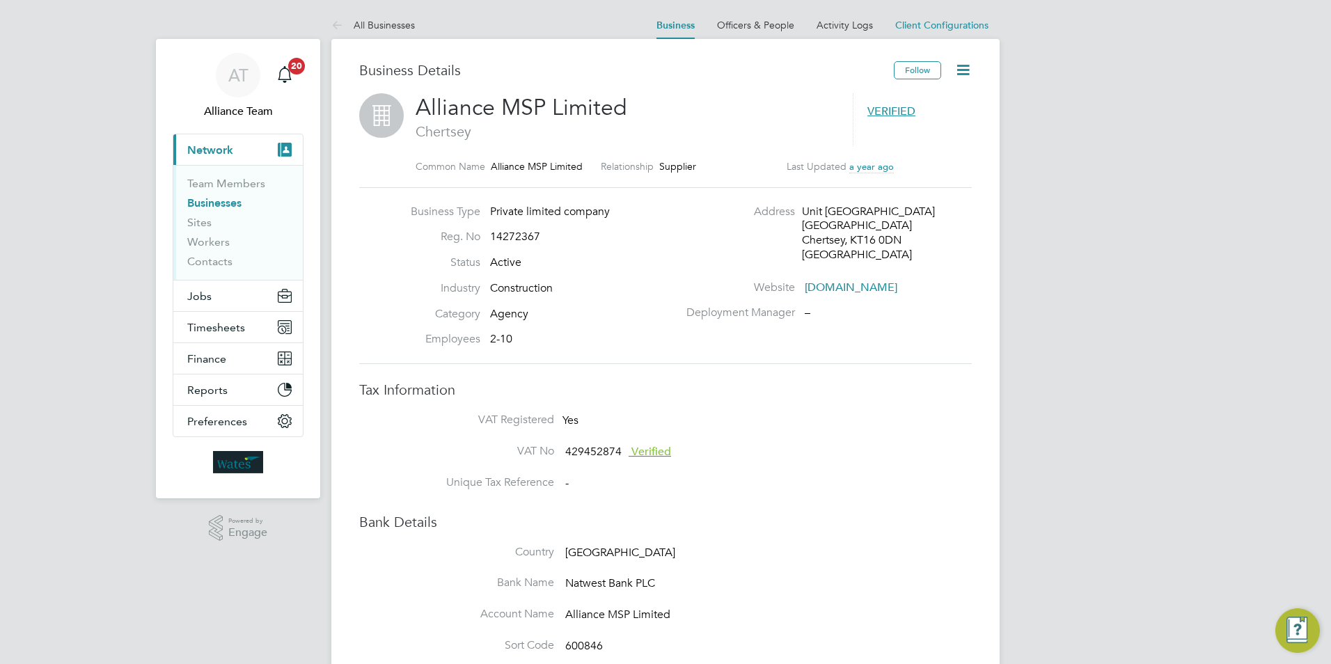
click at [844, 564] on li "Country [GEOGRAPHIC_DATA]" at bounding box center [693, 560] width 557 height 31
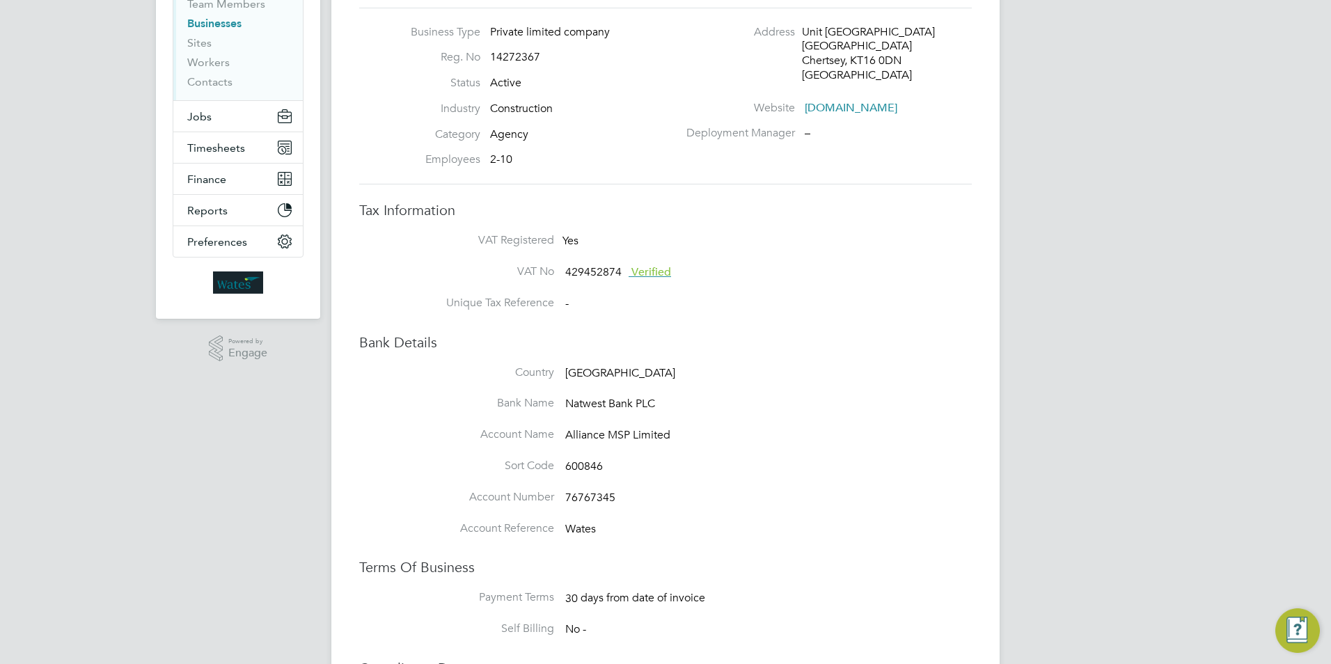
scroll to position [348, 0]
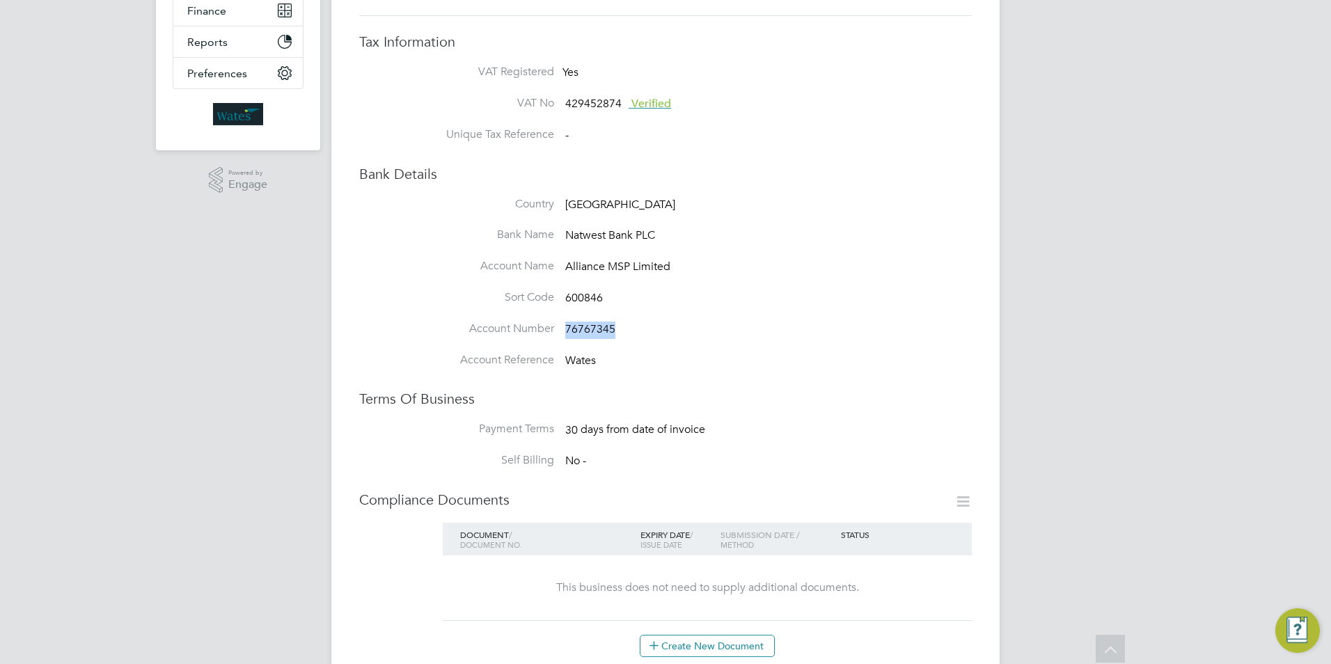
drag, startPoint x: 626, startPoint y: 324, endPoint x: 567, endPoint y: 326, distance: 59.9
click at [567, 326] on li "Account Number 76767345" at bounding box center [693, 337] width 557 height 31
copy span "76767345"
click at [615, 372] on li "Account Reference Wates" at bounding box center [693, 368] width 557 height 31
drag, startPoint x: 608, startPoint y: 299, endPoint x: 567, endPoint y: 297, distance: 41.2
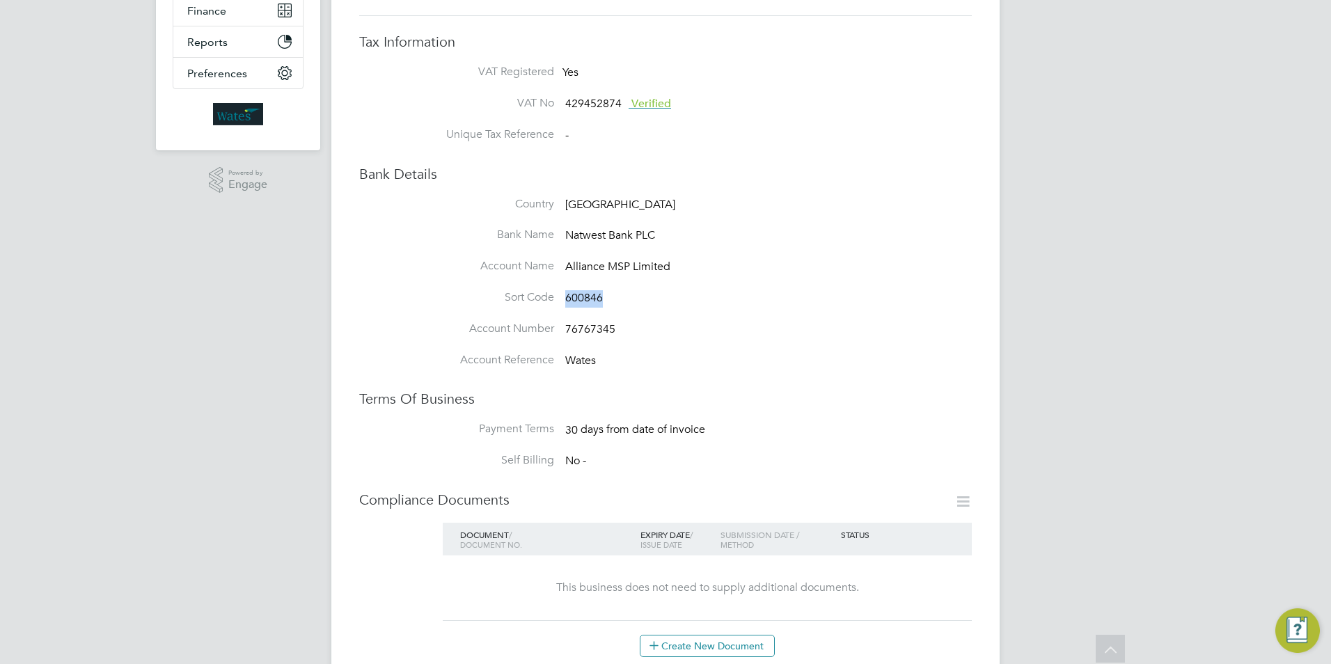
click at [567, 297] on li "Sort Code 600846" at bounding box center [693, 305] width 557 height 31
copy span "600846"
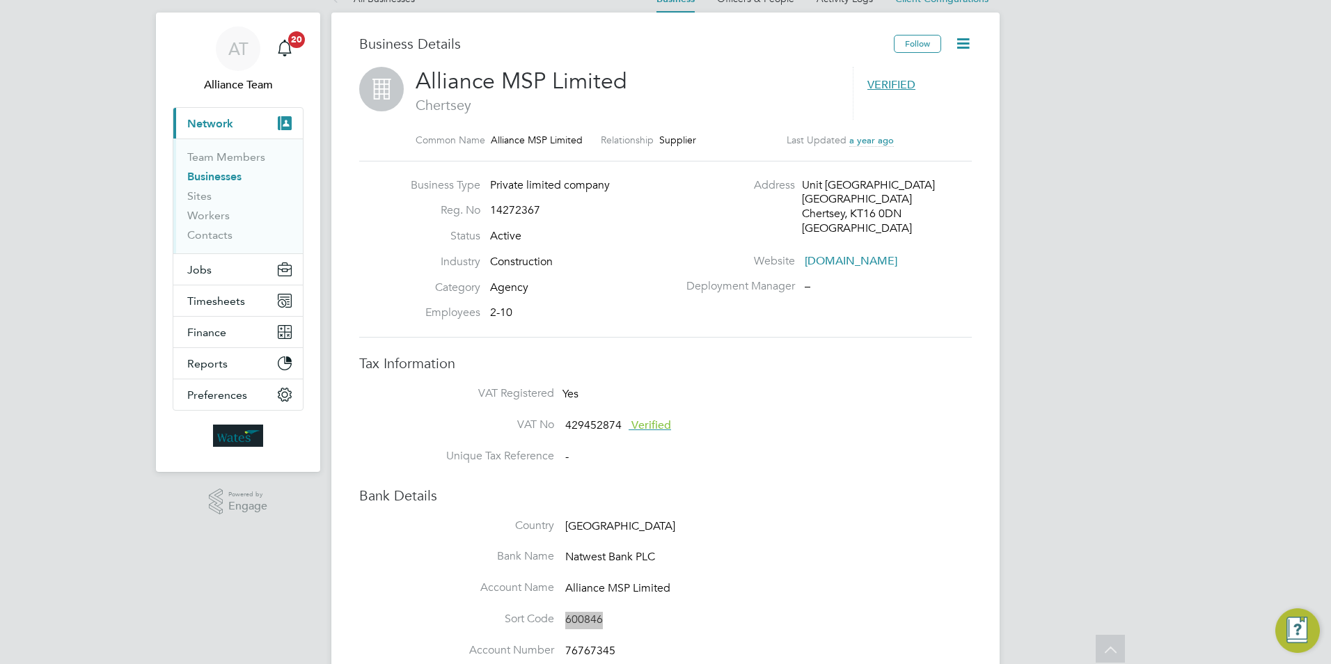
scroll to position [0, 0]
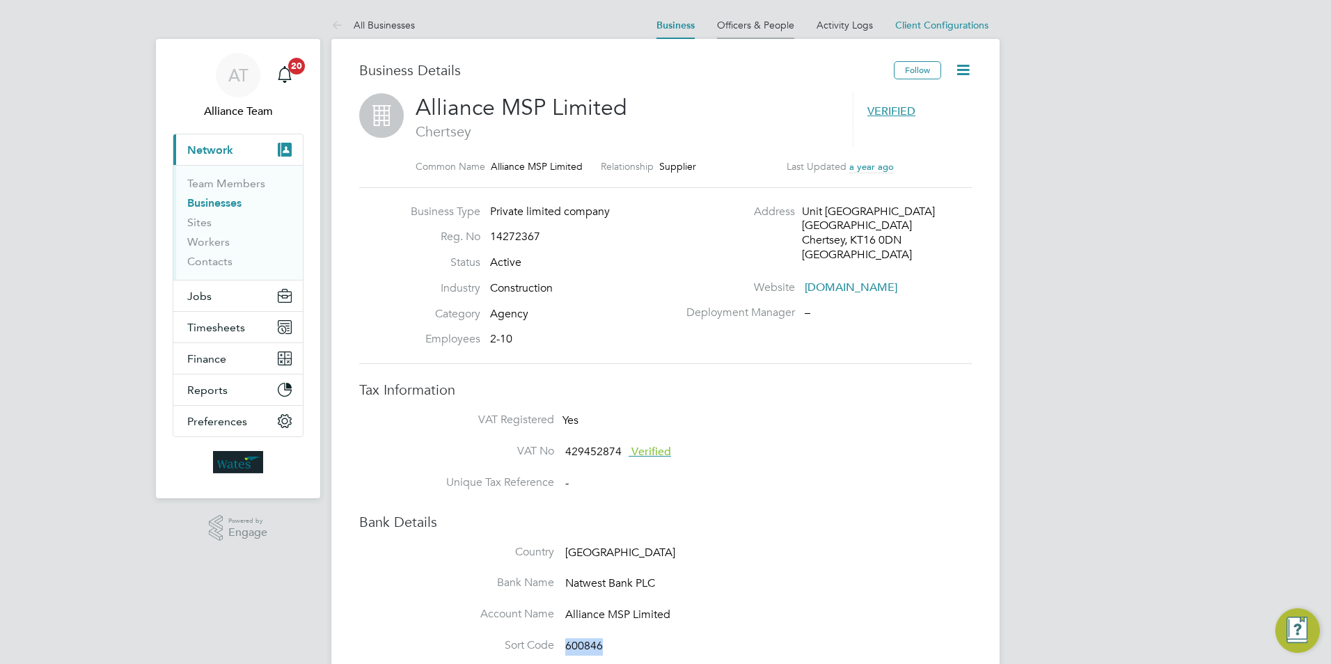
click at [752, 22] on link "Officers & People" at bounding box center [755, 25] width 77 height 13
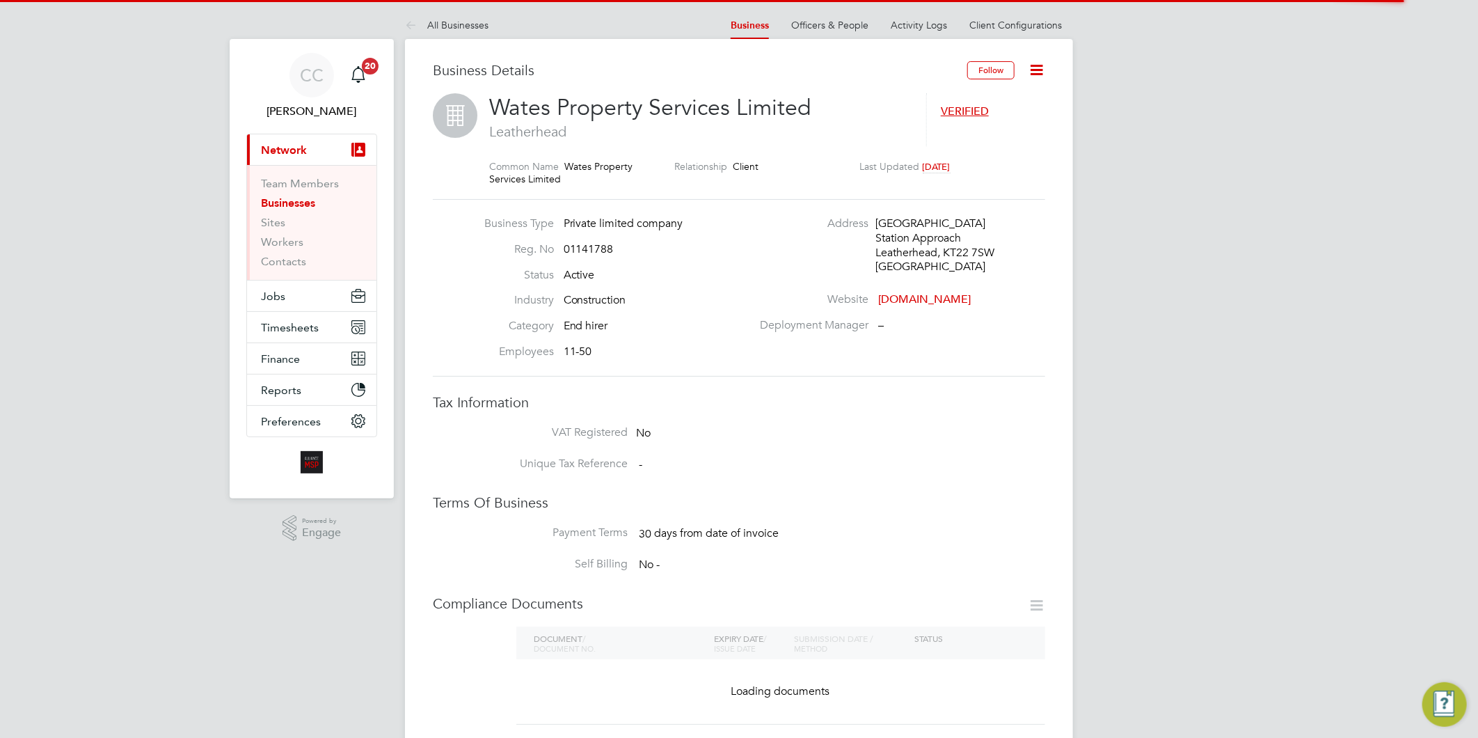
click at [1037, 74] on icon at bounding box center [1036, 69] width 17 height 17
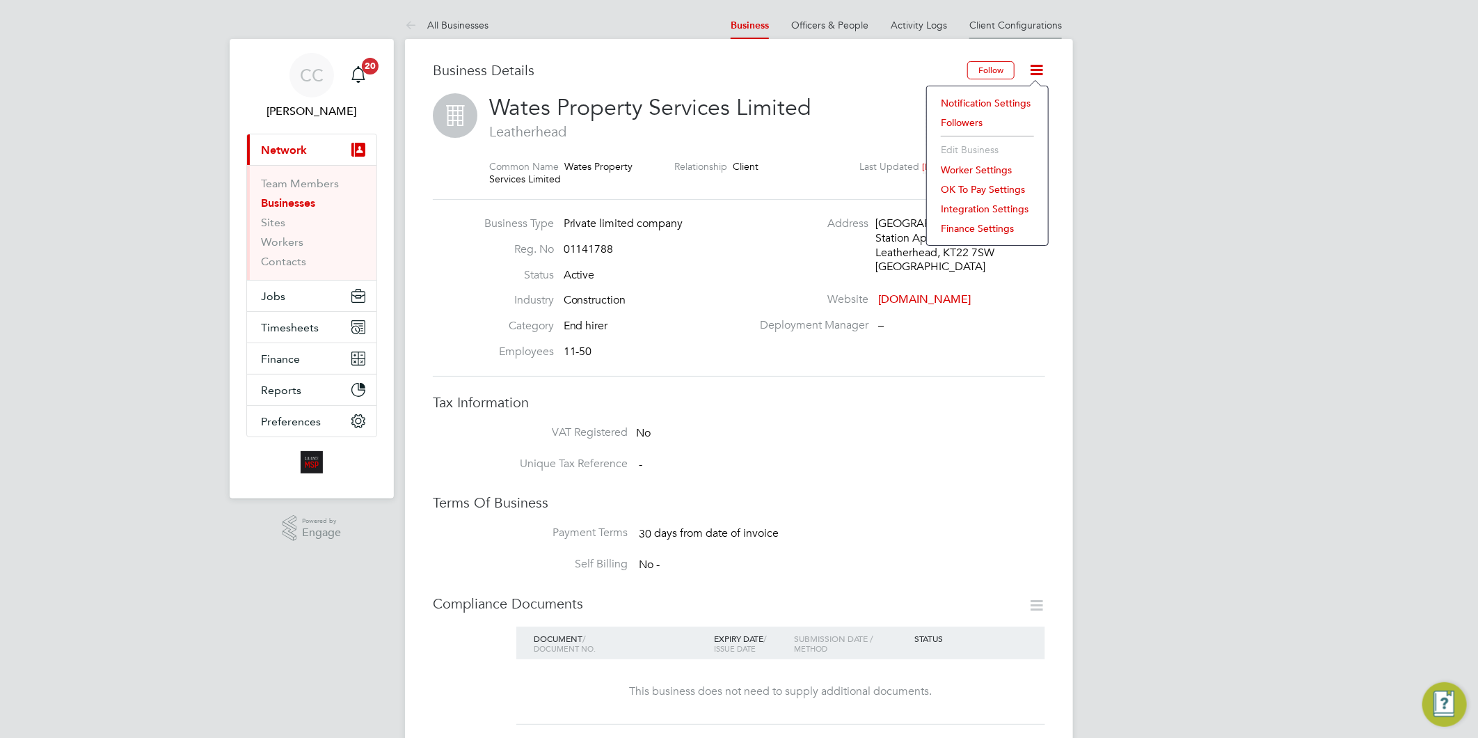
click at [1034, 29] on link "Client Configurations" at bounding box center [1016, 25] width 93 height 13
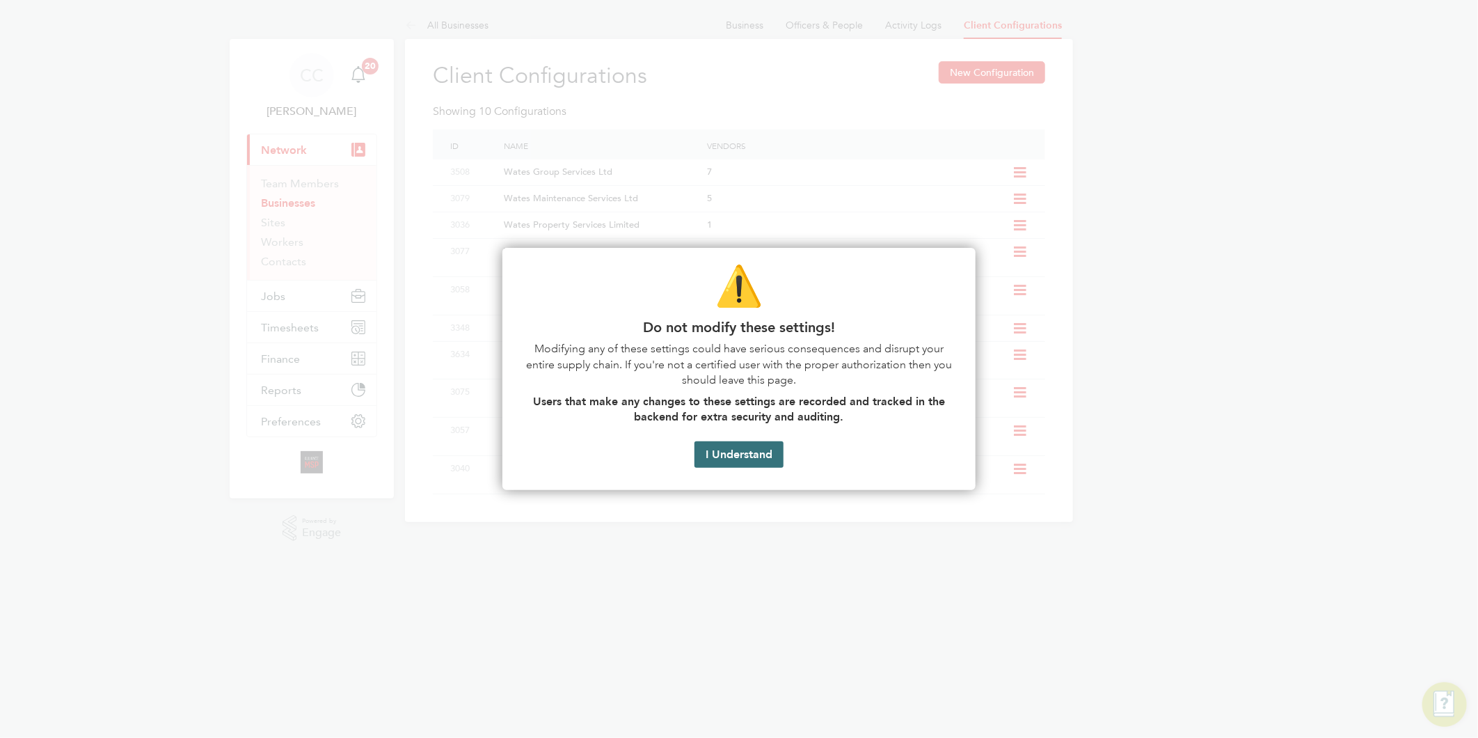
click at [726, 461] on button "I Understand" at bounding box center [739, 454] width 89 height 26
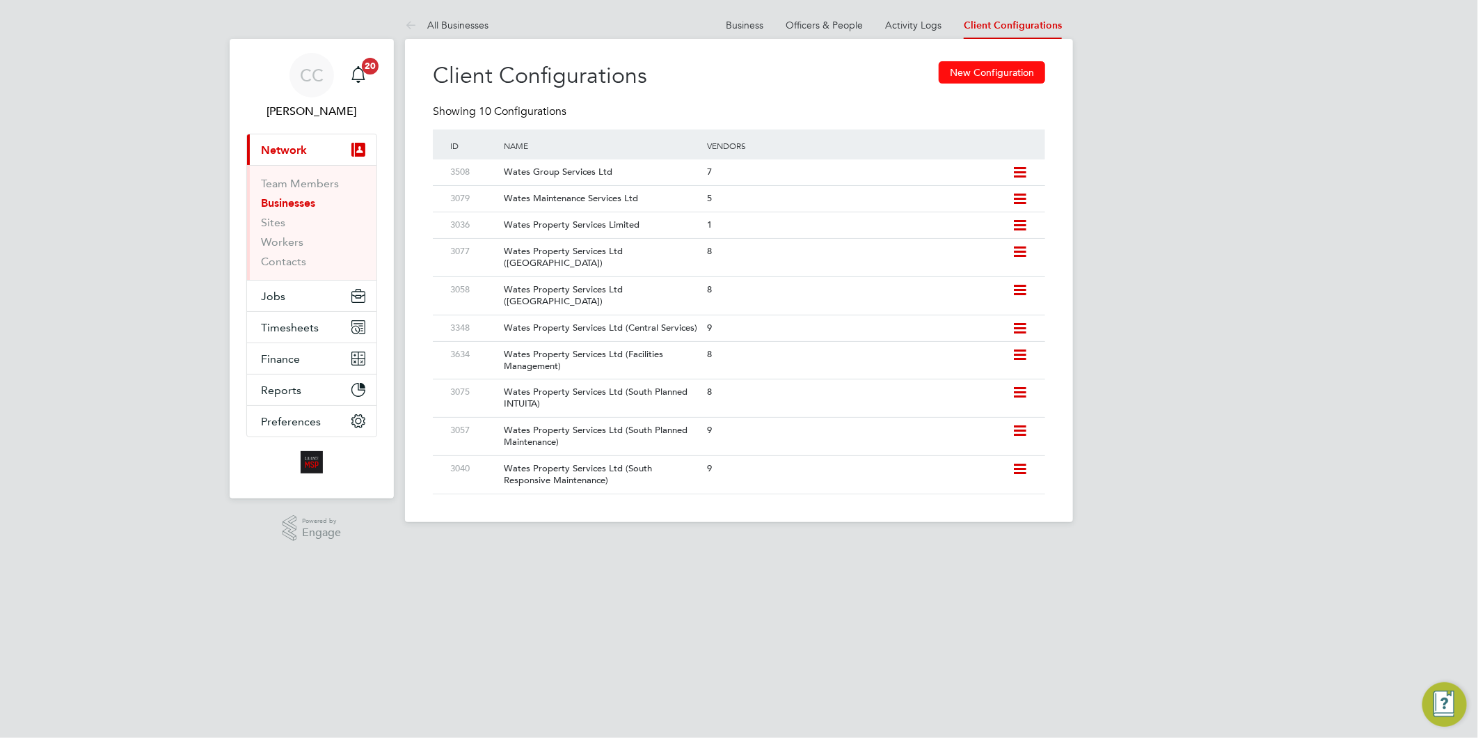
click at [980, 65] on button "New Configuration" at bounding box center [992, 72] width 106 height 22
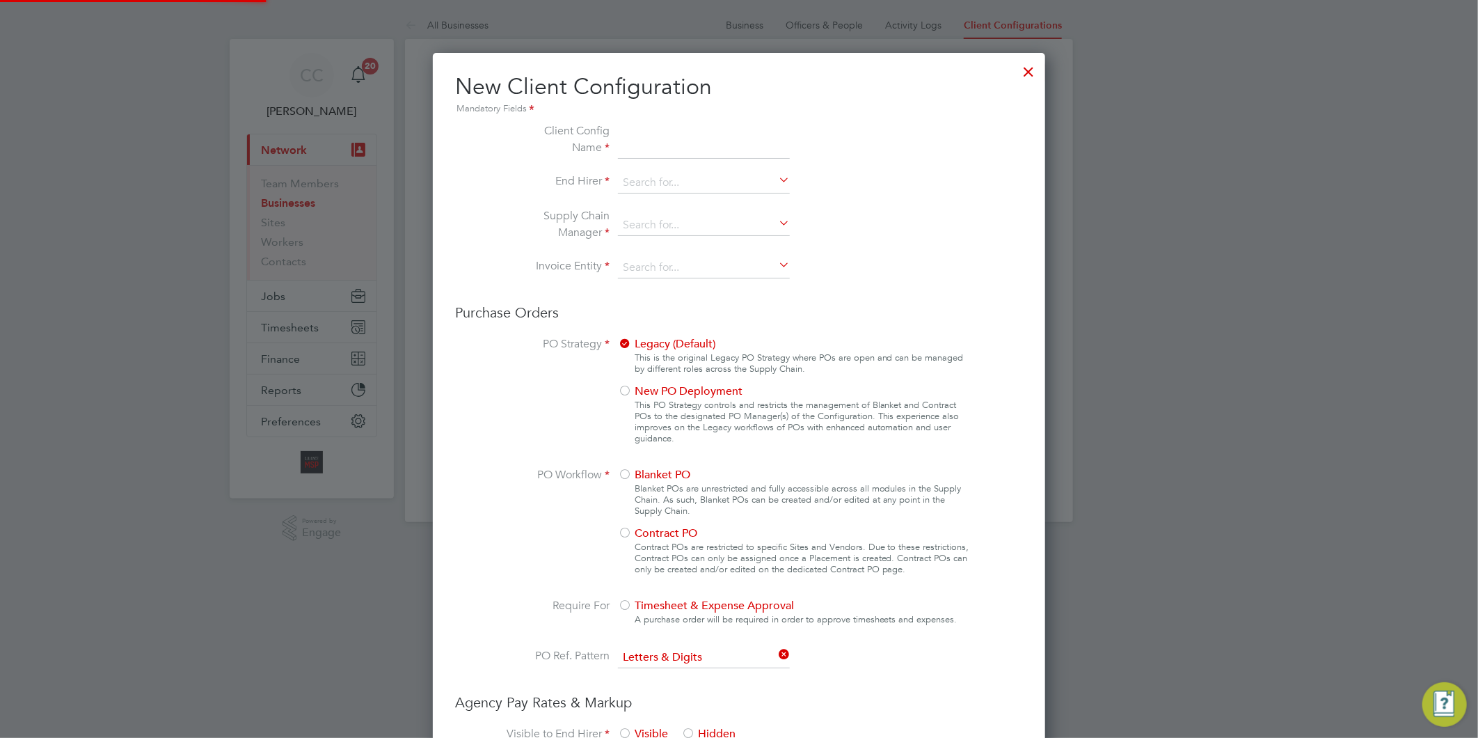
scroll to position [1261, 613]
click at [1032, 77] on div at bounding box center [1029, 68] width 25 height 25
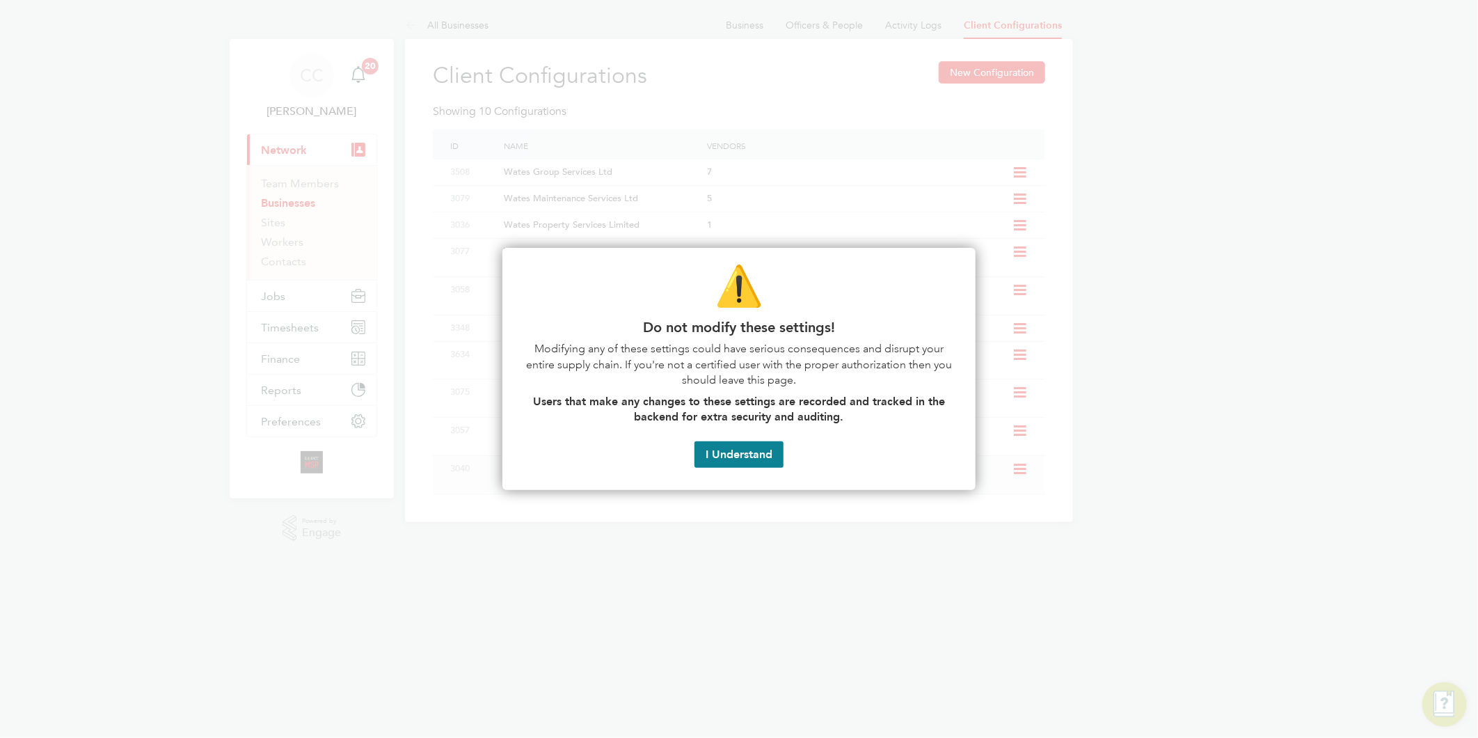
click at [764, 449] on button "I Understand" at bounding box center [739, 454] width 89 height 26
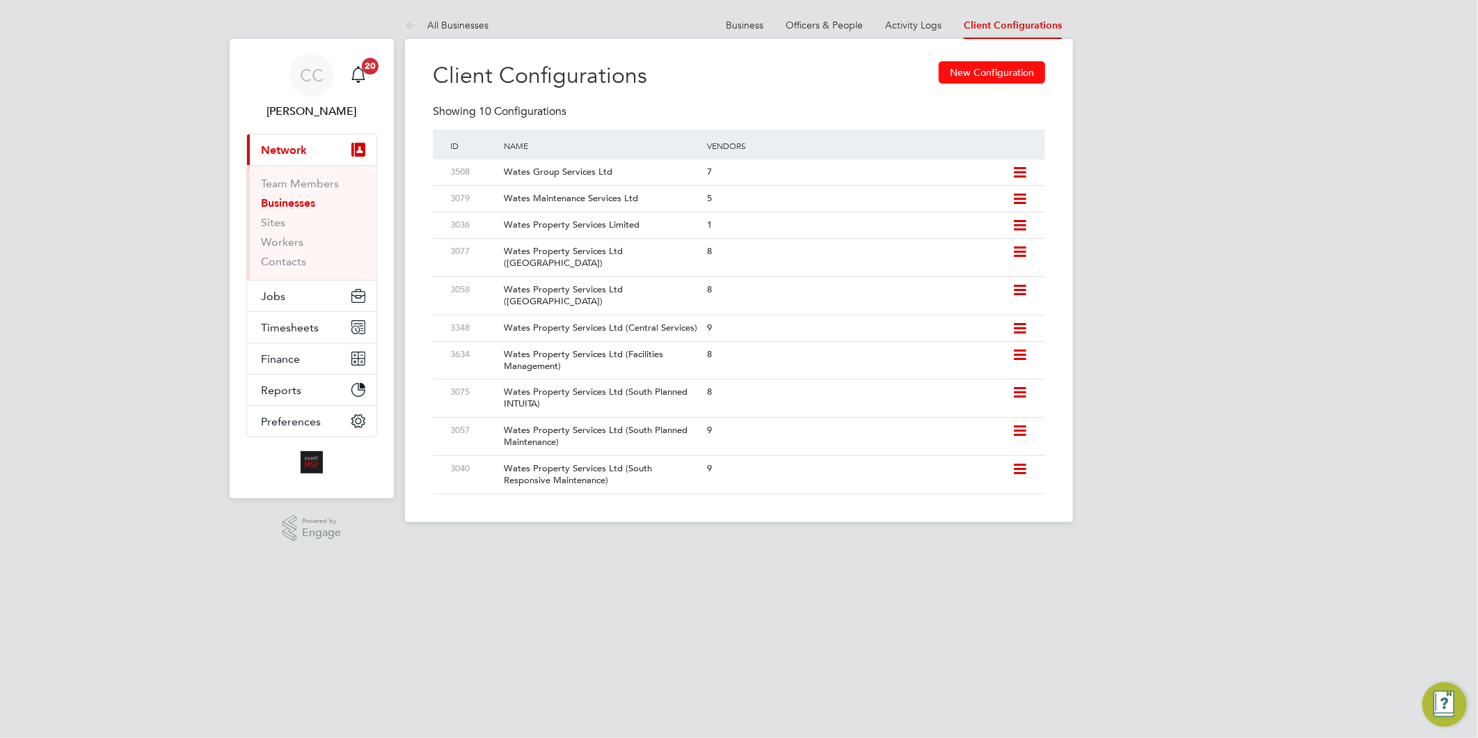
click at [974, 73] on button "New Configuration" at bounding box center [992, 72] width 106 height 22
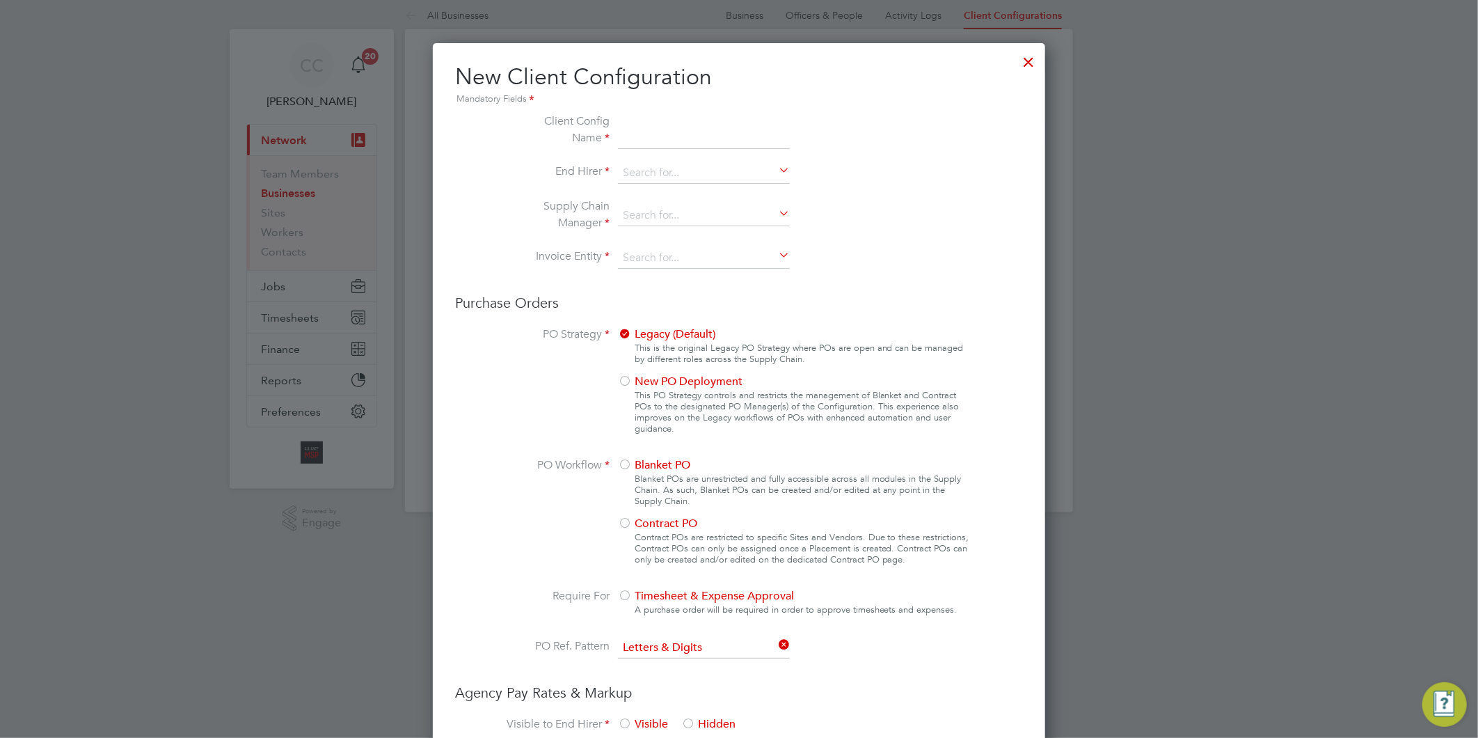
scroll to position [0, 0]
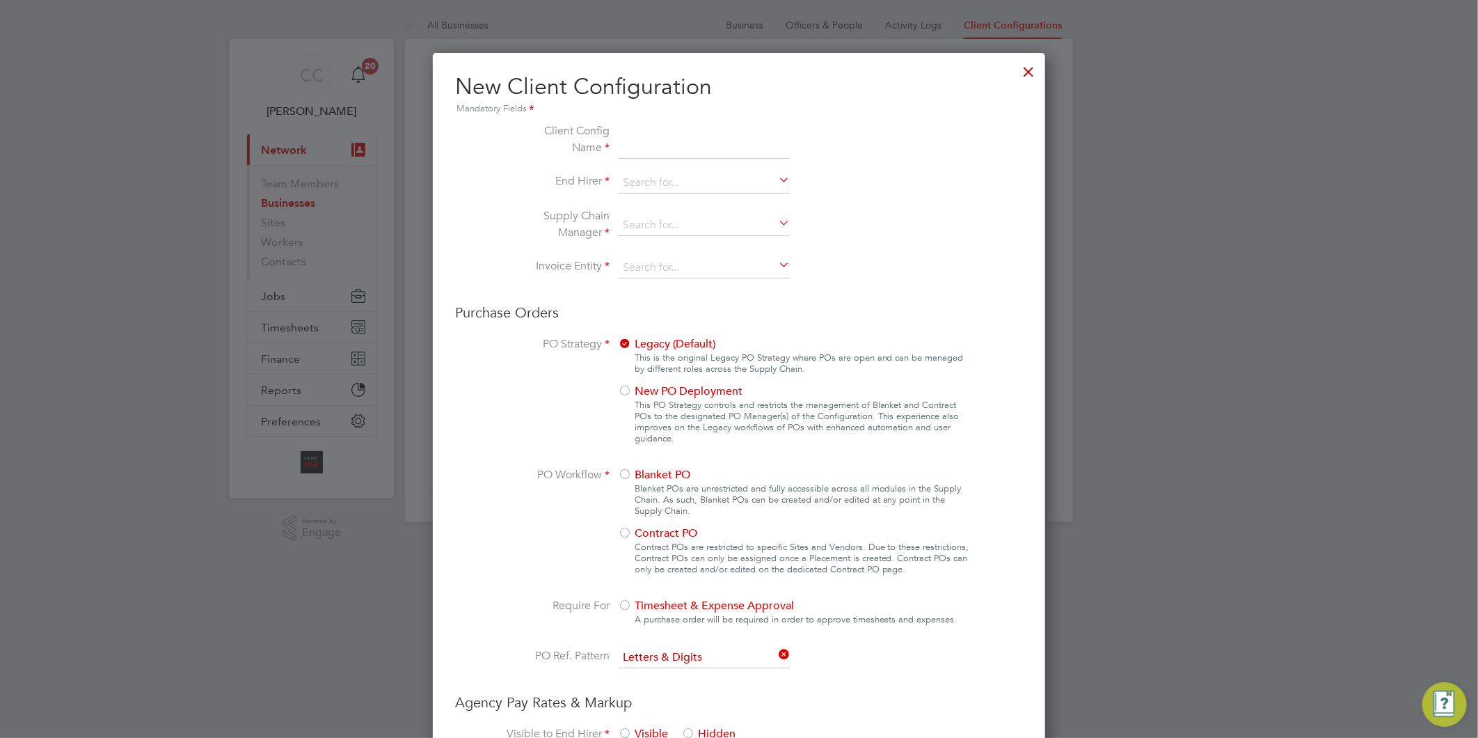
click at [1027, 71] on div at bounding box center [1029, 68] width 25 height 25
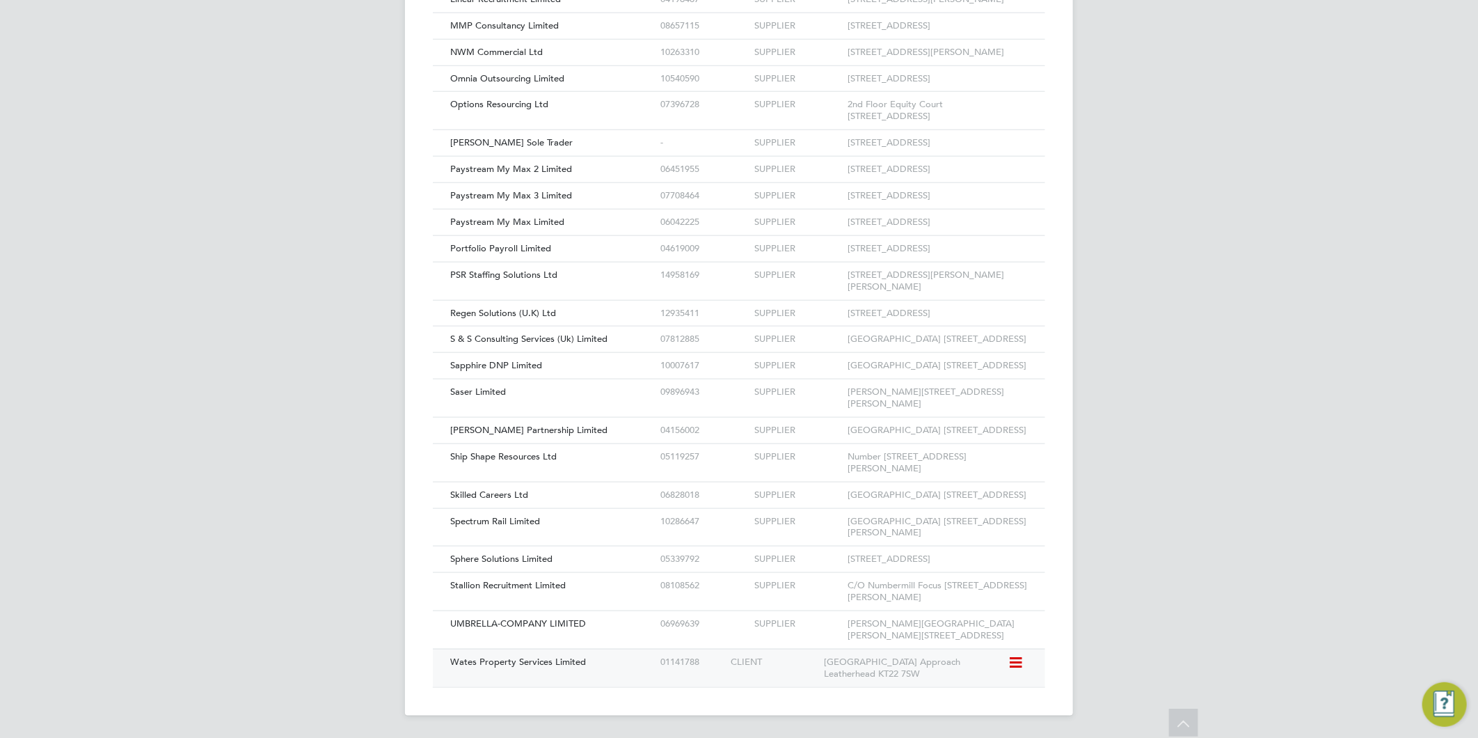
click at [562, 658] on span "Wates Property Services Limited" at bounding box center [518, 662] width 136 height 12
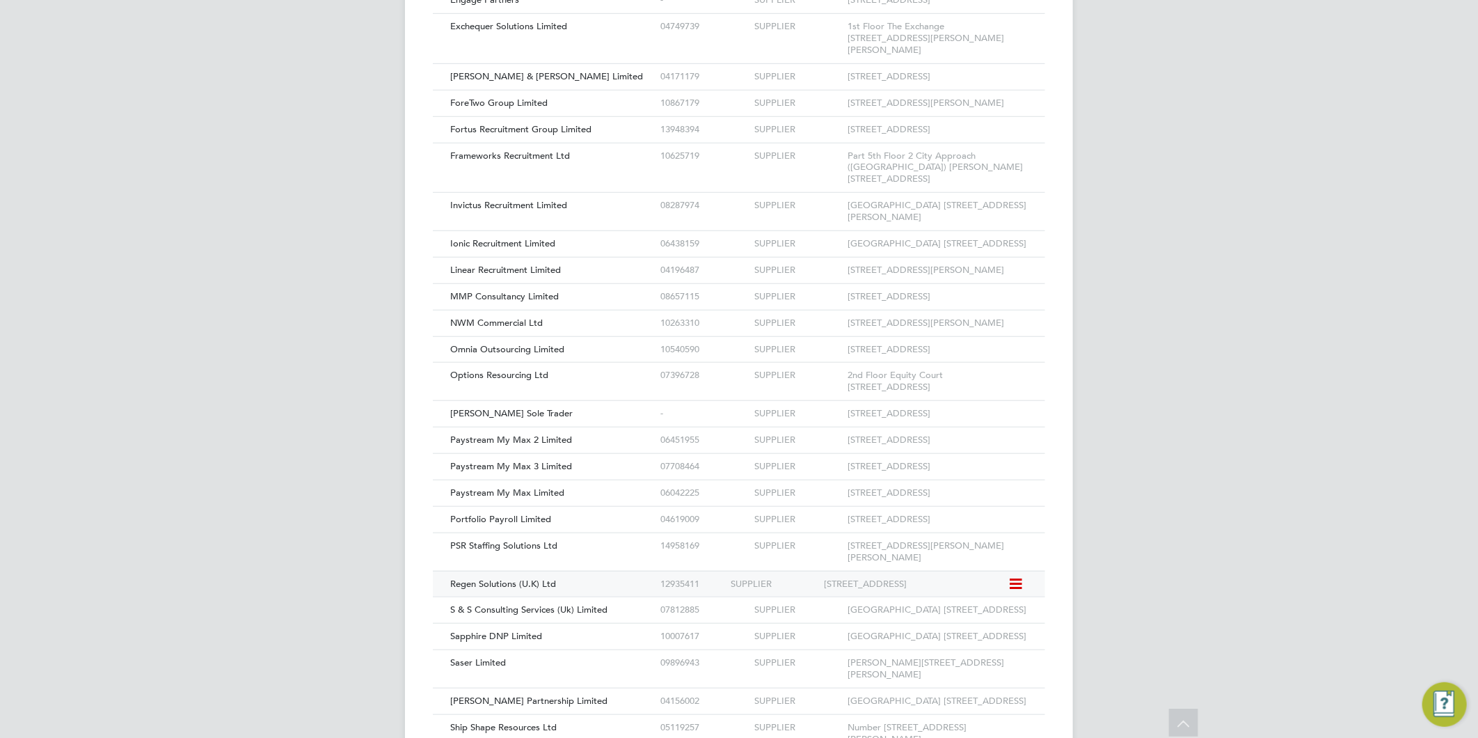
scroll to position [1138, 0]
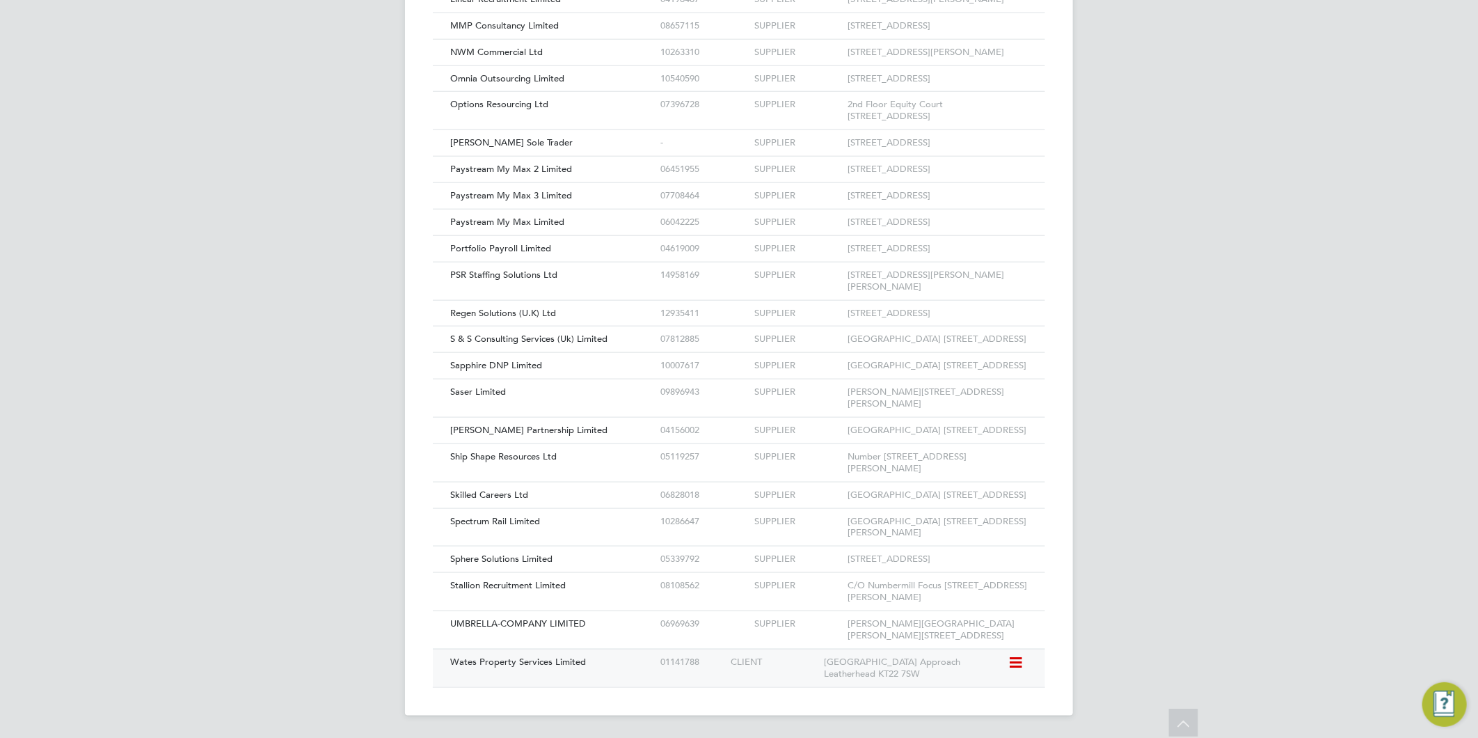
click at [516, 656] on span "Wates Property Services Limited" at bounding box center [518, 662] width 136 height 12
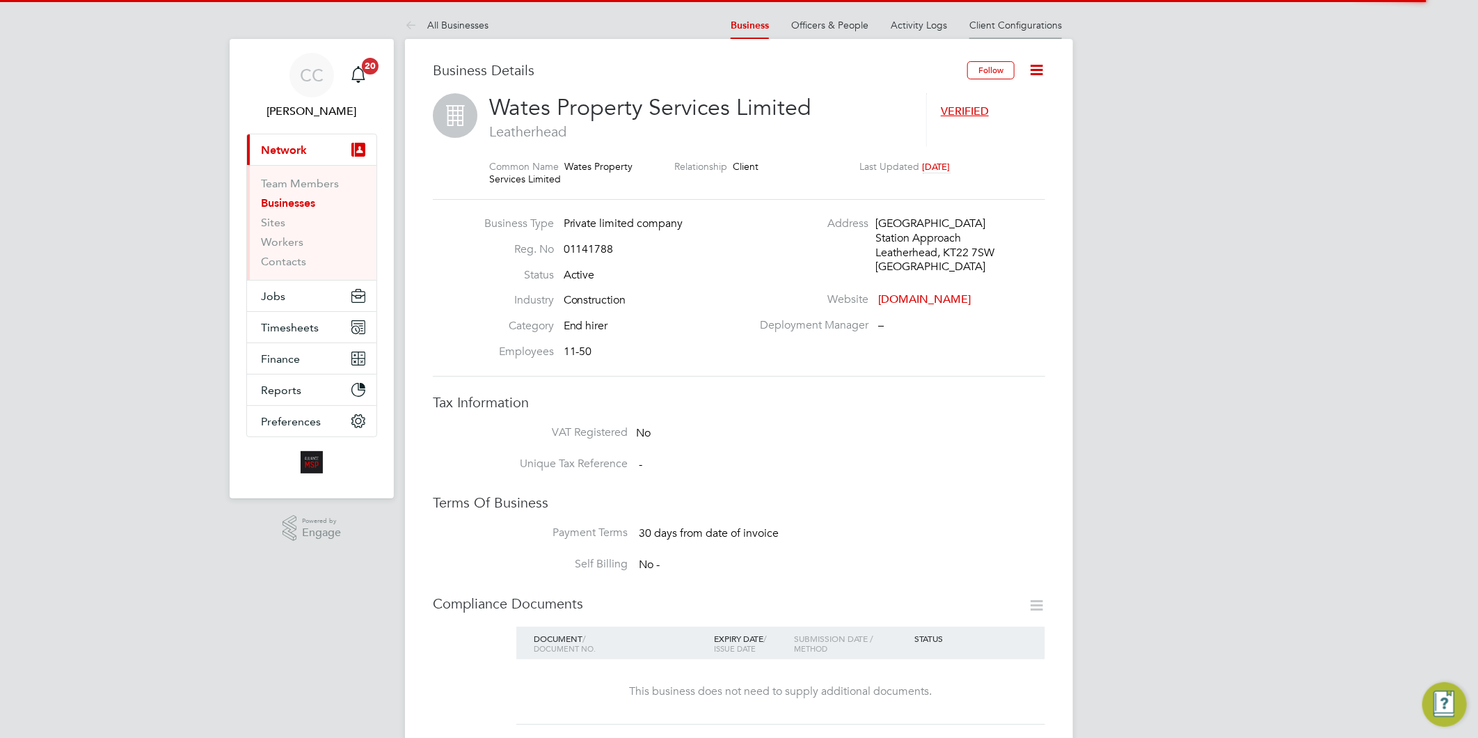
click at [1021, 24] on link "Client Configurations" at bounding box center [1016, 25] width 93 height 13
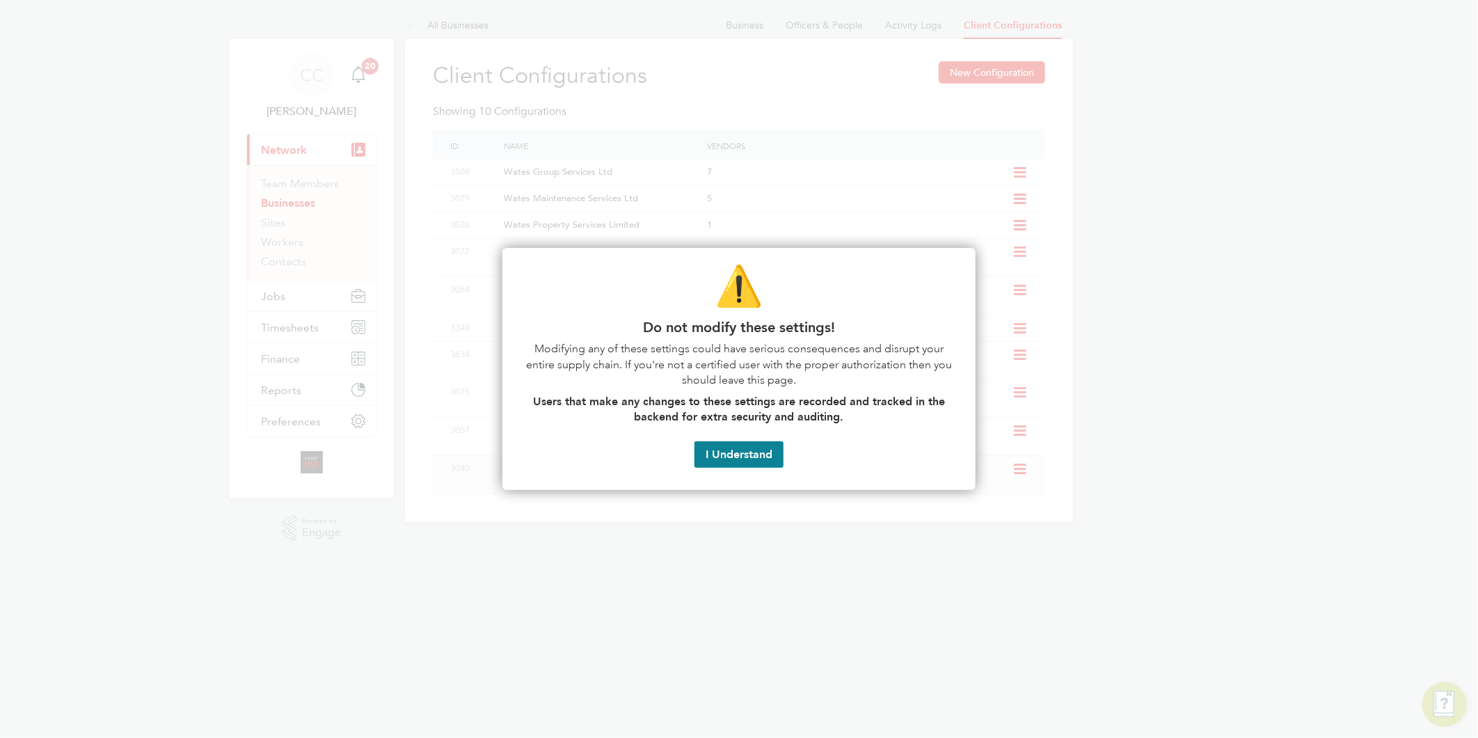
click at [747, 455] on button "I Understand" at bounding box center [739, 454] width 89 height 26
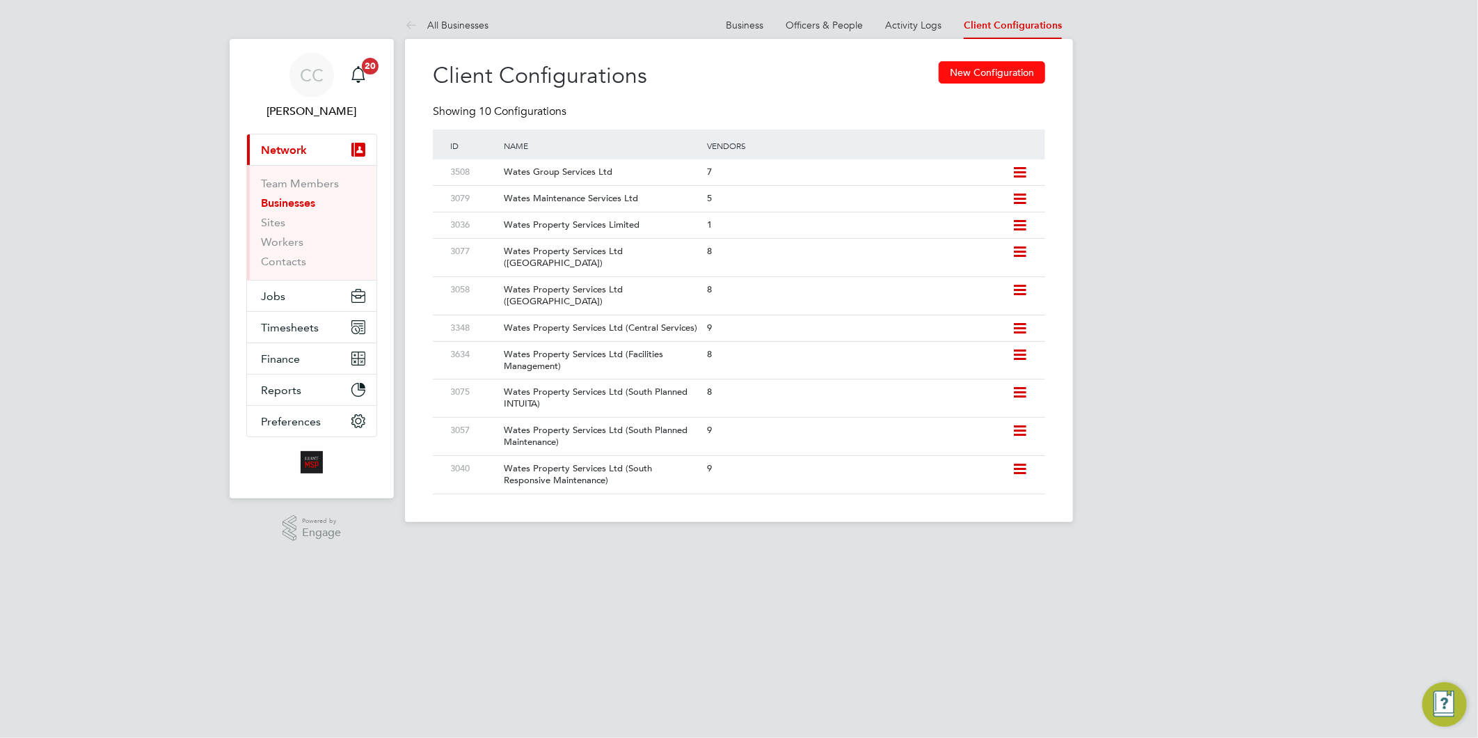
click at [991, 73] on button "New Configuration" at bounding box center [992, 72] width 106 height 22
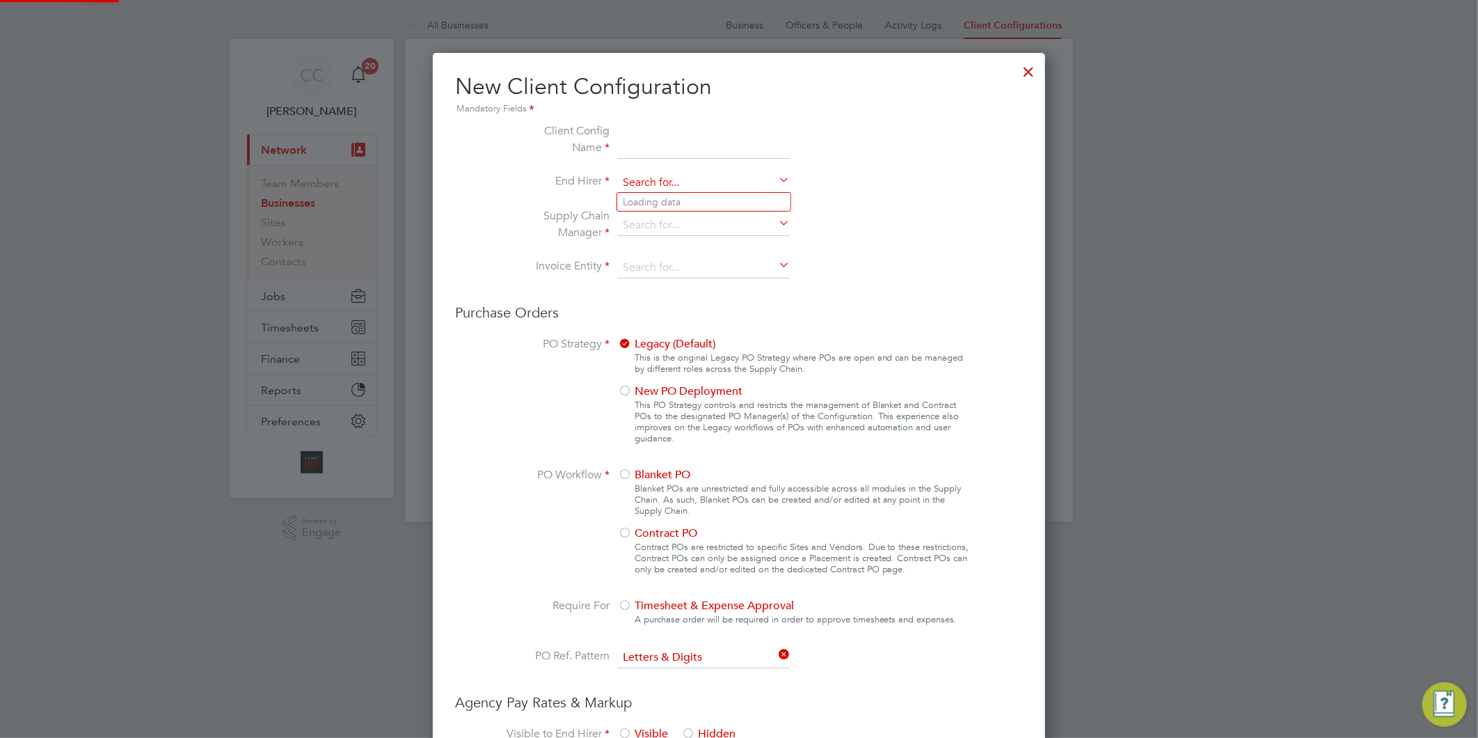
click at [663, 180] on input at bounding box center [704, 183] width 172 height 21
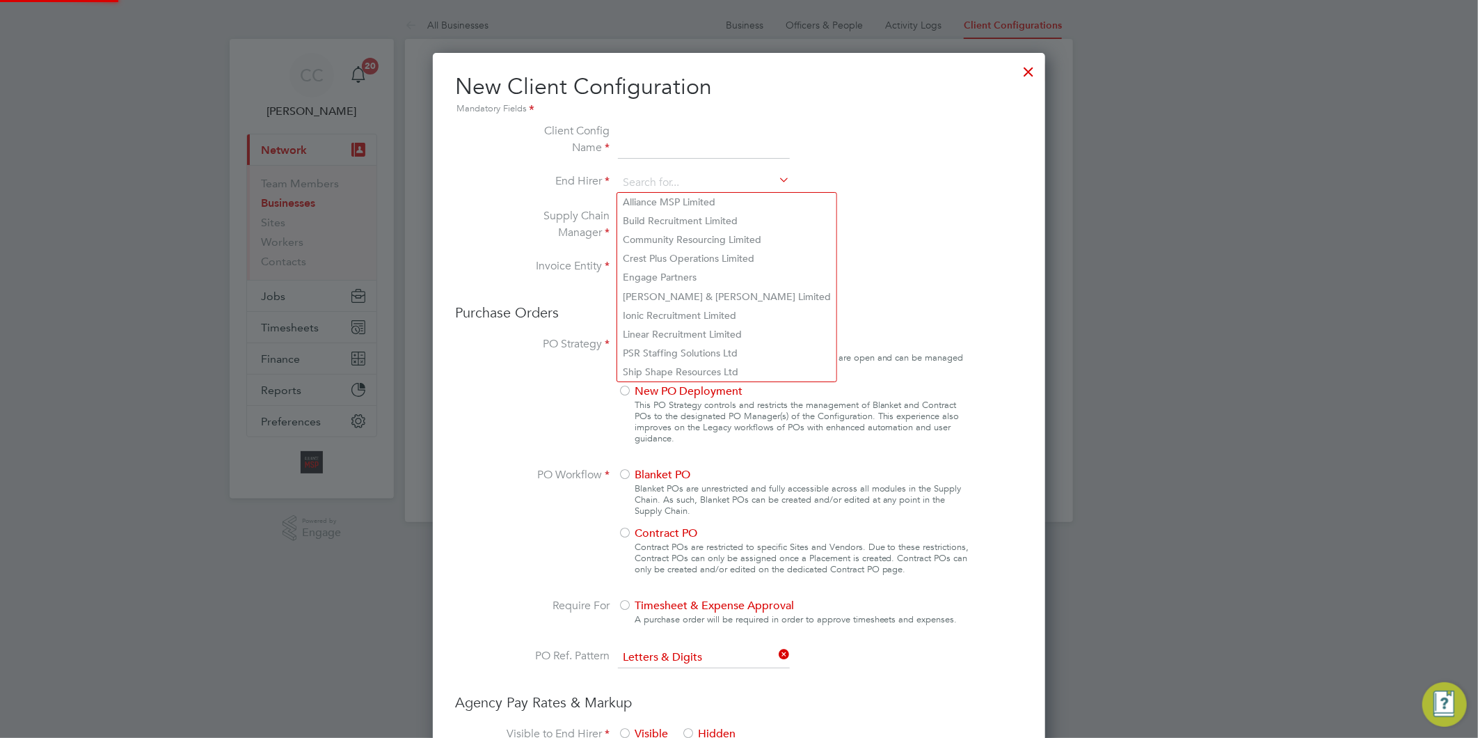
click at [658, 151] on input at bounding box center [704, 141] width 172 height 36
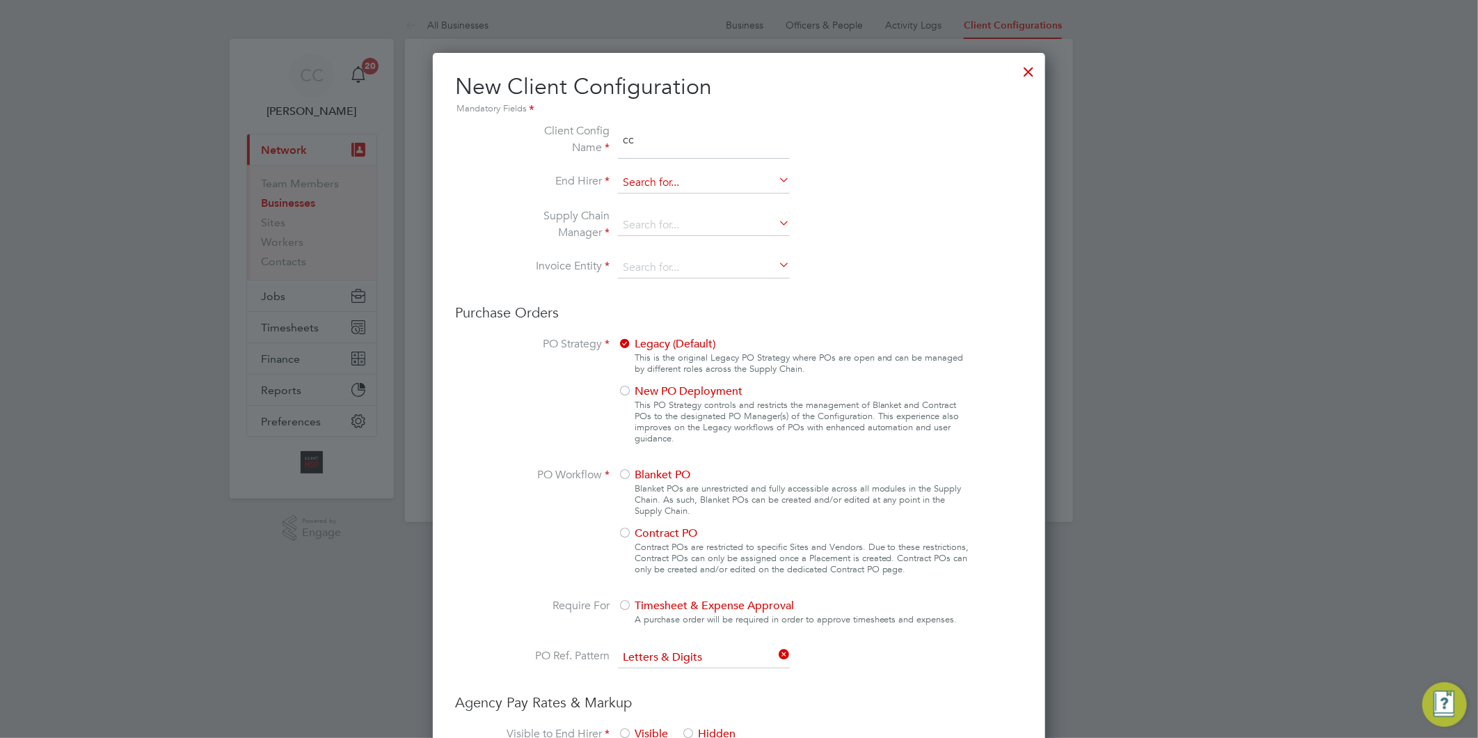
type input "cc"
click at [648, 173] on input at bounding box center [704, 183] width 172 height 21
type input "cc"
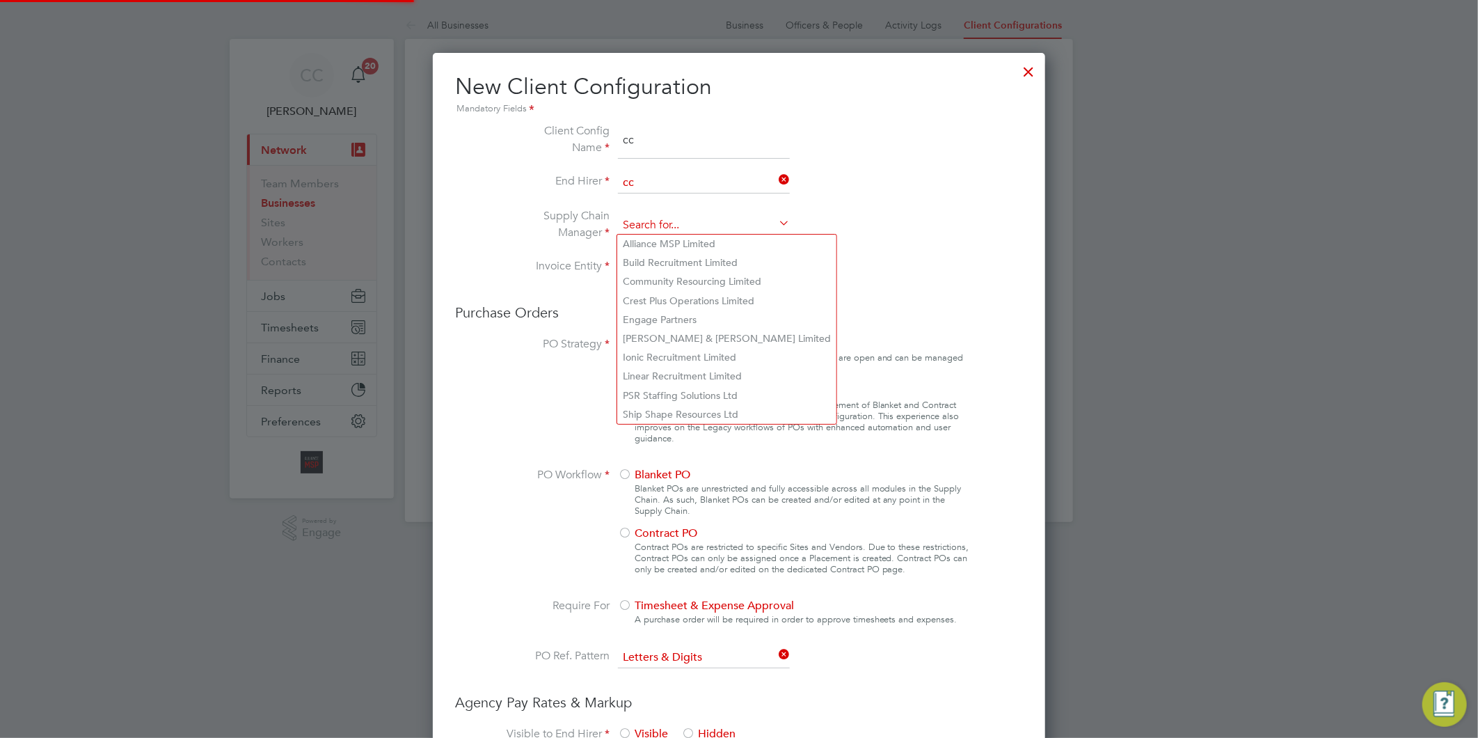
click at [645, 225] on input at bounding box center [704, 225] width 172 height 21
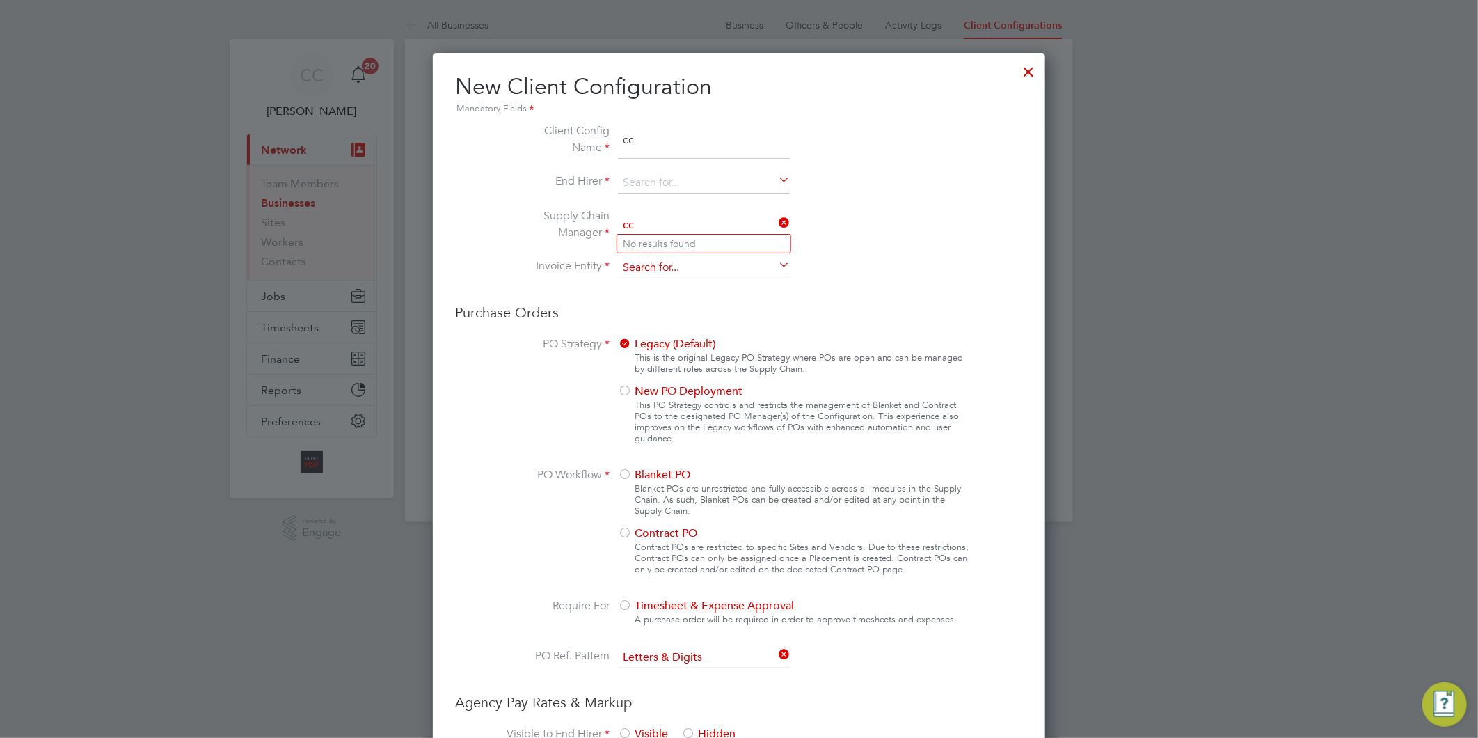
type input "cc"
click at [651, 261] on input at bounding box center [704, 268] width 172 height 21
type input "c"
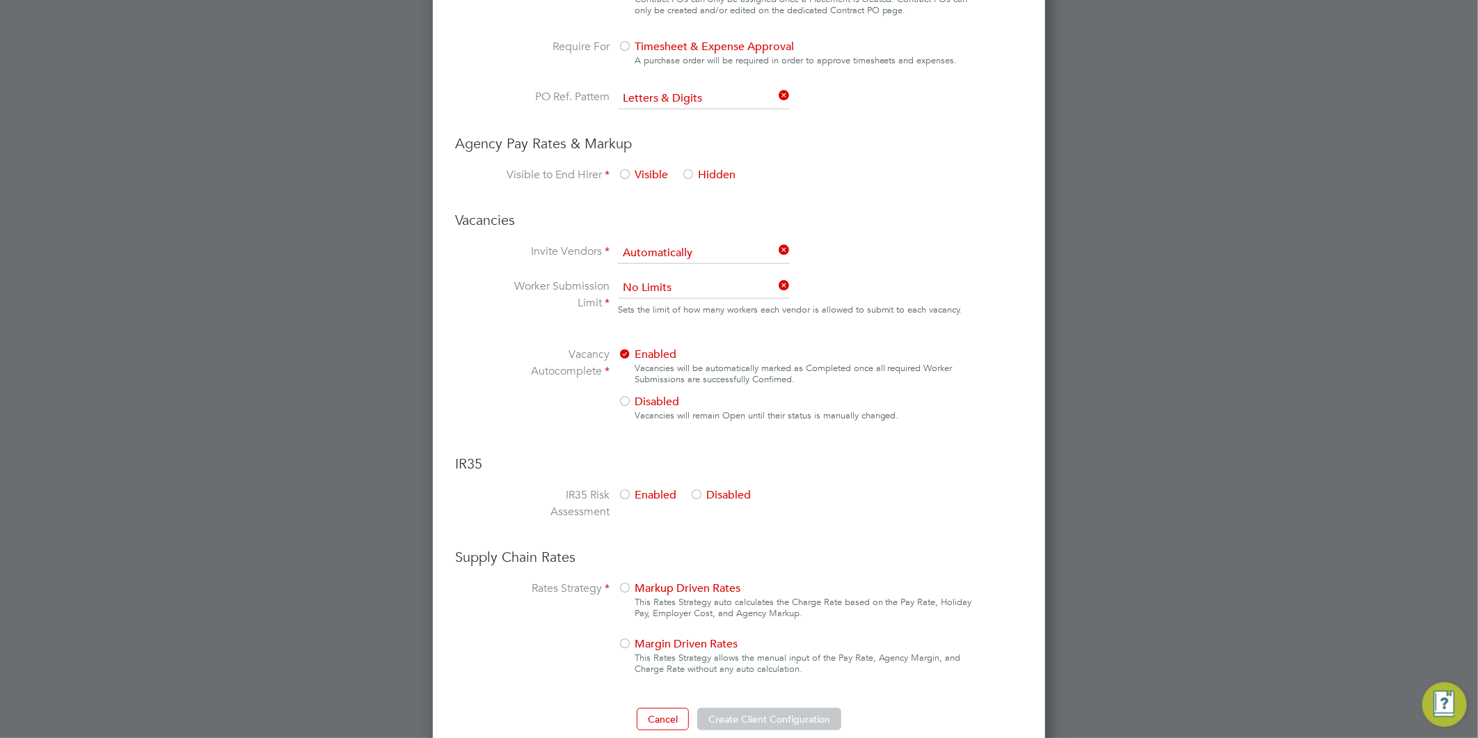
scroll to position [575, 0]
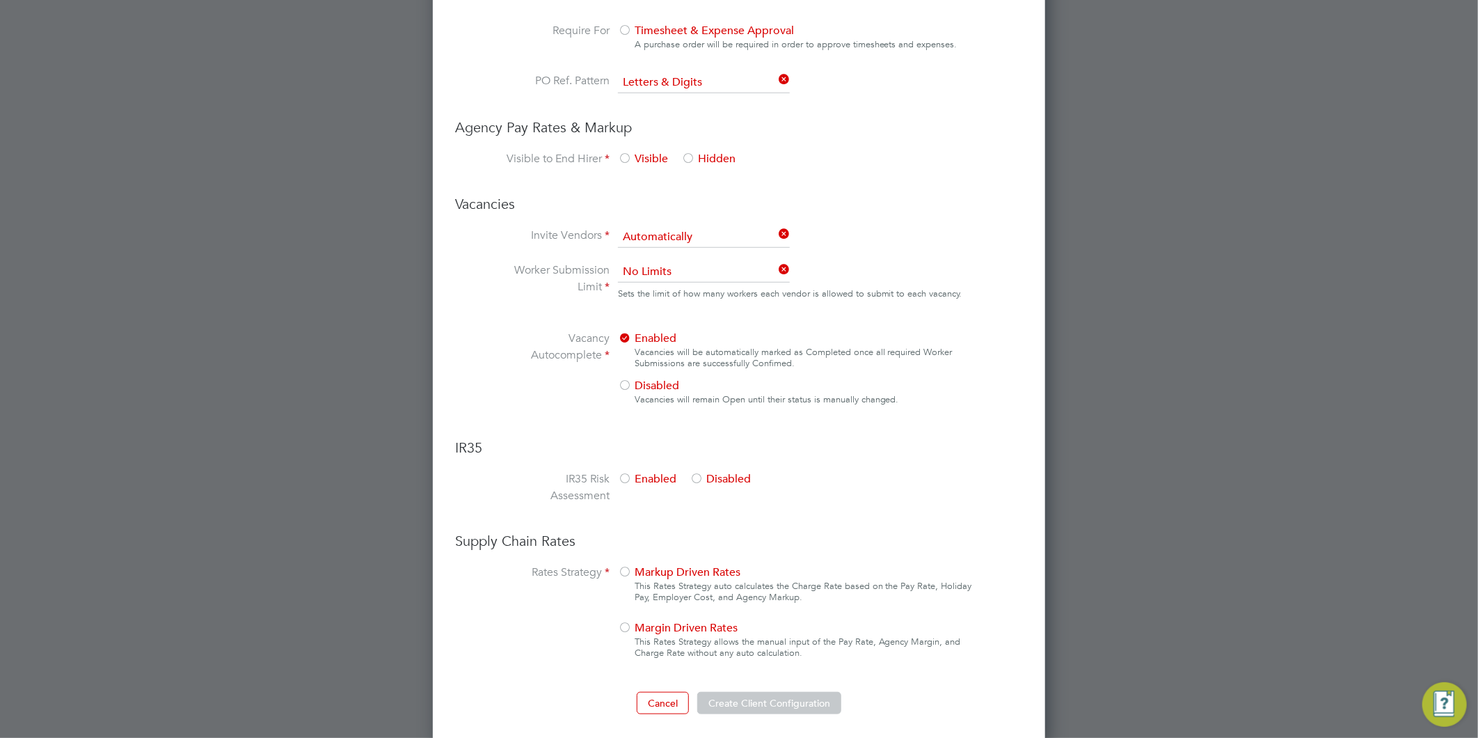
type input "cc"
click at [627, 567] on div at bounding box center [625, 573] width 14 height 14
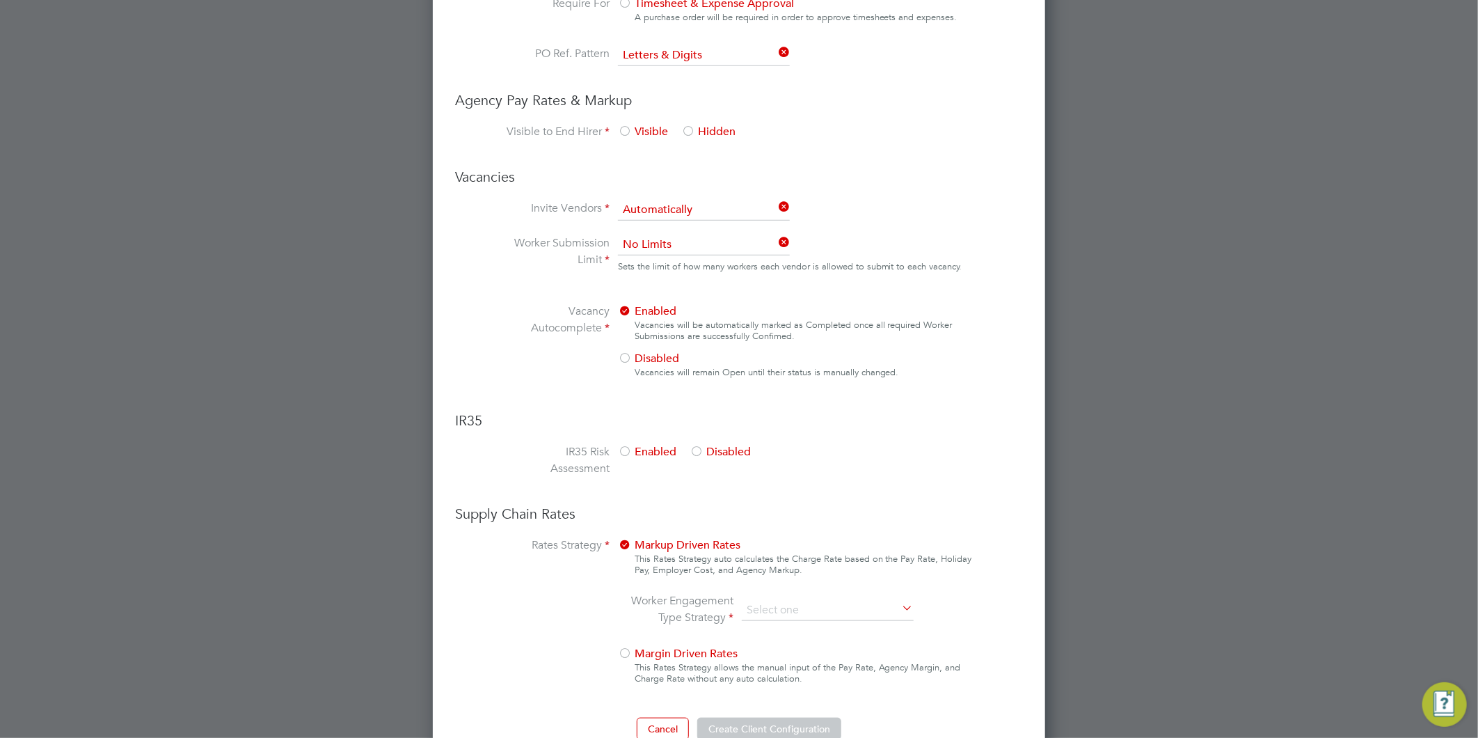
scroll to position [629, 0]
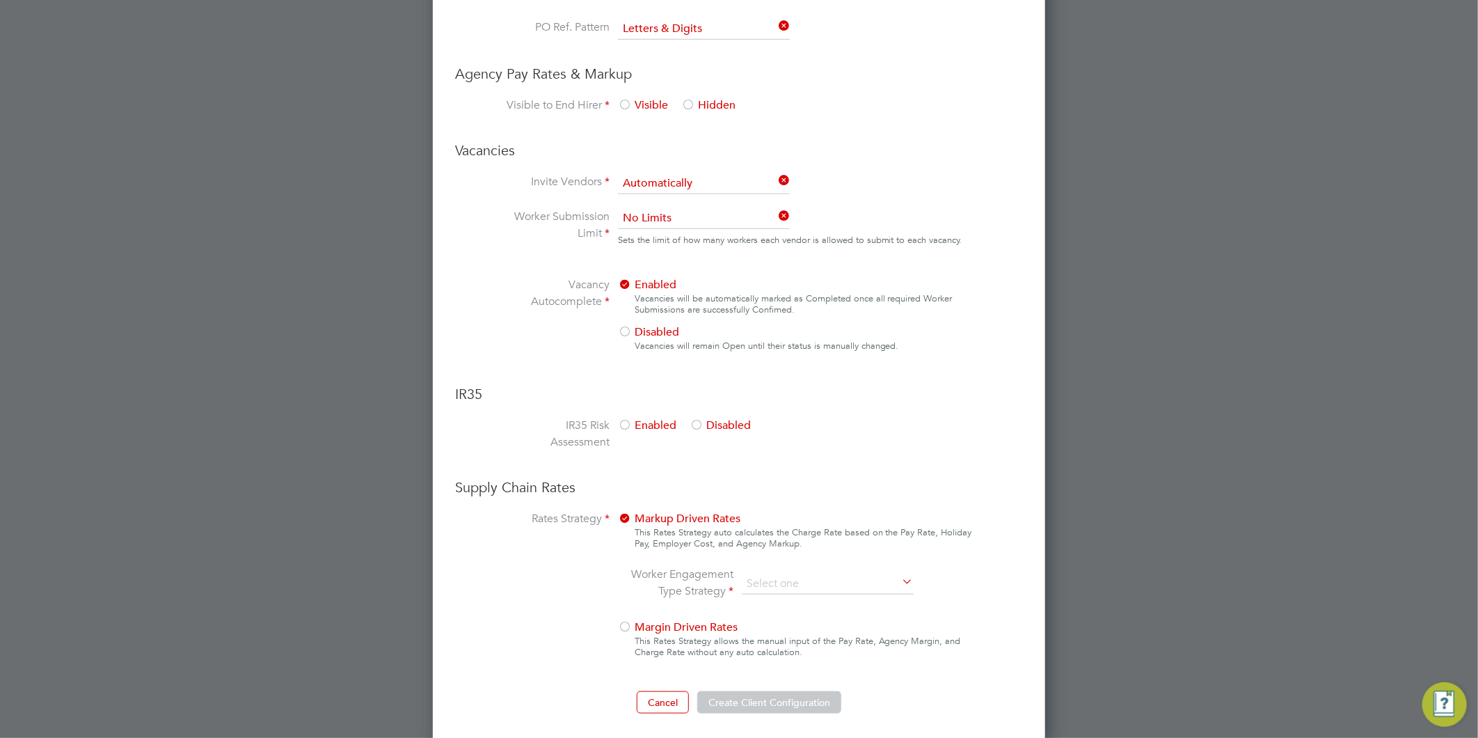
click at [694, 420] on div at bounding box center [697, 426] width 14 height 14
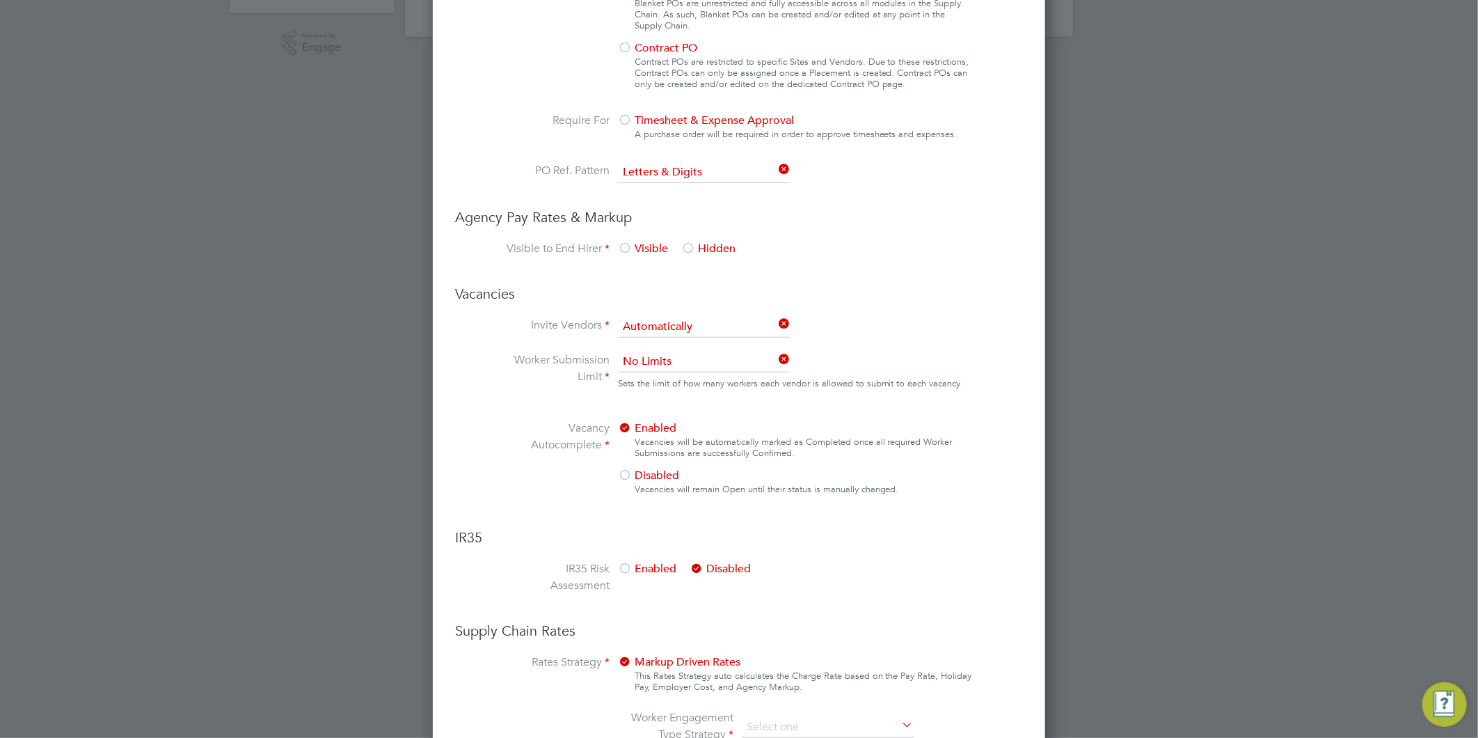
scroll to position [474, 0]
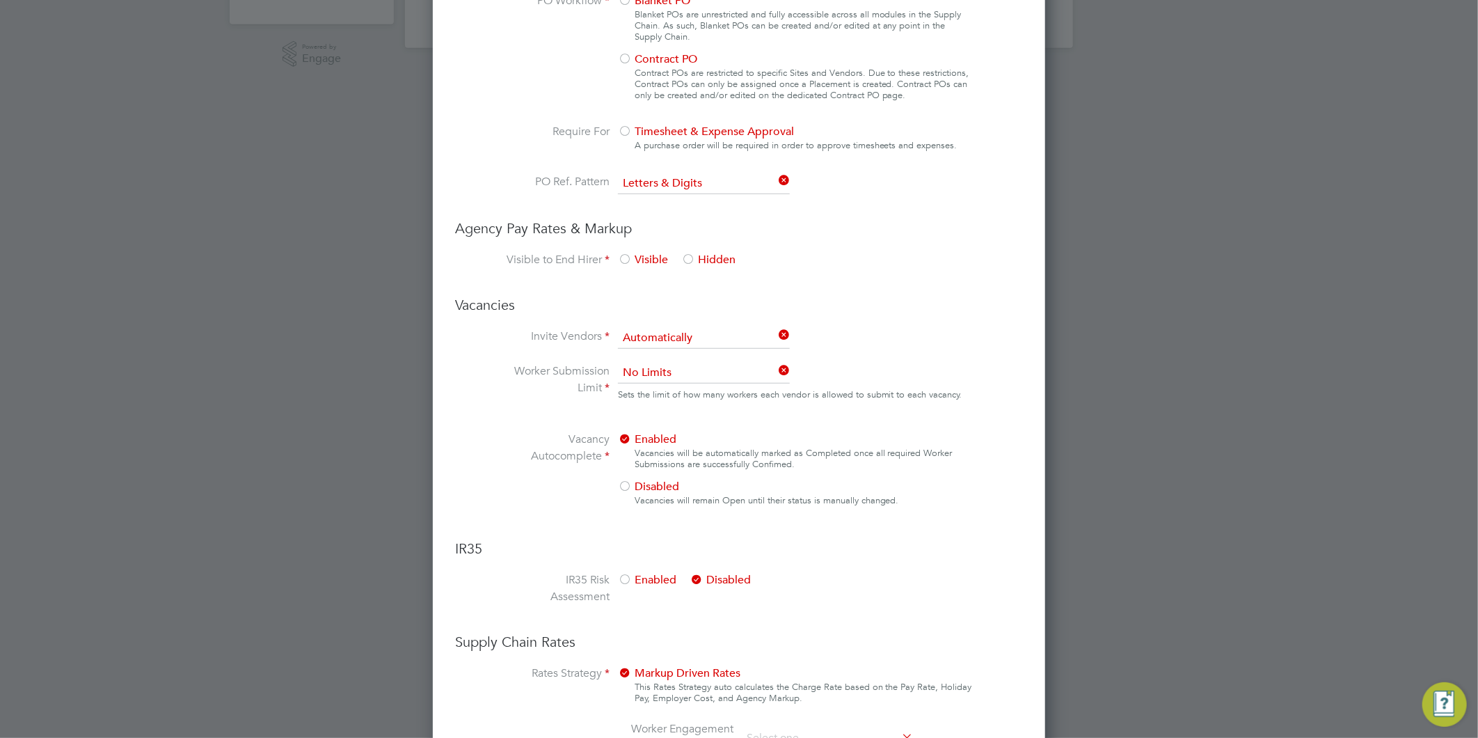
click at [689, 260] on div at bounding box center [688, 260] width 14 height 14
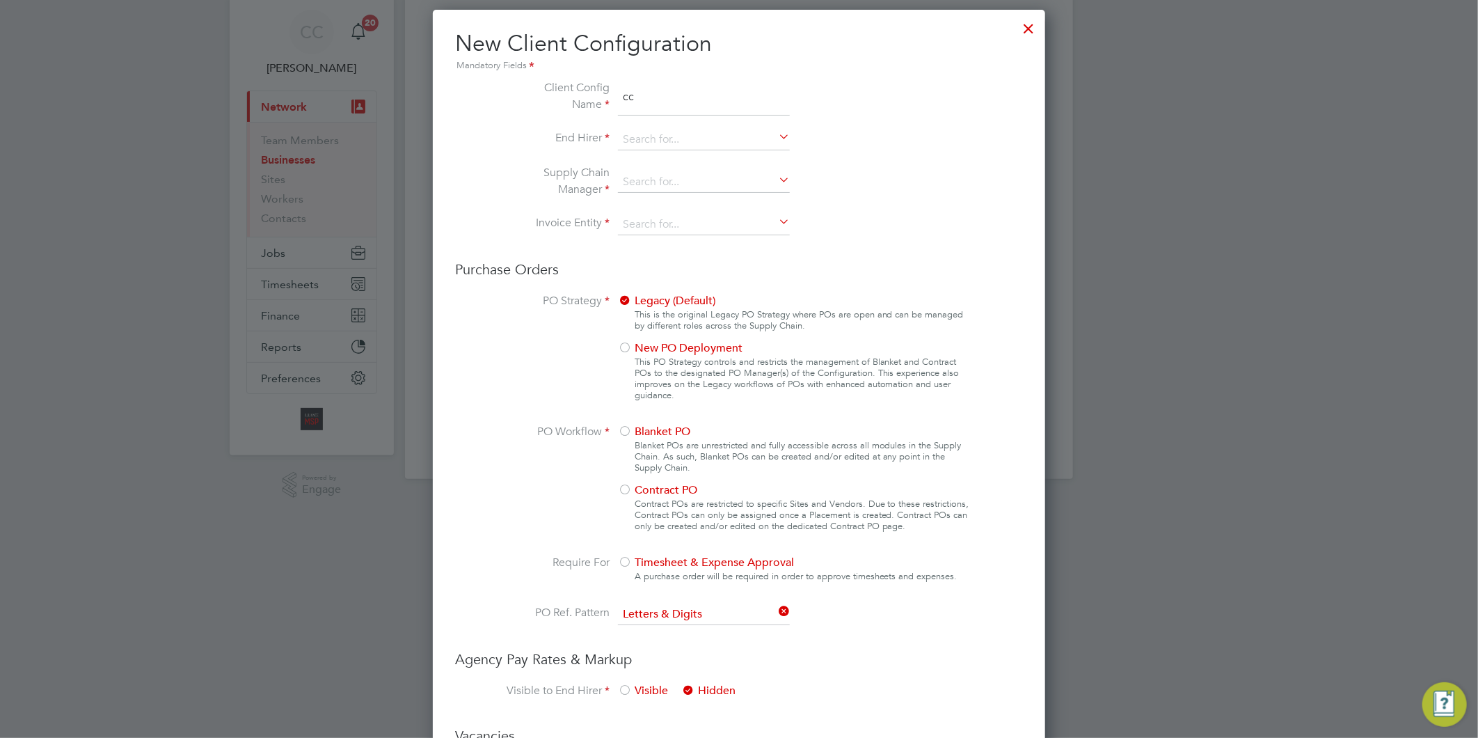
scroll to position [0, 0]
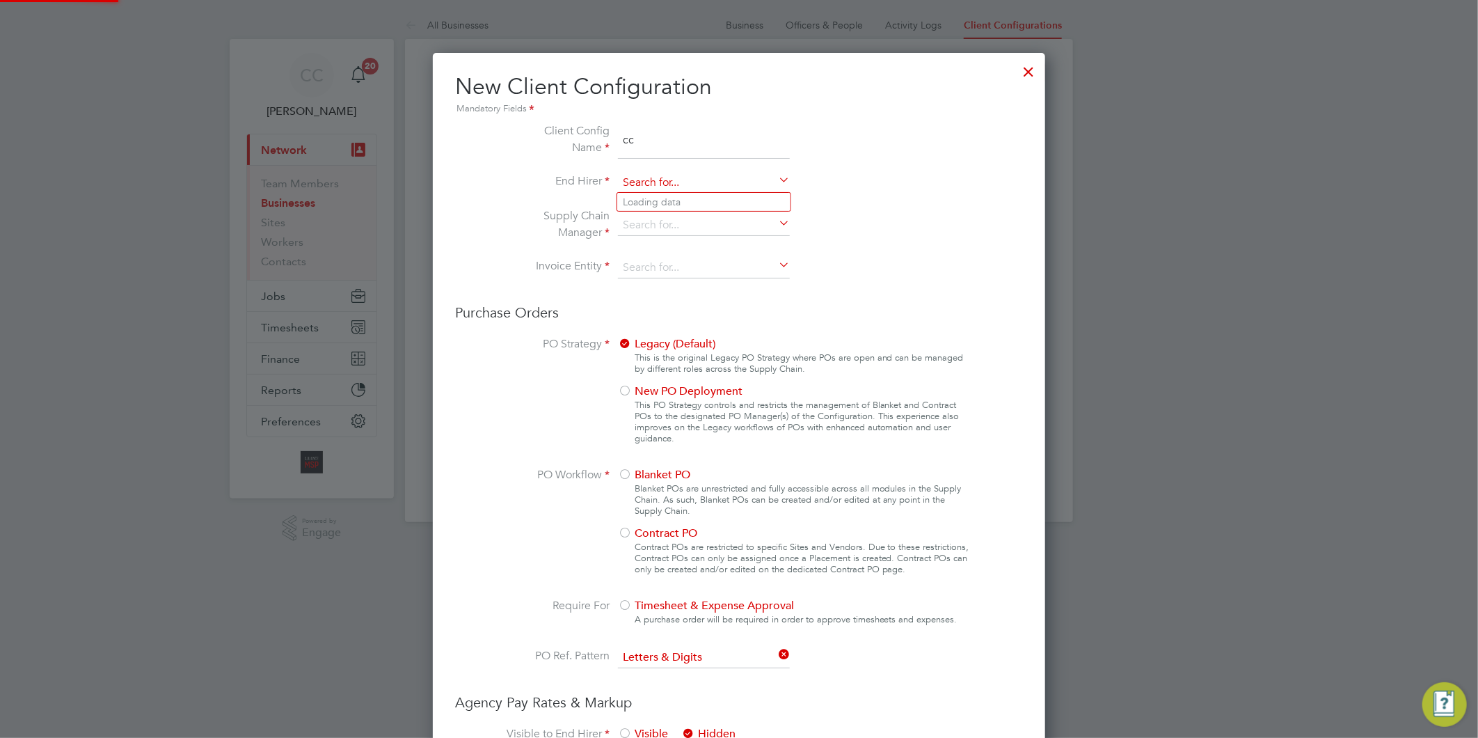
click at [636, 188] on input at bounding box center [704, 183] width 172 height 21
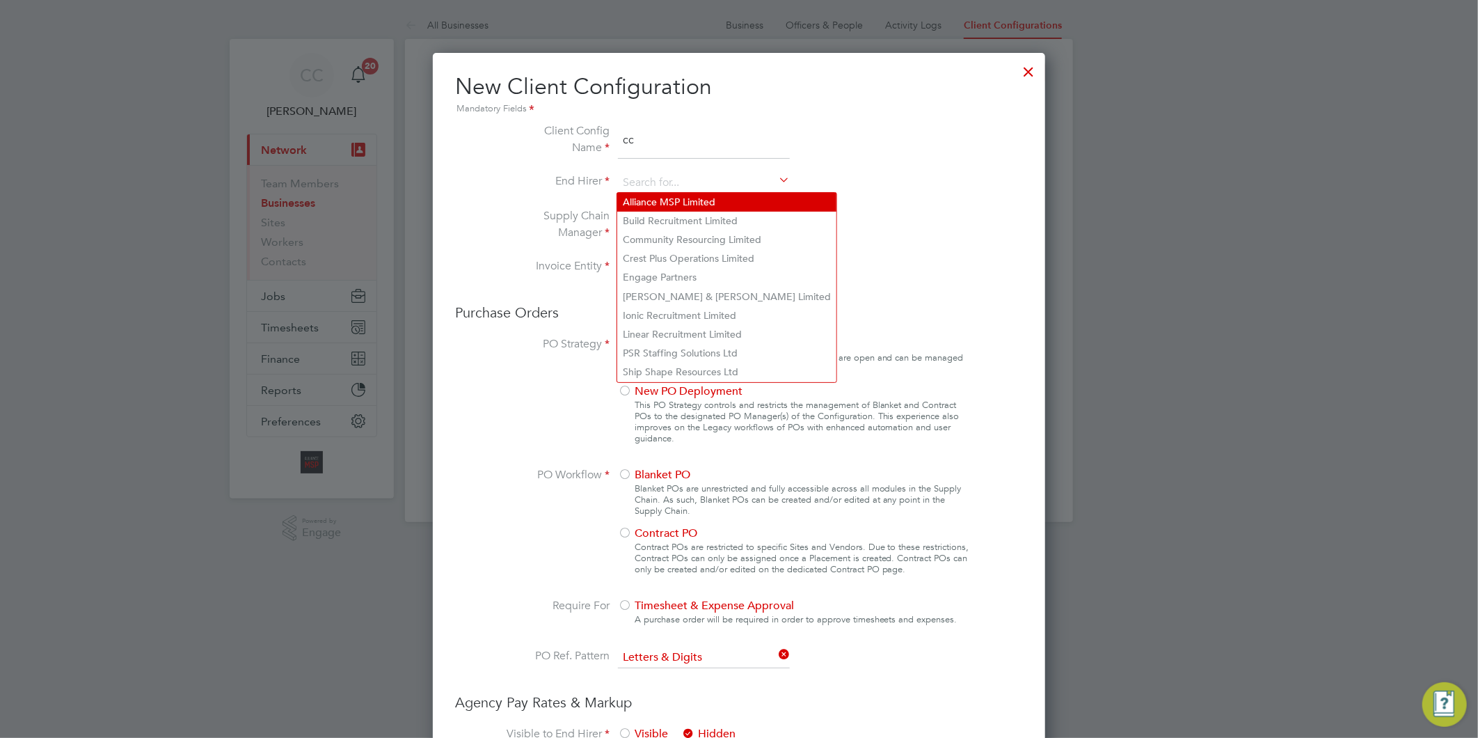
click at [664, 205] on li "Alliance MSP Limited" at bounding box center [726, 202] width 219 height 19
type input "Alliance MSP Limited"
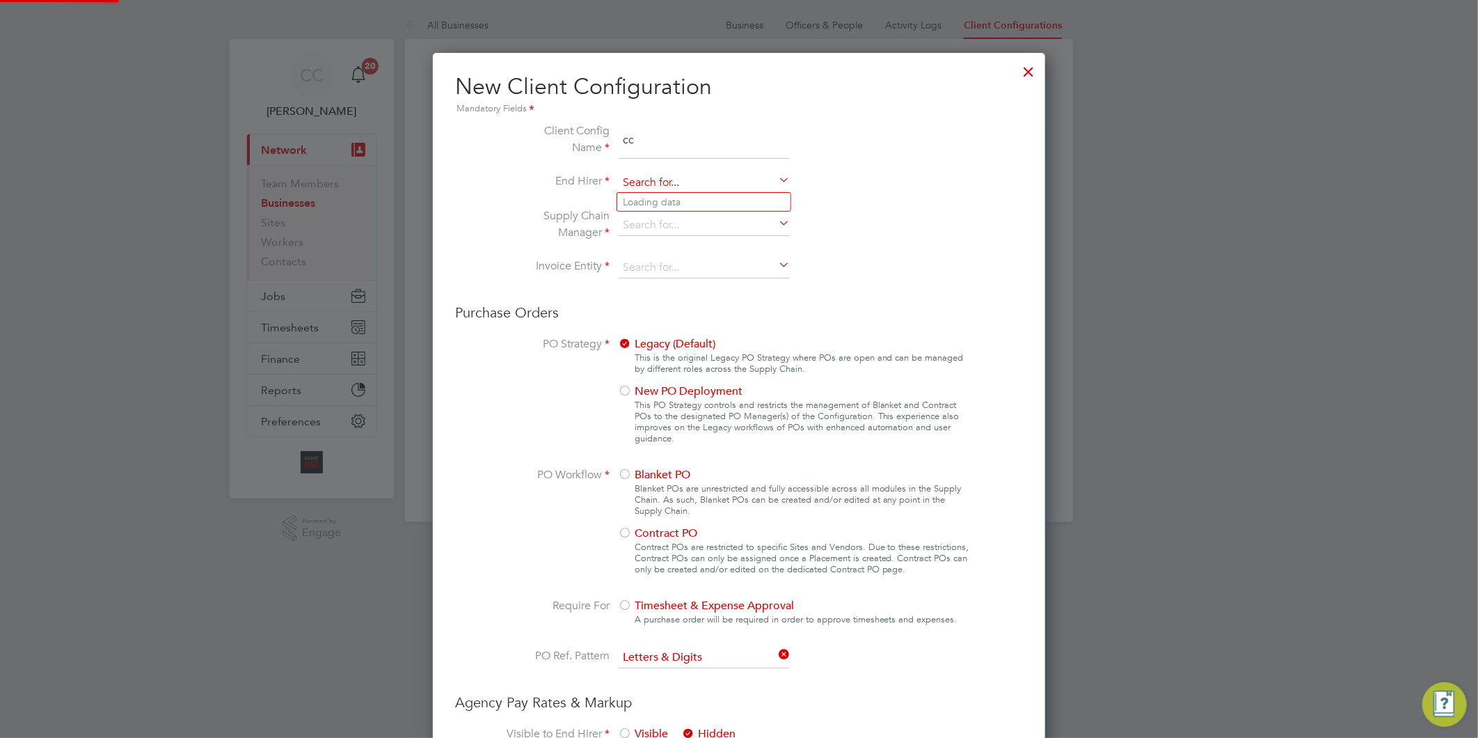
click at [756, 178] on input at bounding box center [704, 183] width 172 height 21
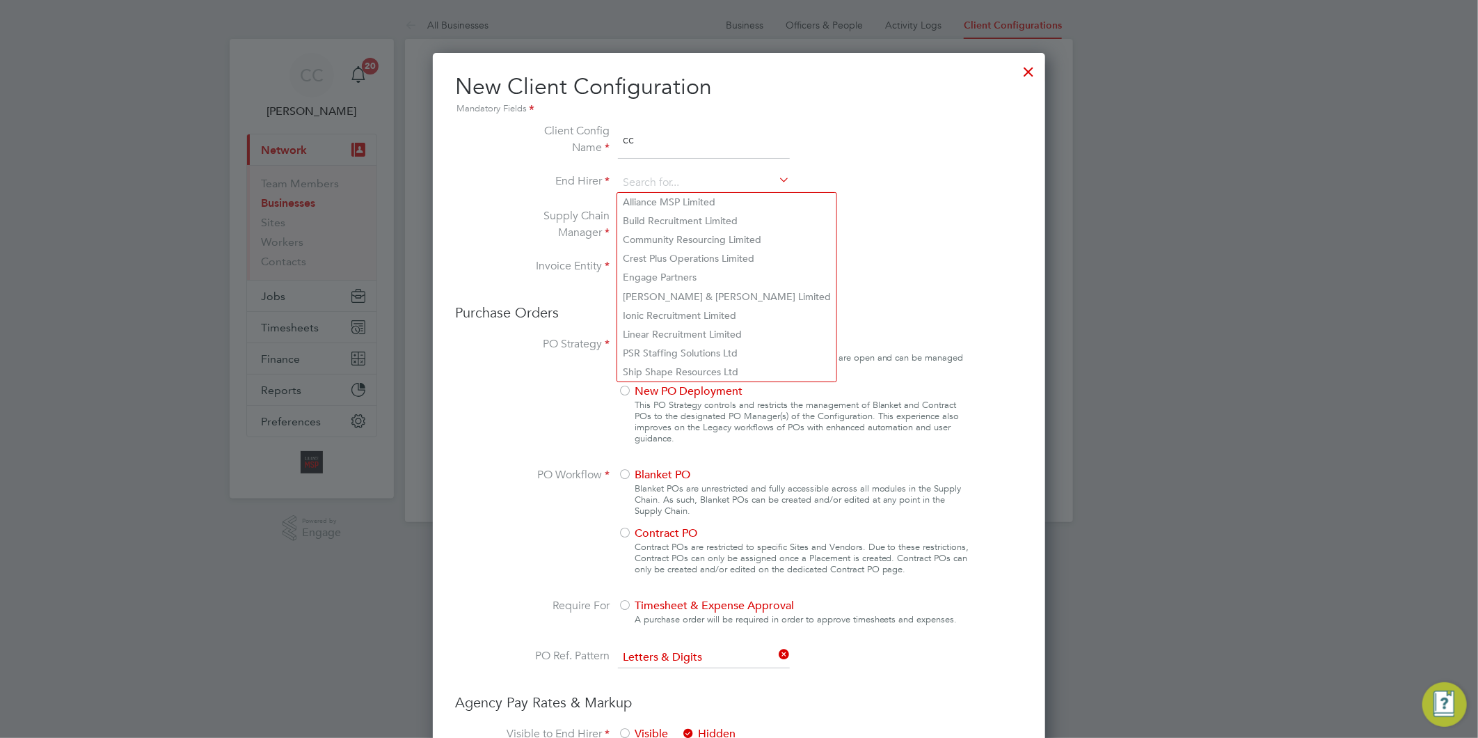
click at [1026, 68] on div at bounding box center [1029, 68] width 25 height 25
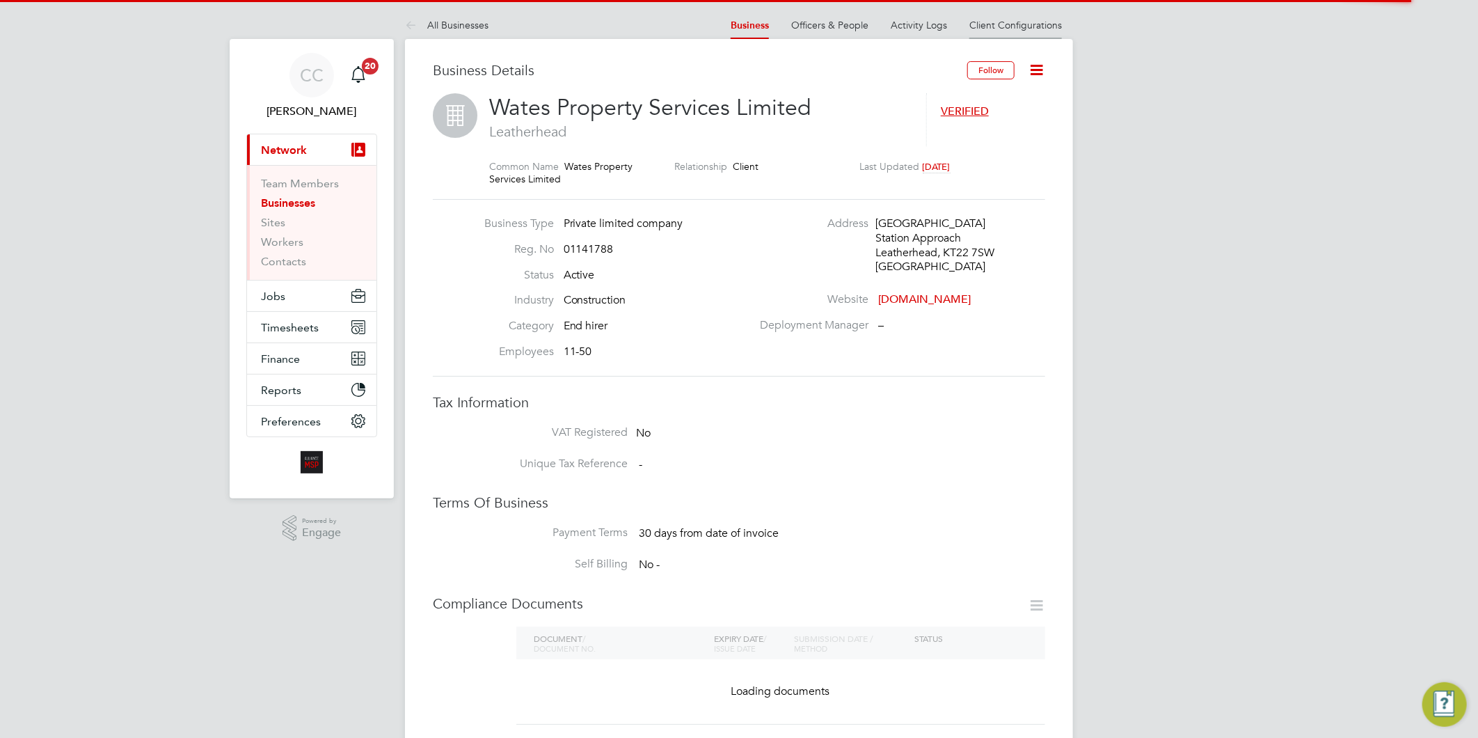
click at [1021, 21] on link "Client Configurations" at bounding box center [1016, 25] width 93 height 13
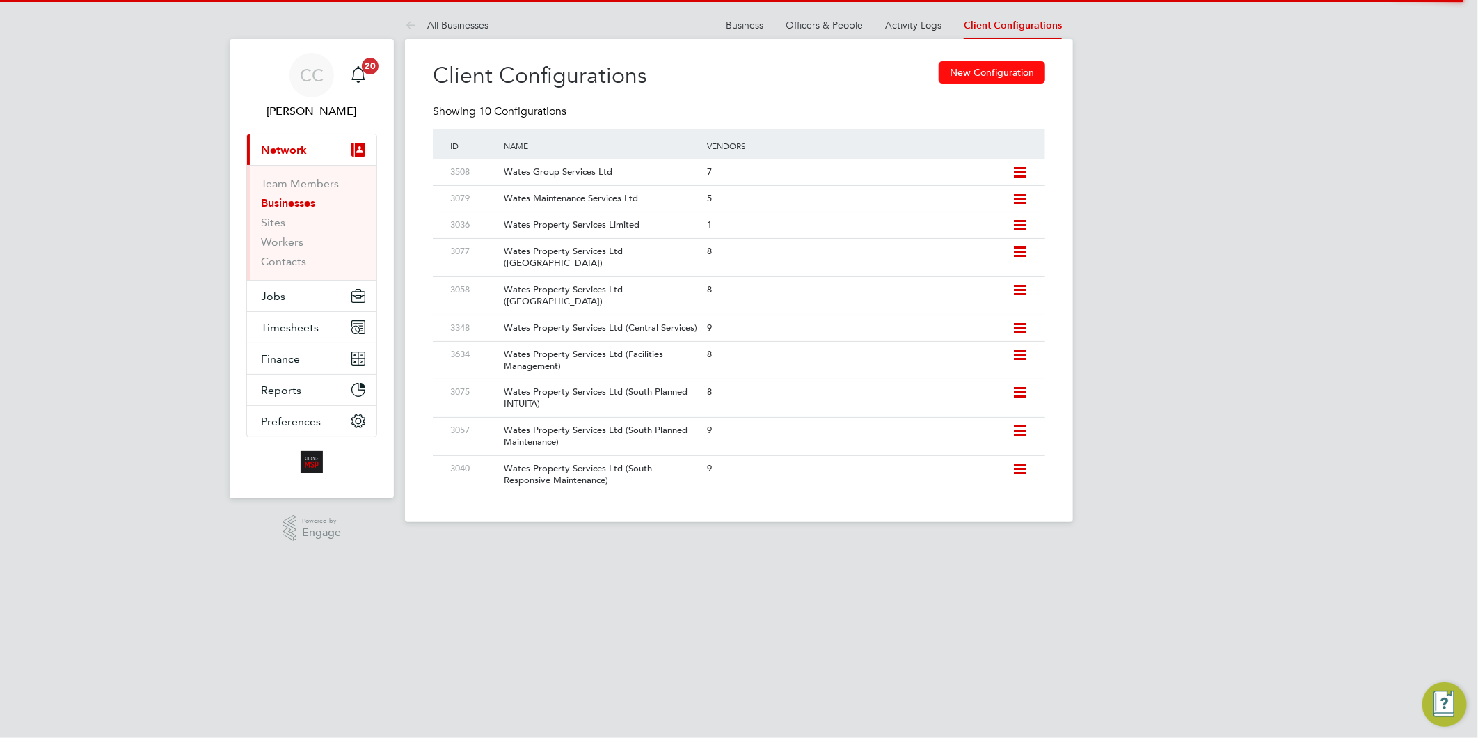
click at [1010, 68] on button "New Configuration" at bounding box center [992, 72] width 106 height 22
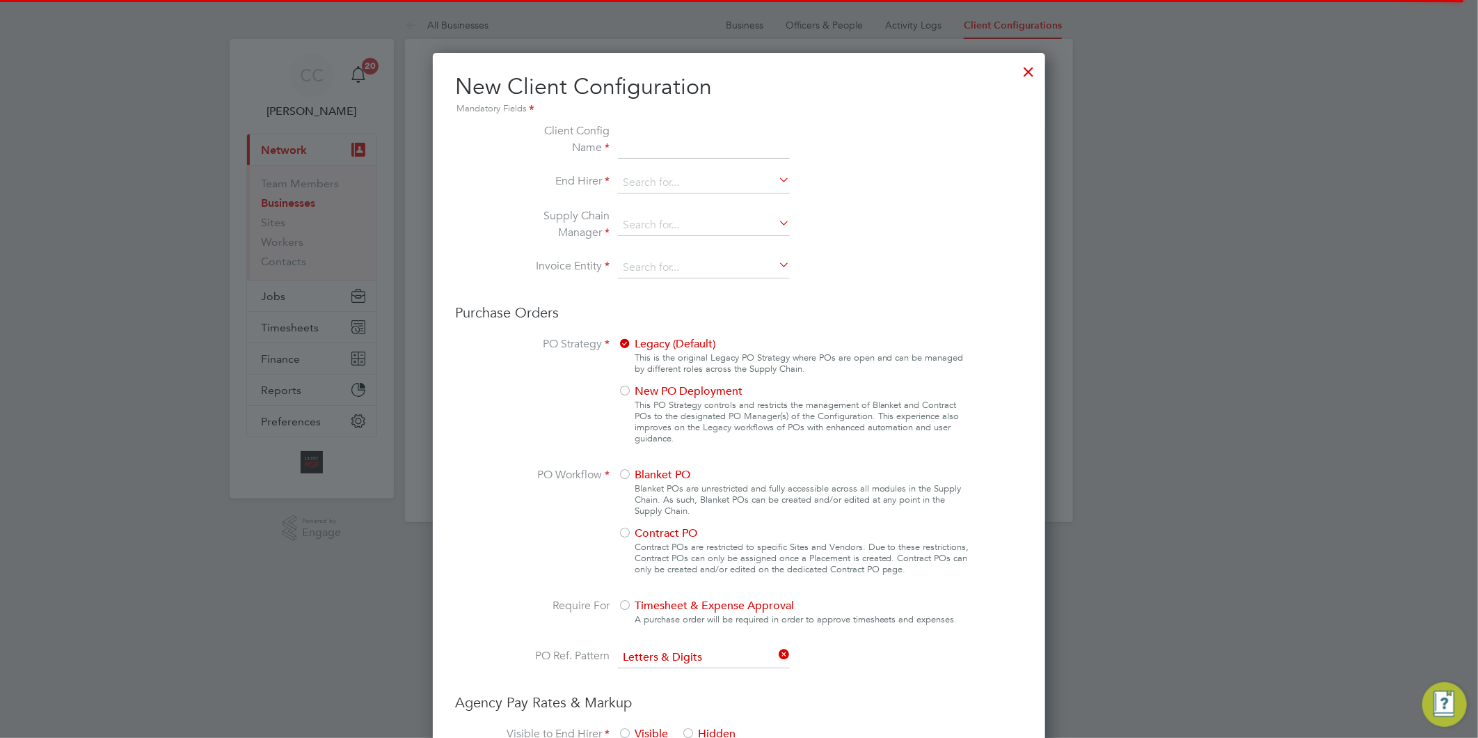
scroll to position [1261, 613]
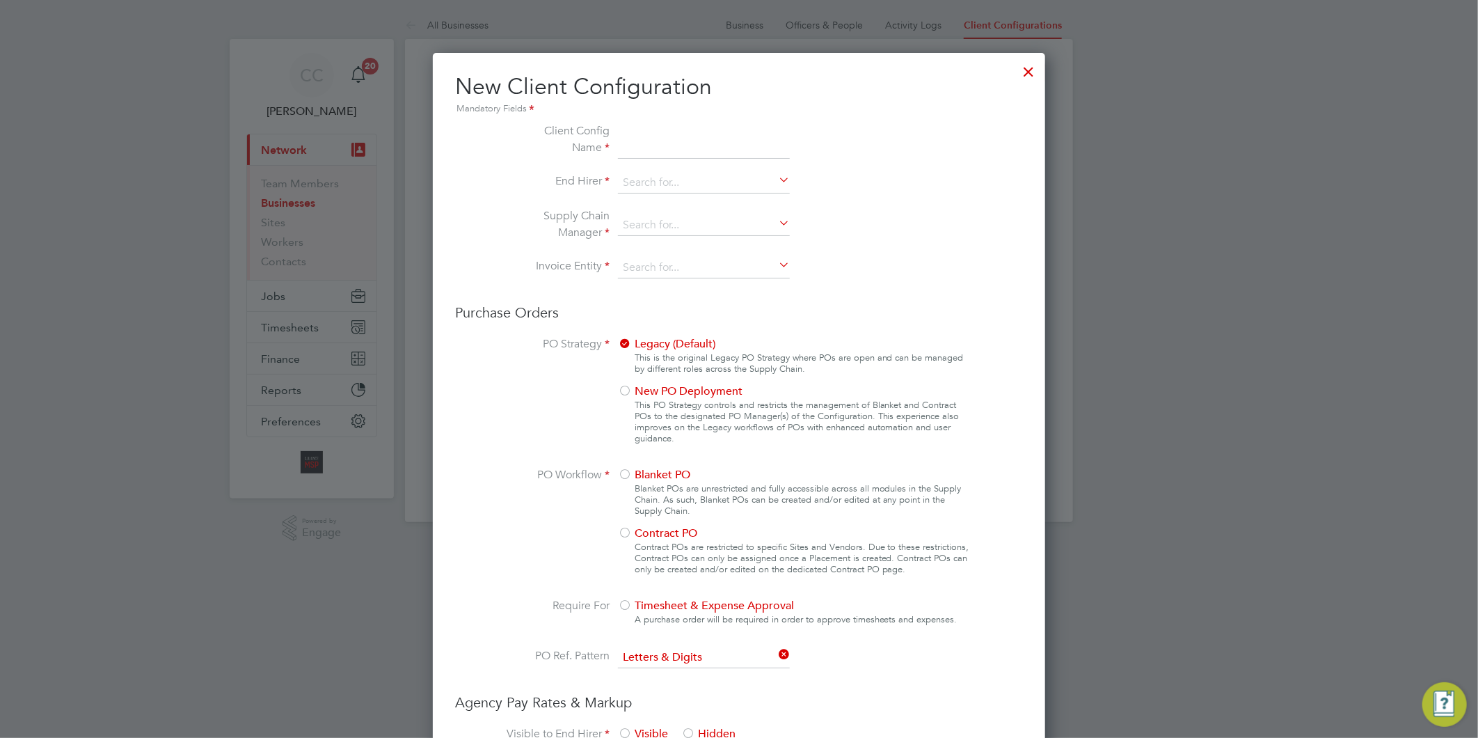
click at [685, 146] on input at bounding box center [704, 141] width 172 height 36
type input "Liberty"
click at [673, 173] on input at bounding box center [704, 183] width 172 height 21
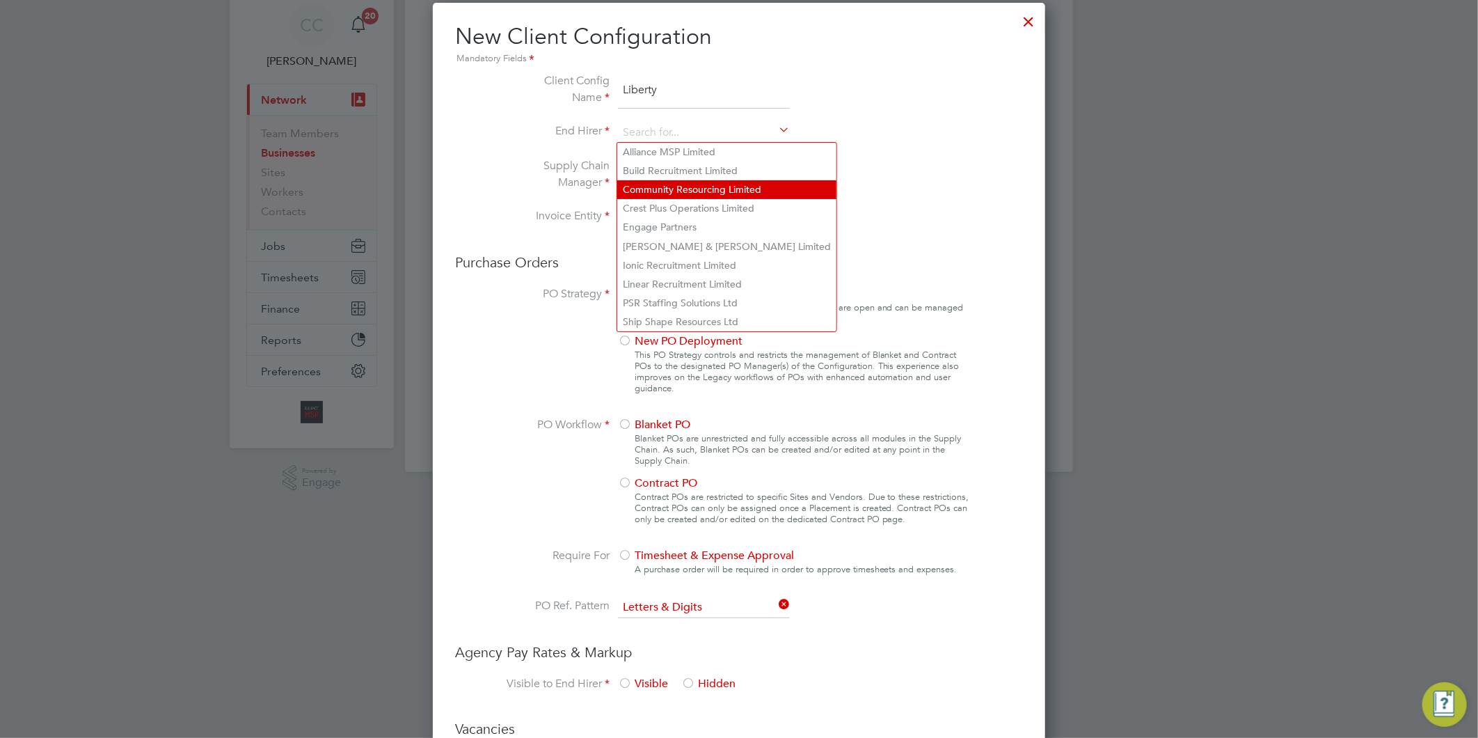
scroll to position [77, 0]
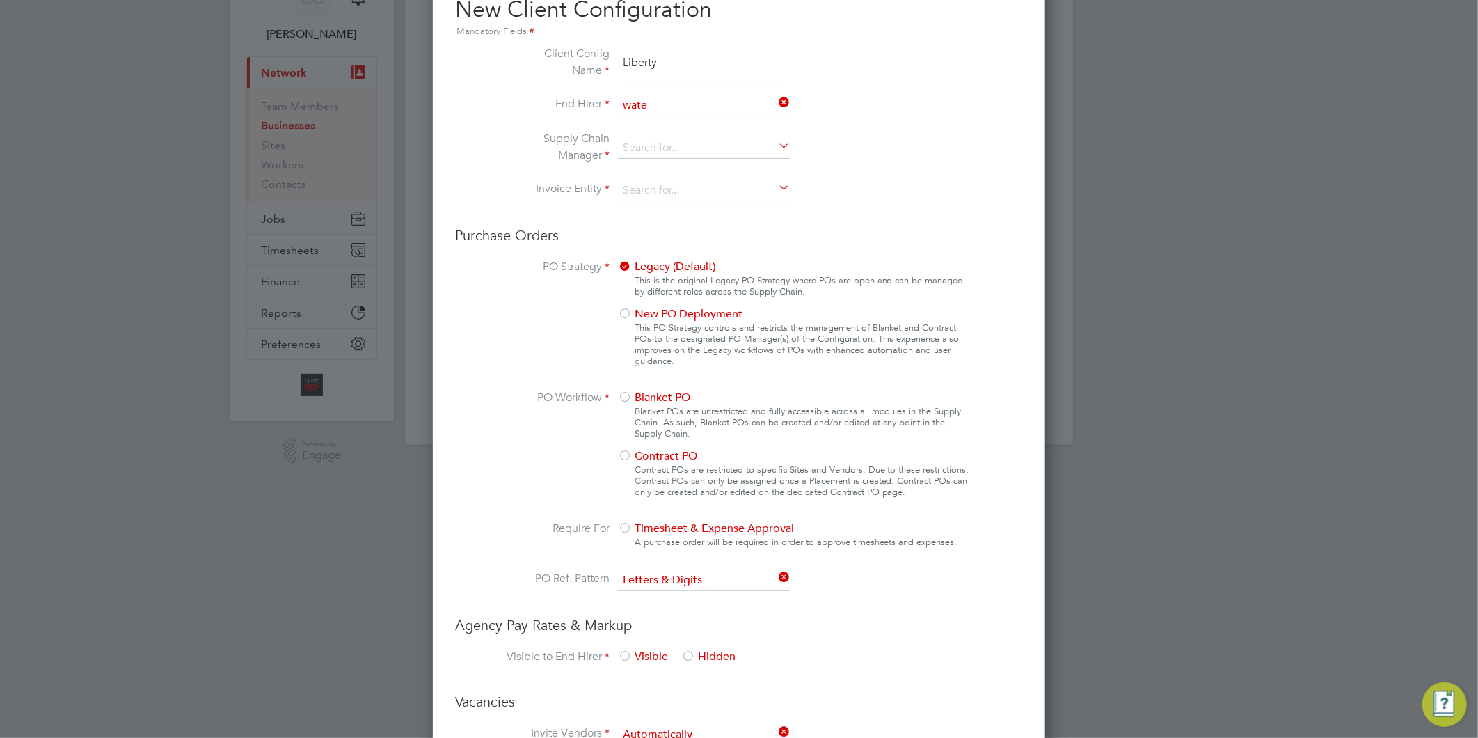
click at [691, 130] on li "Wate s Property Services Limited" at bounding box center [703, 125] width 173 height 19
type input "Wates Property Services Limited"
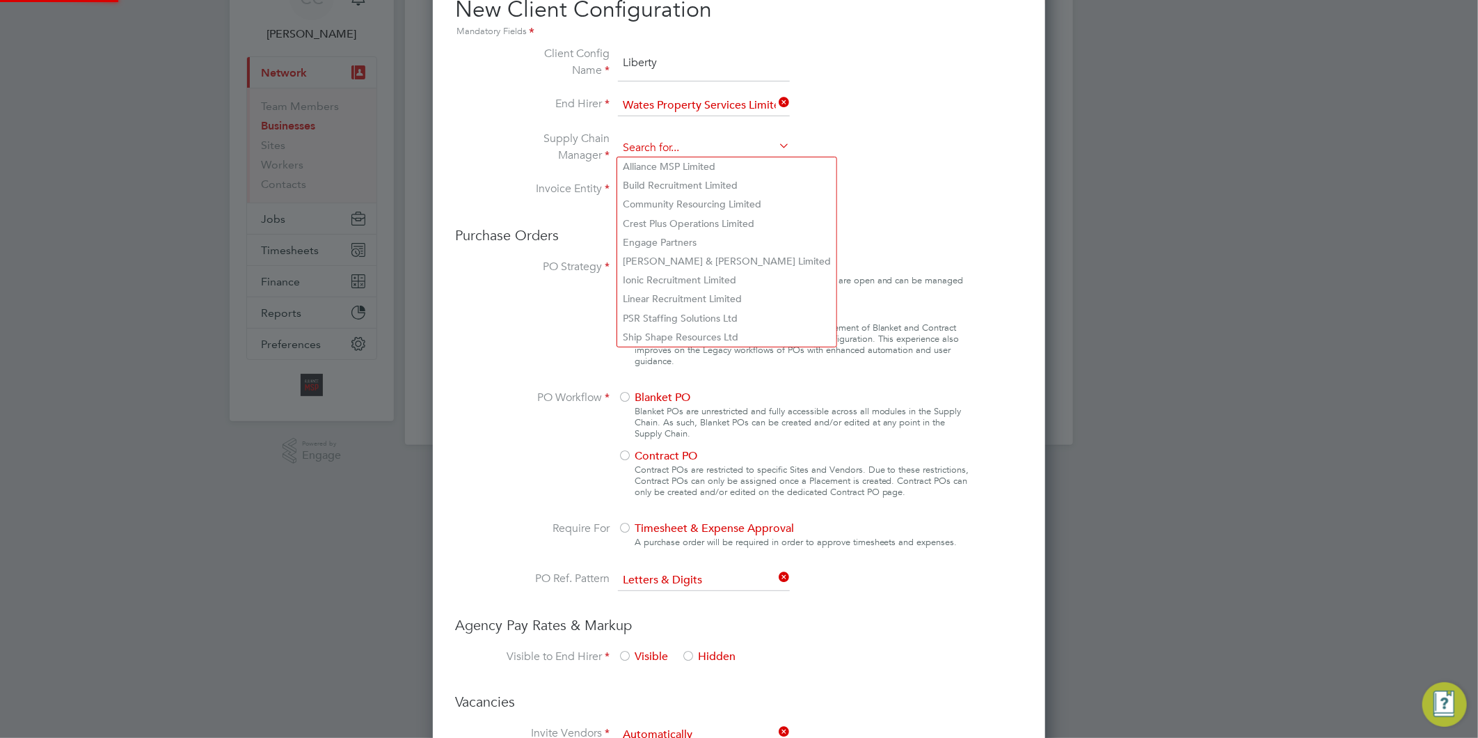
click at [688, 141] on input at bounding box center [704, 148] width 172 height 21
click at [679, 164] on li "Alliance MSP Limited" at bounding box center [726, 166] width 219 height 19
type input "Alliance MSP Limited"
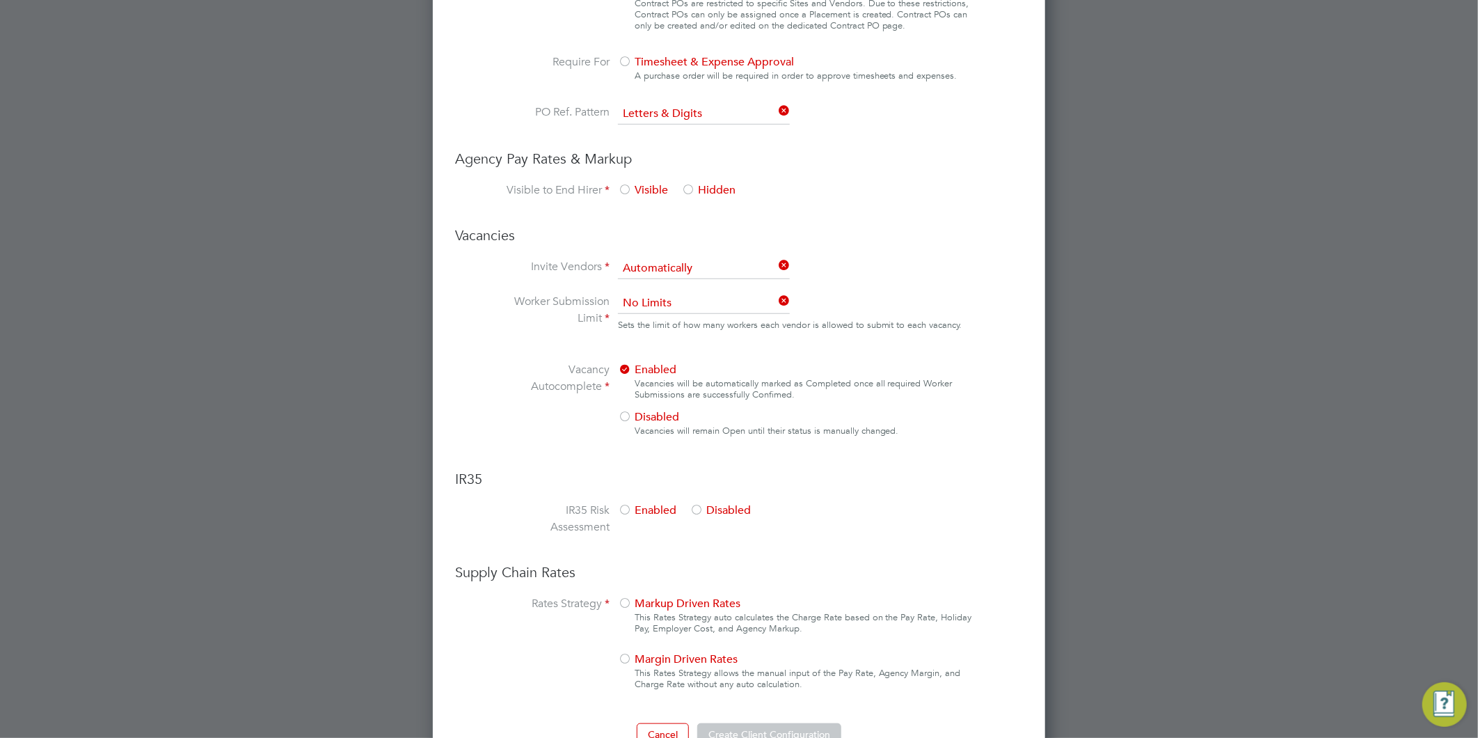
scroll to position [575, 0]
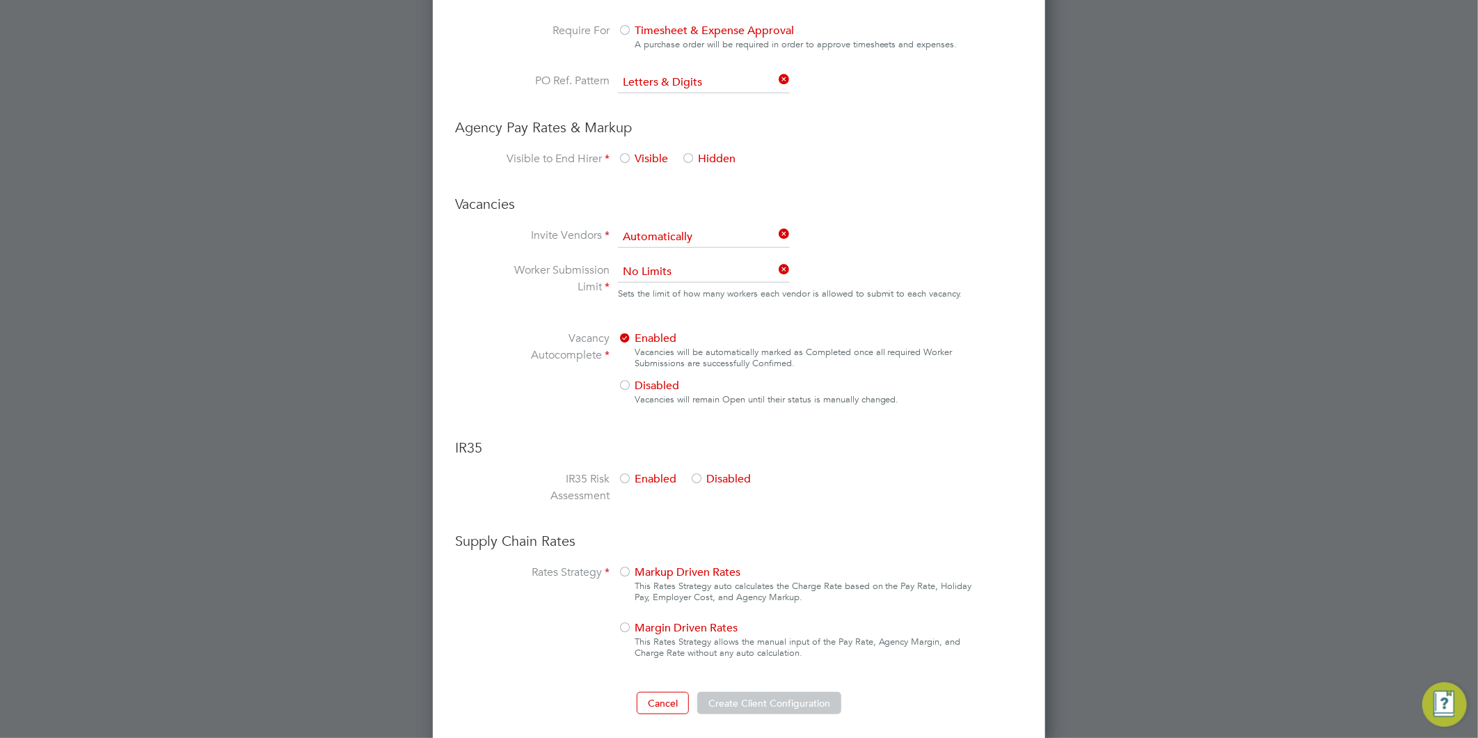
click at [693, 473] on div at bounding box center [697, 480] width 14 height 14
click at [659, 569] on span "Markup Driven Rates" at bounding box center [679, 572] width 123 height 14
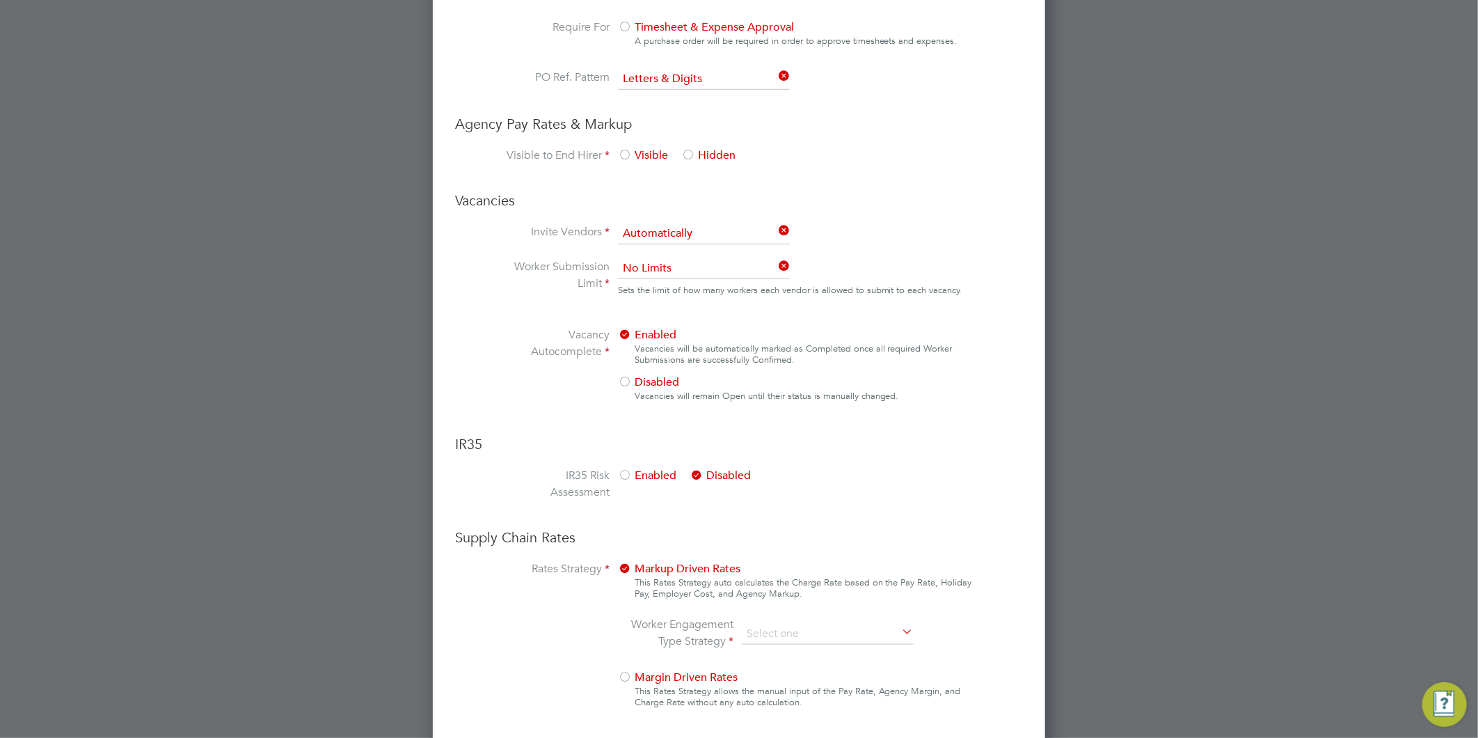
scroll to position [551, 0]
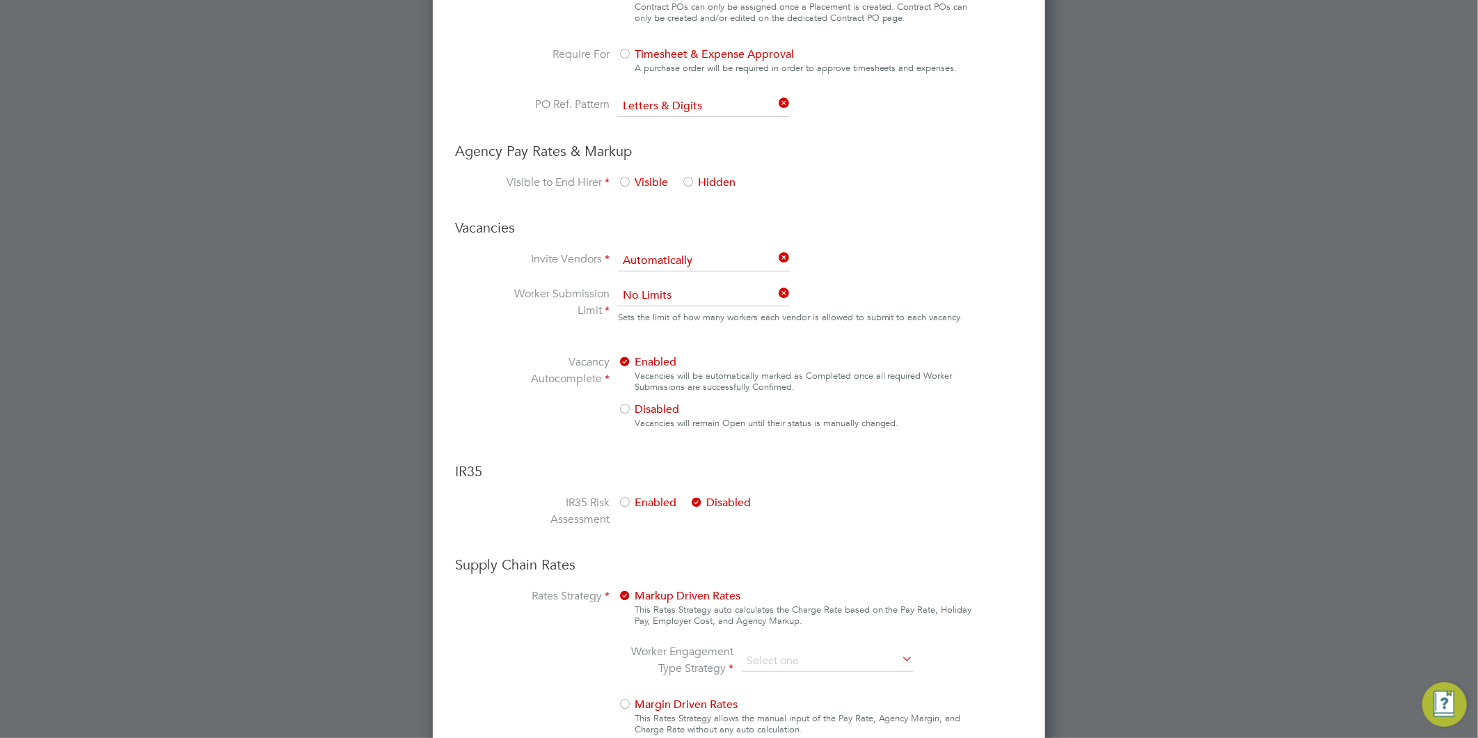
click at [623, 176] on div at bounding box center [625, 183] width 14 height 14
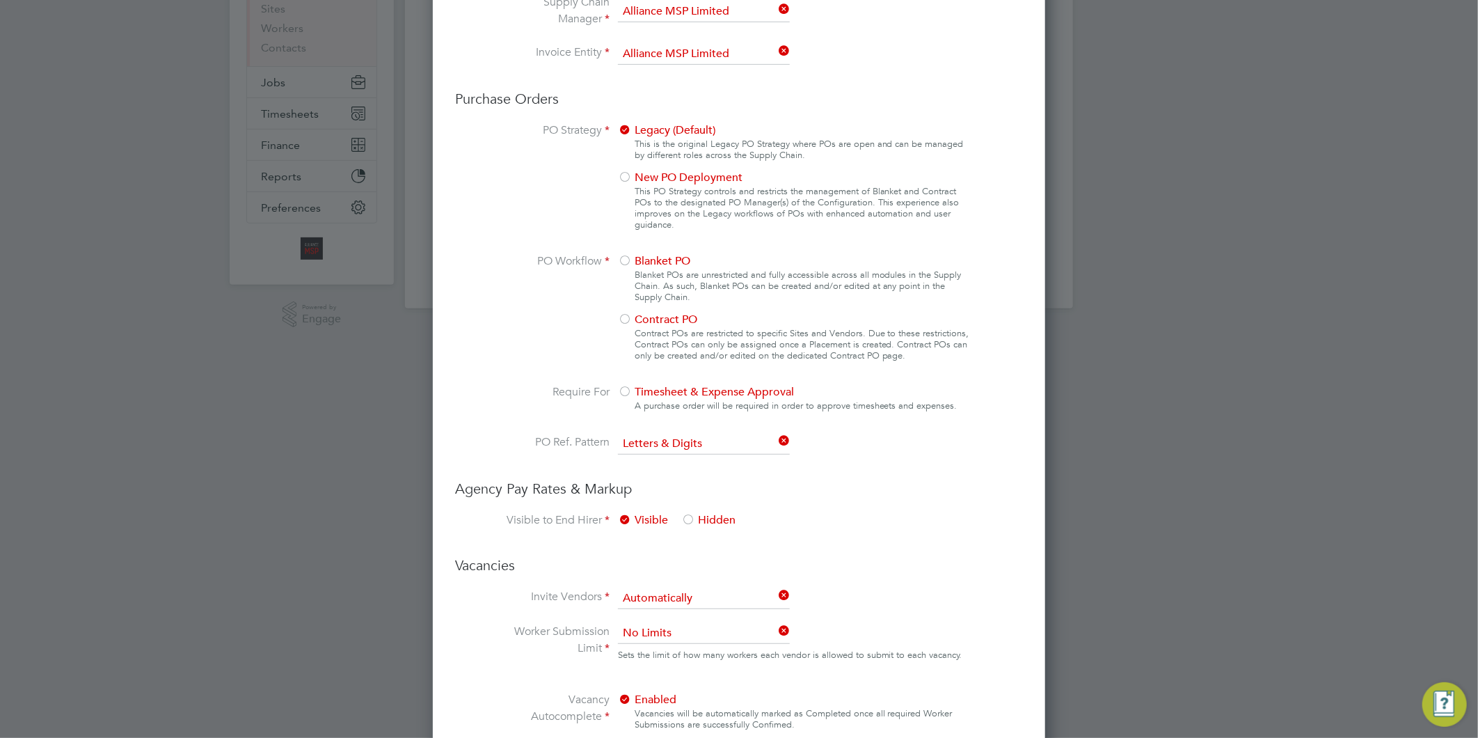
scroll to position [164, 0]
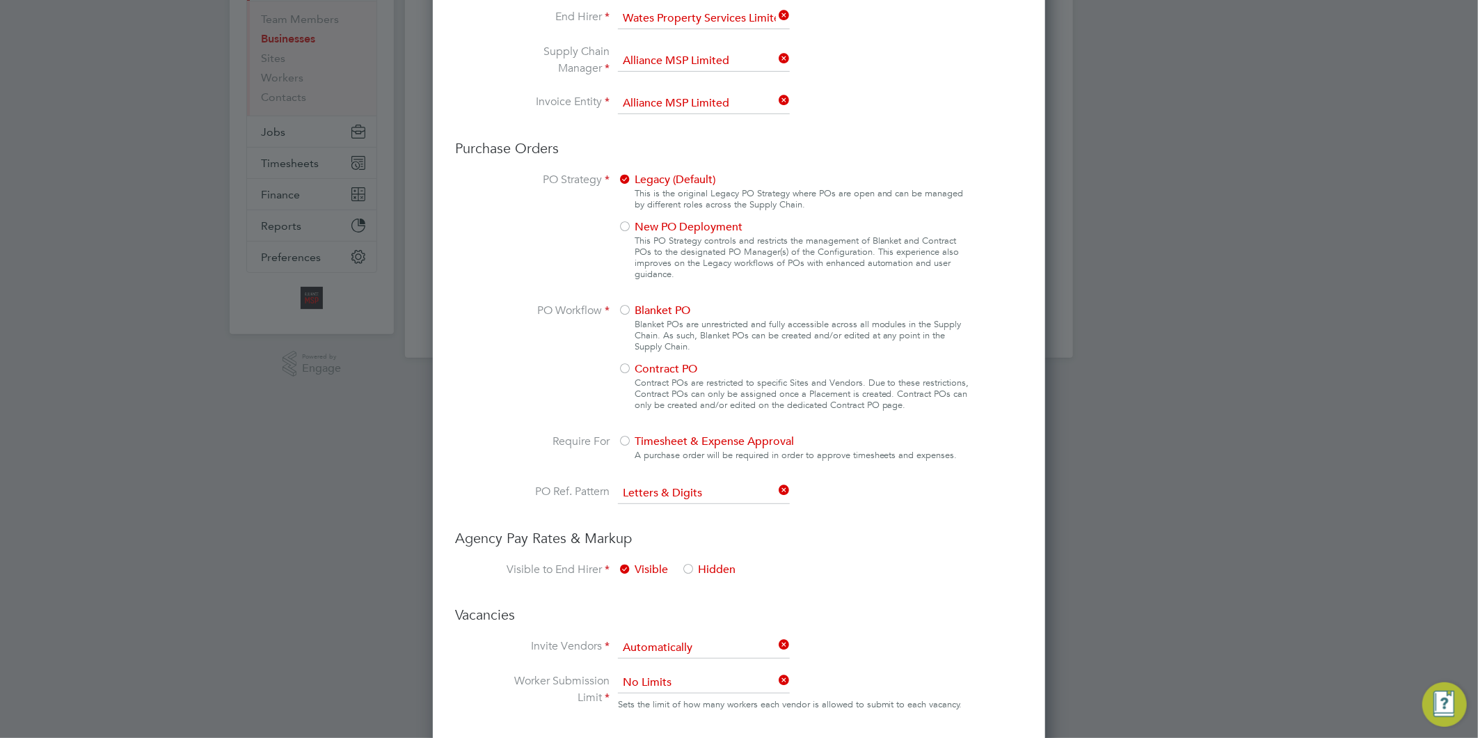
click at [627, 308] on div at bounding box center [625, 311] width 14 height 14
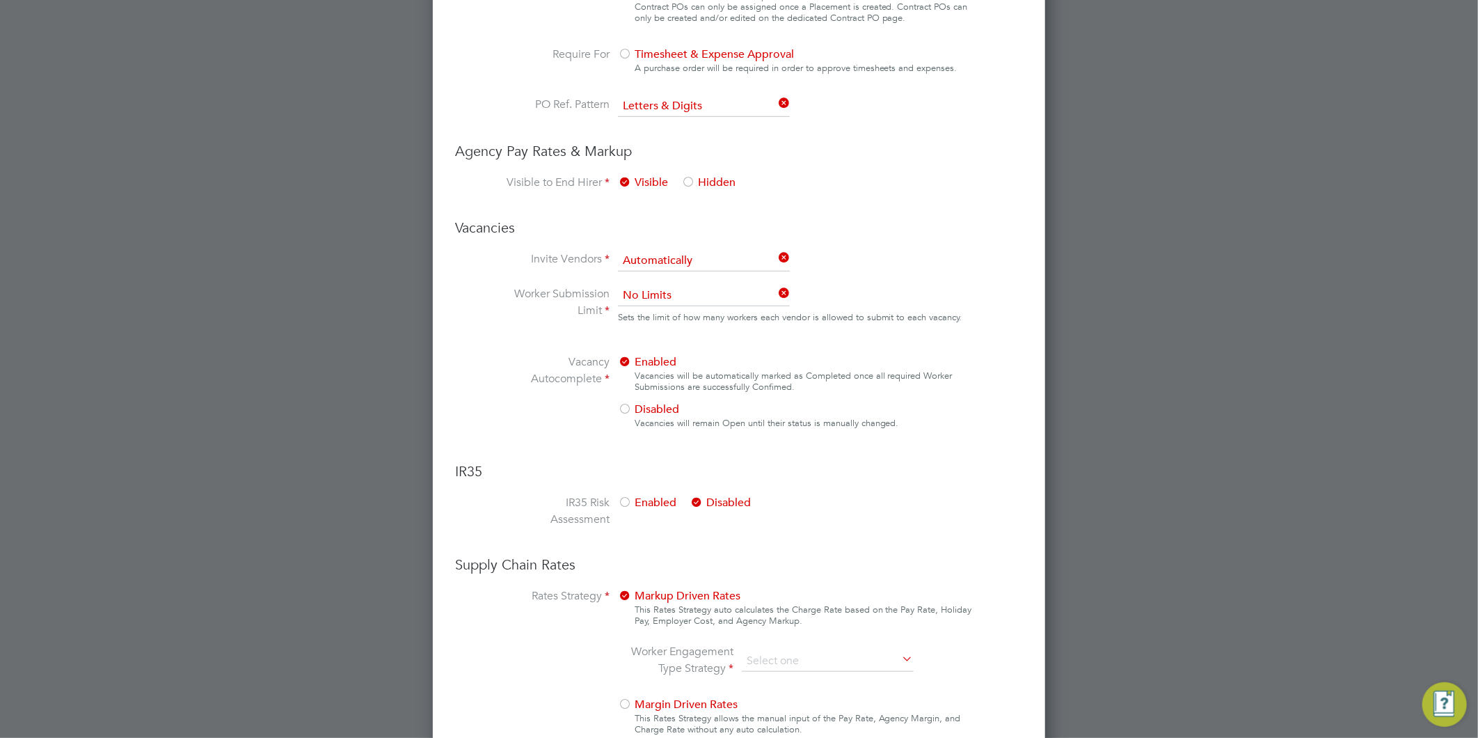
scroll to position [629, 0]
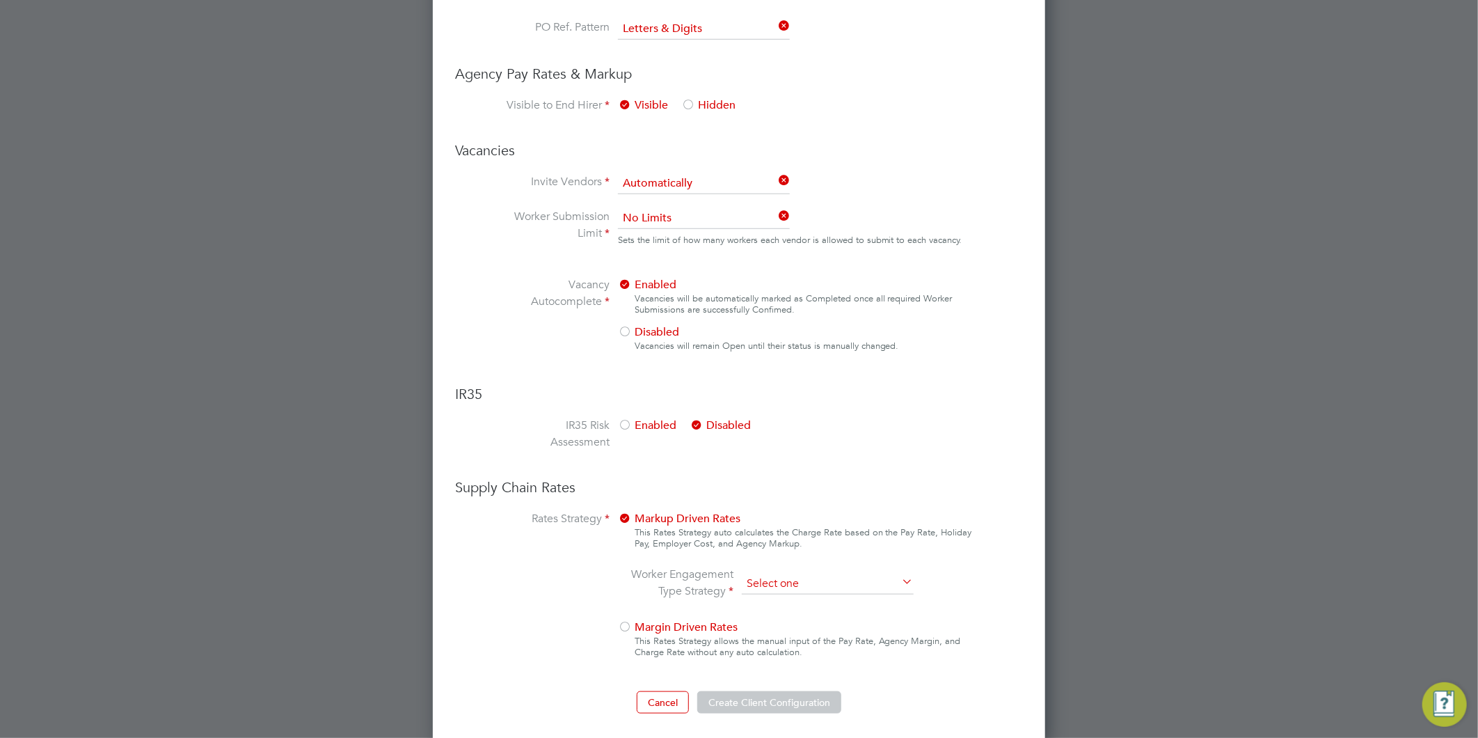
click at [773, 582] on input at bounding box center [828, 584] width 172 height 21
click at [771, 601] on li "All Engagement Types" at bounding box center [827, 599] width 173 height 18
type input "All Engagement Types"
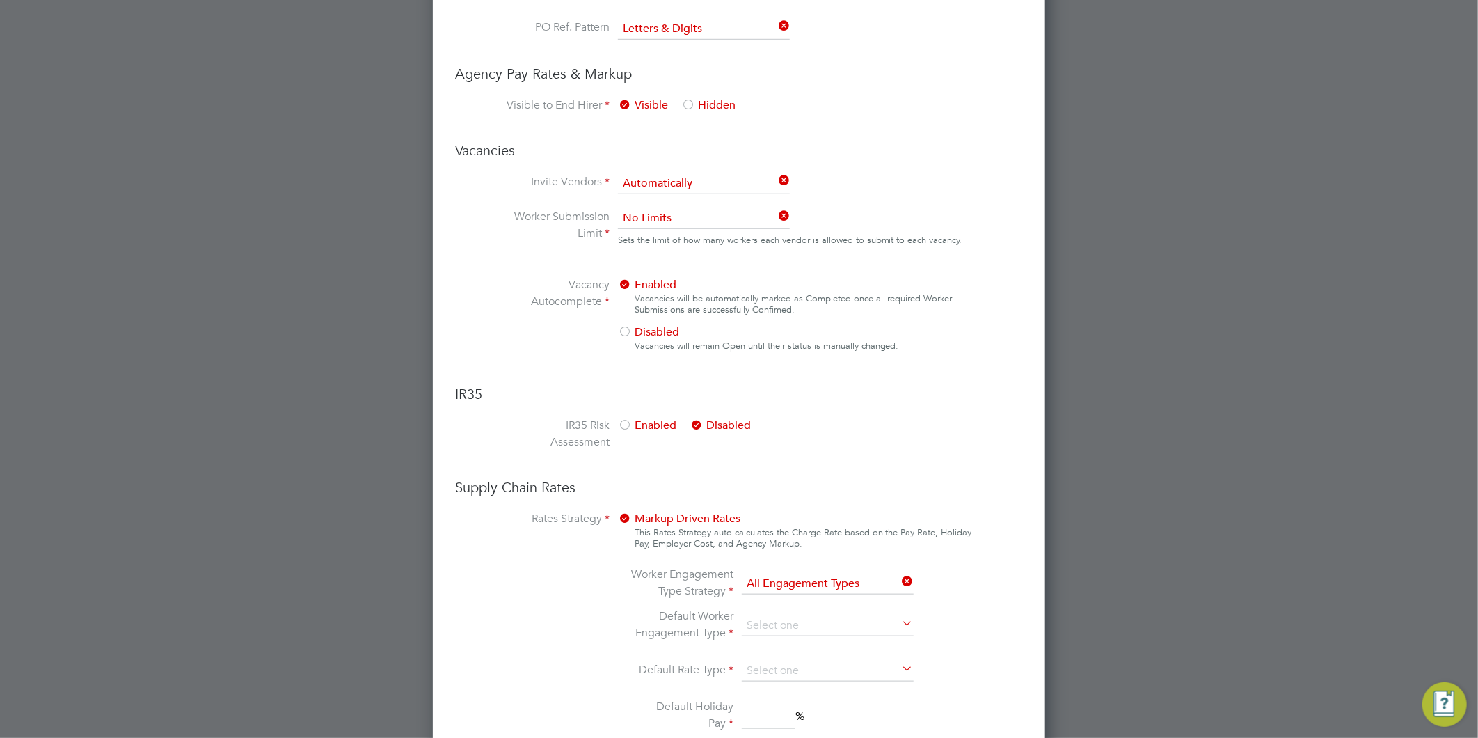
scroll to position [865, 0]
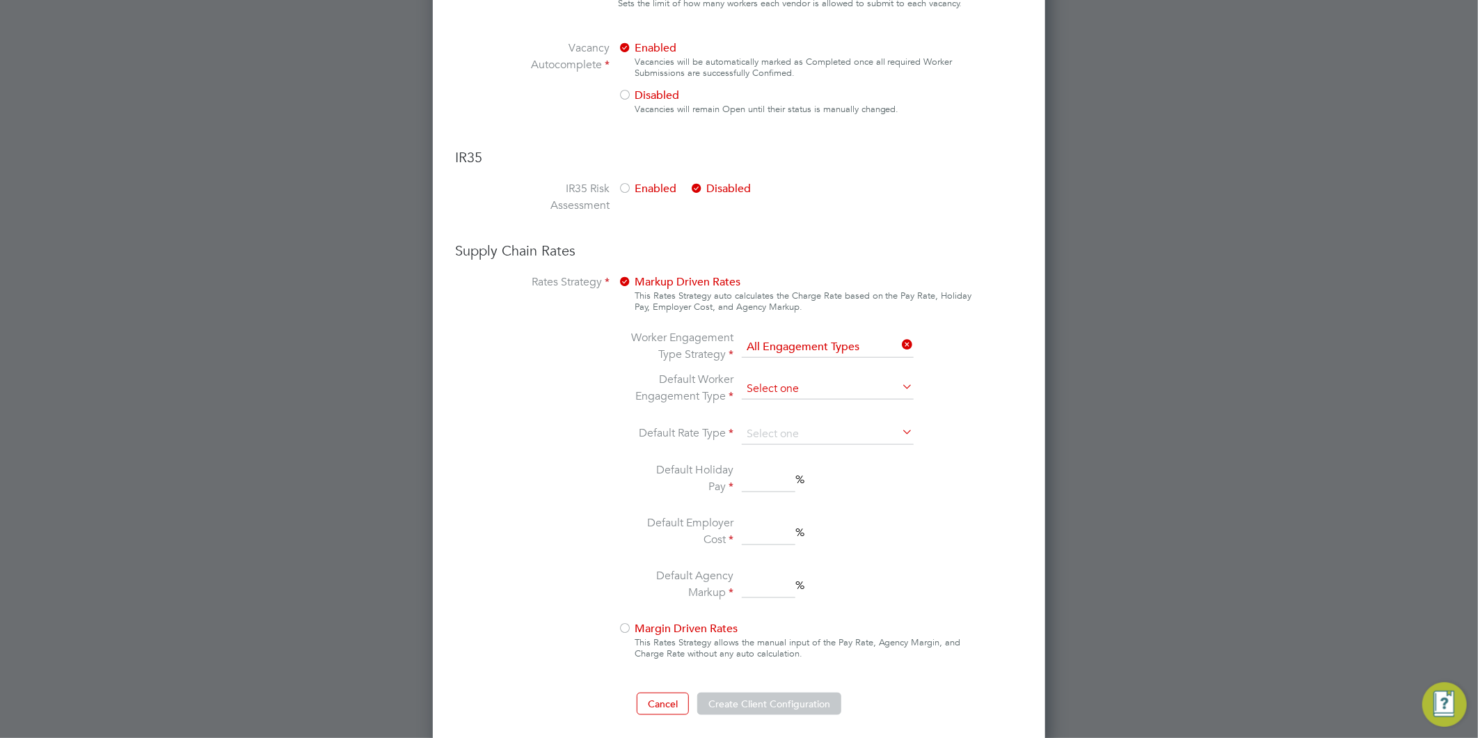
click at [774, 379] on input at bounding box center [828, 389] width 172 height 21
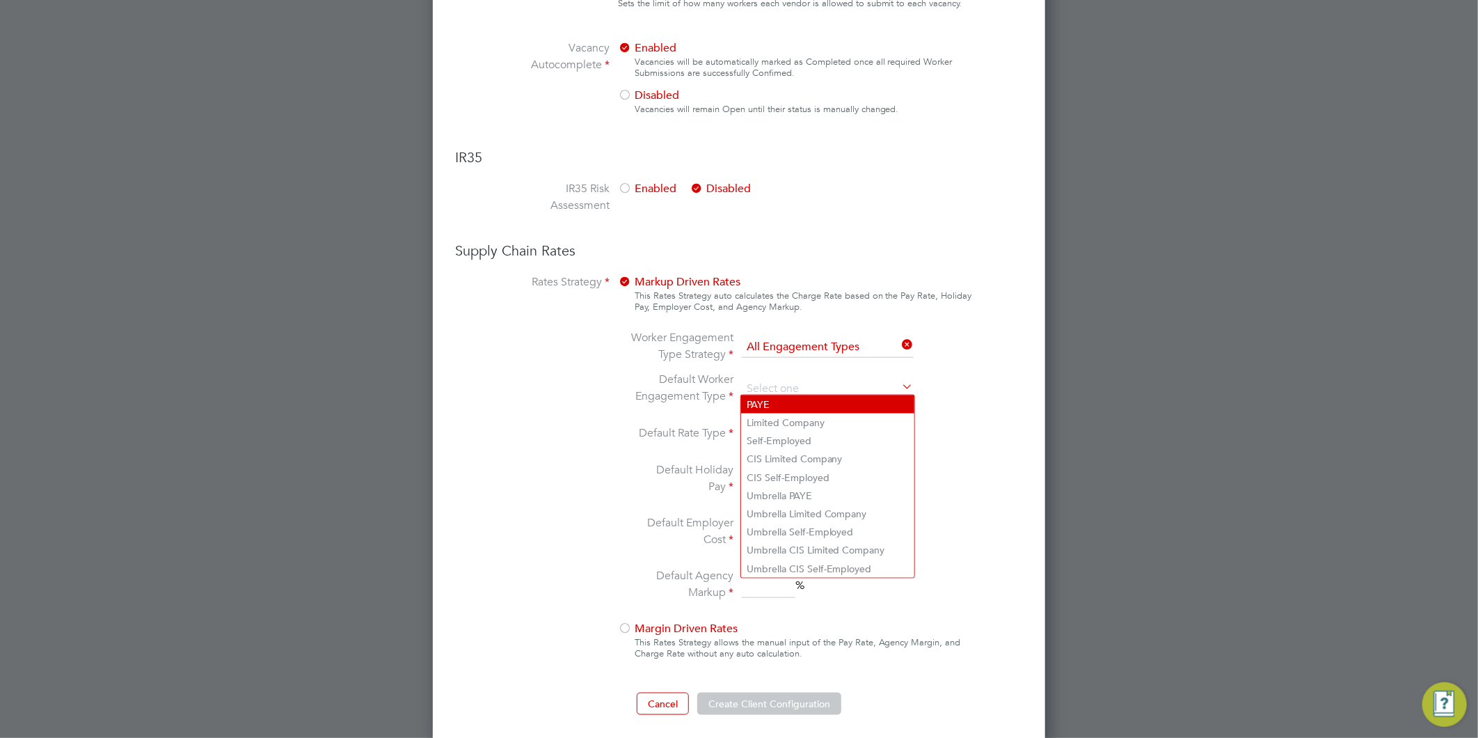
click at [766, 400] on li "PAYE" at bounding box center [827, 404] width 173 height 18
type input "PAYE"
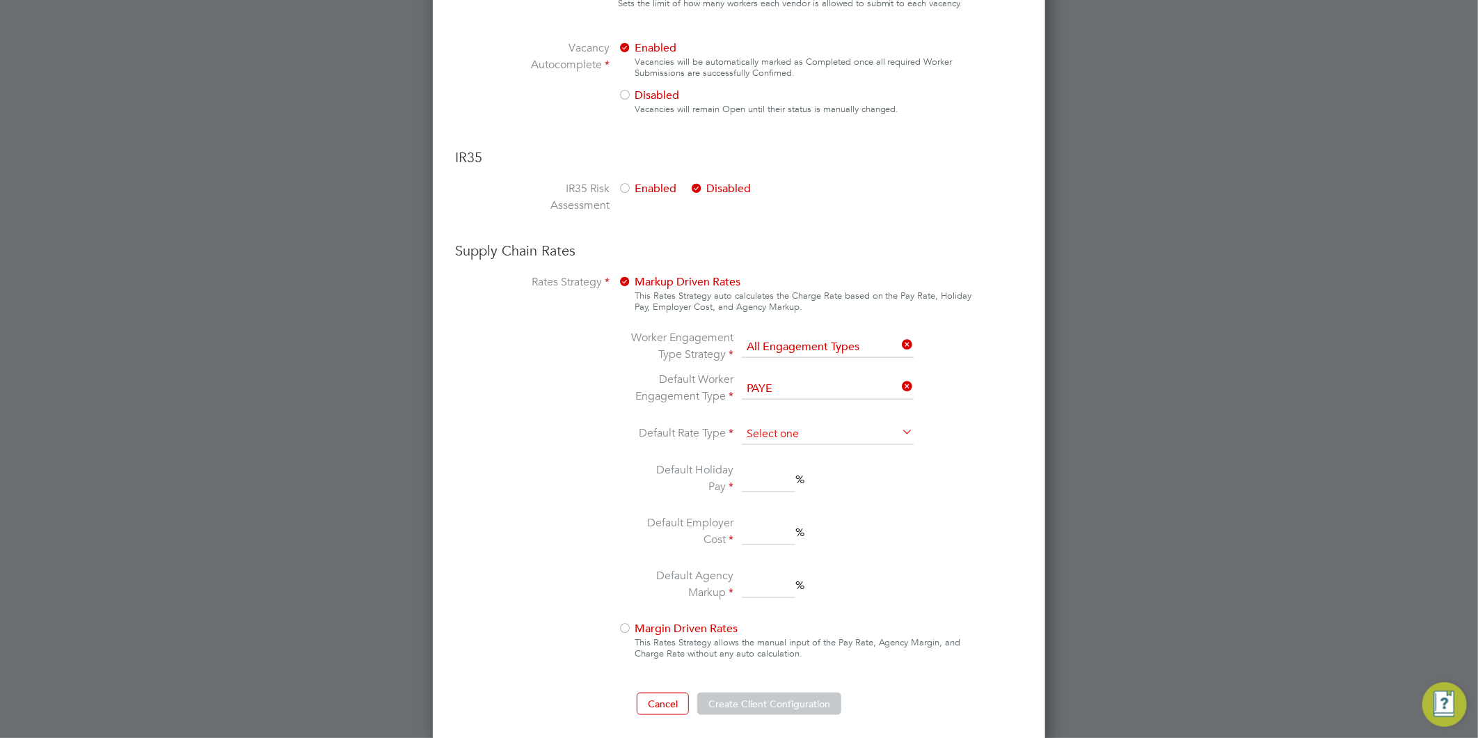
click at [777, 429] on input at bounding box center [828, 434] width 172 height 21
click at [768, 444] on li "Hourly" at bounding box center [827, 449] width 173 height 18
type input "Hourly"
click at [764, 473] on input at bounding box center [769, 479] width 54 height 25
type input "12.07"
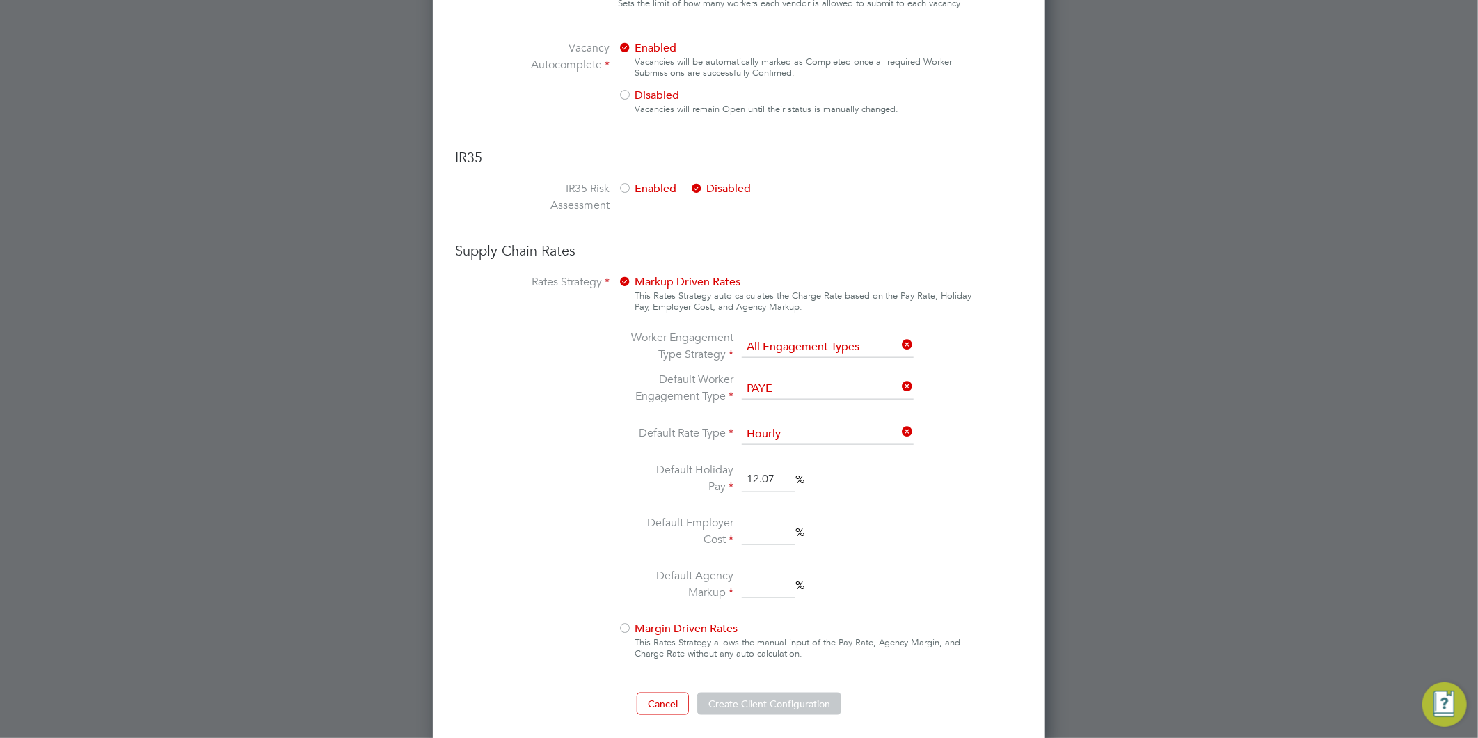
click at [750, 530] on input at bounding box center [769, 532] width 54 height 25
type input "18.5"
click at [759, 580] on input at bounding box center [769, 585] width 54 height 25
type input "15.3"
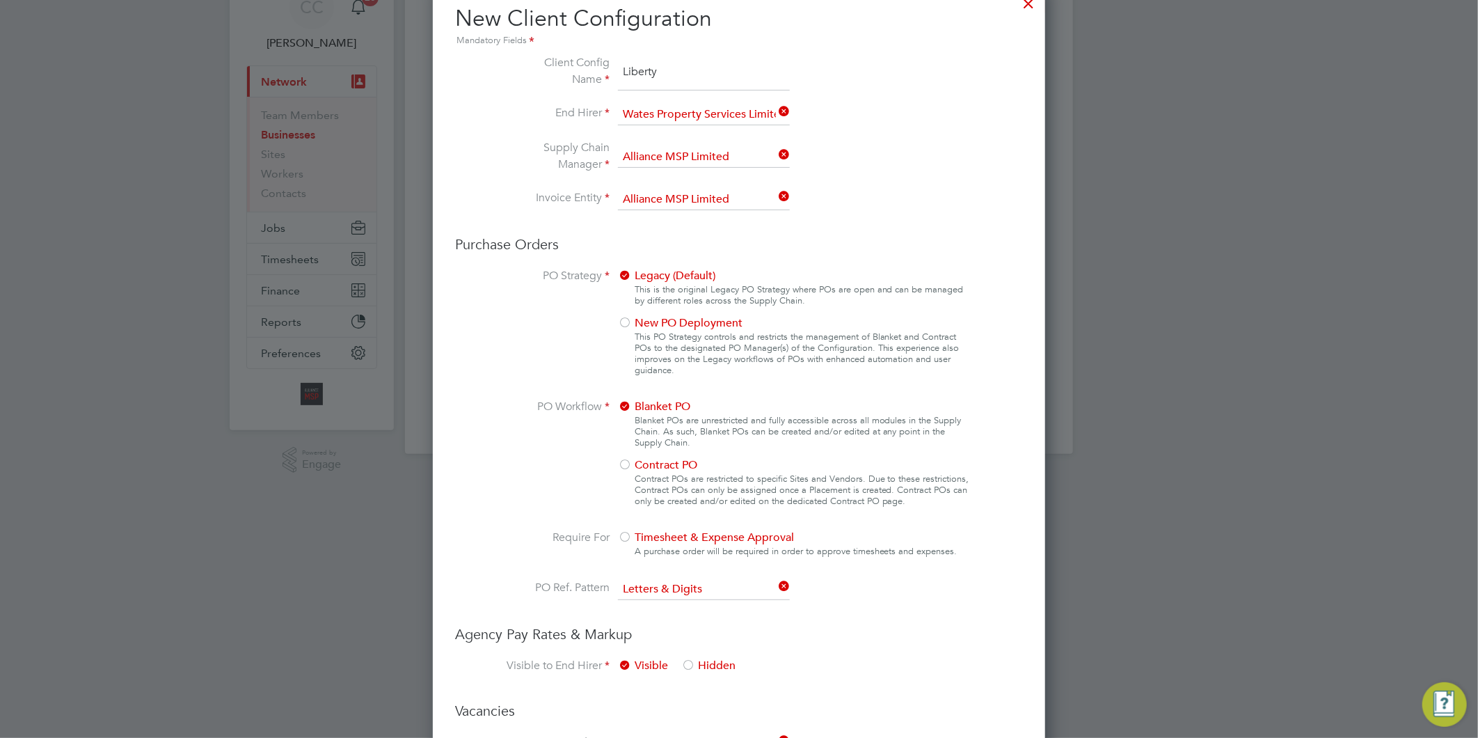
scroll to position [0, 0]
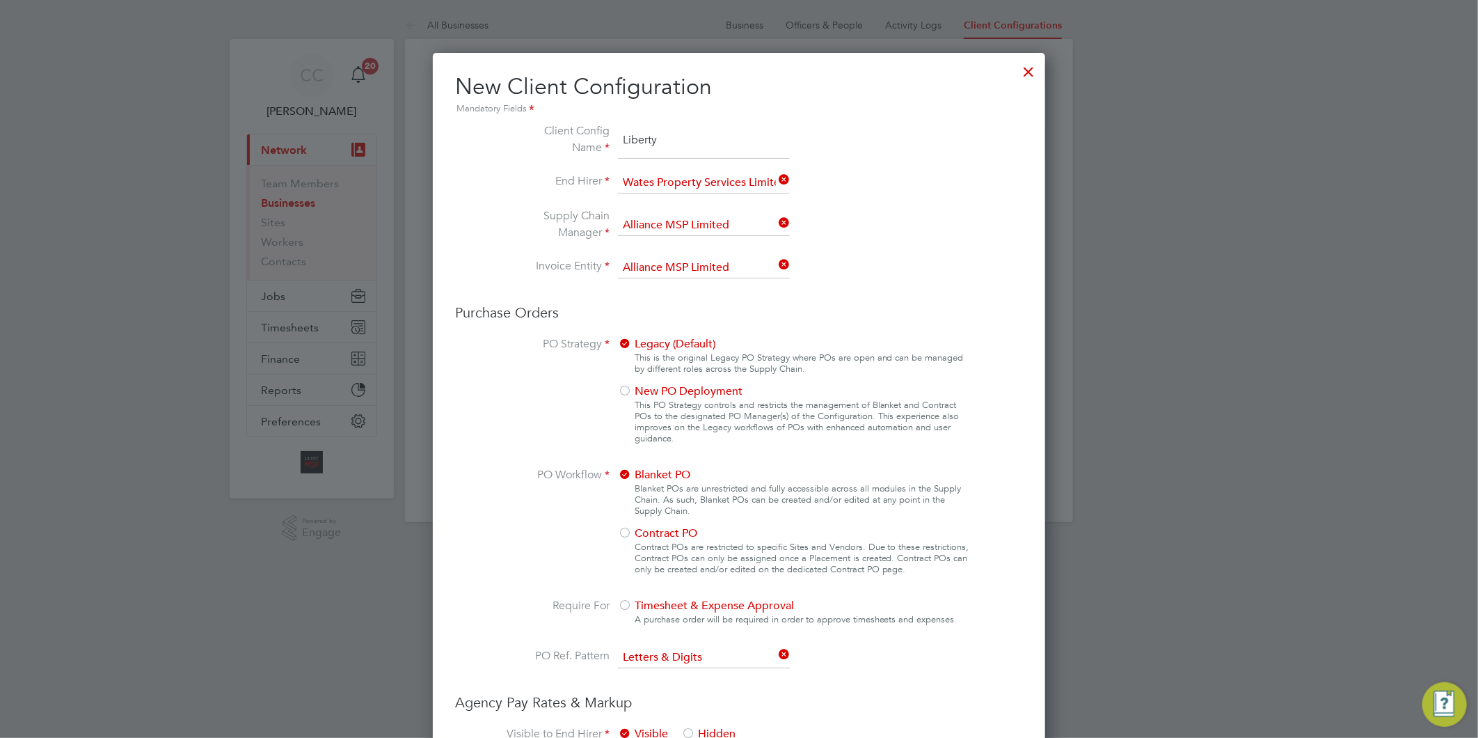
drag, startPoint x: 1036, startPoint y: 75, endPoint x: 1032, endPoint y: 67, distance: 9.3
click at [1035, 74] on div at bounding box center [1029, 68] width 25 height 25
